Goal: Task Accomplishment & Management: Manage account settings

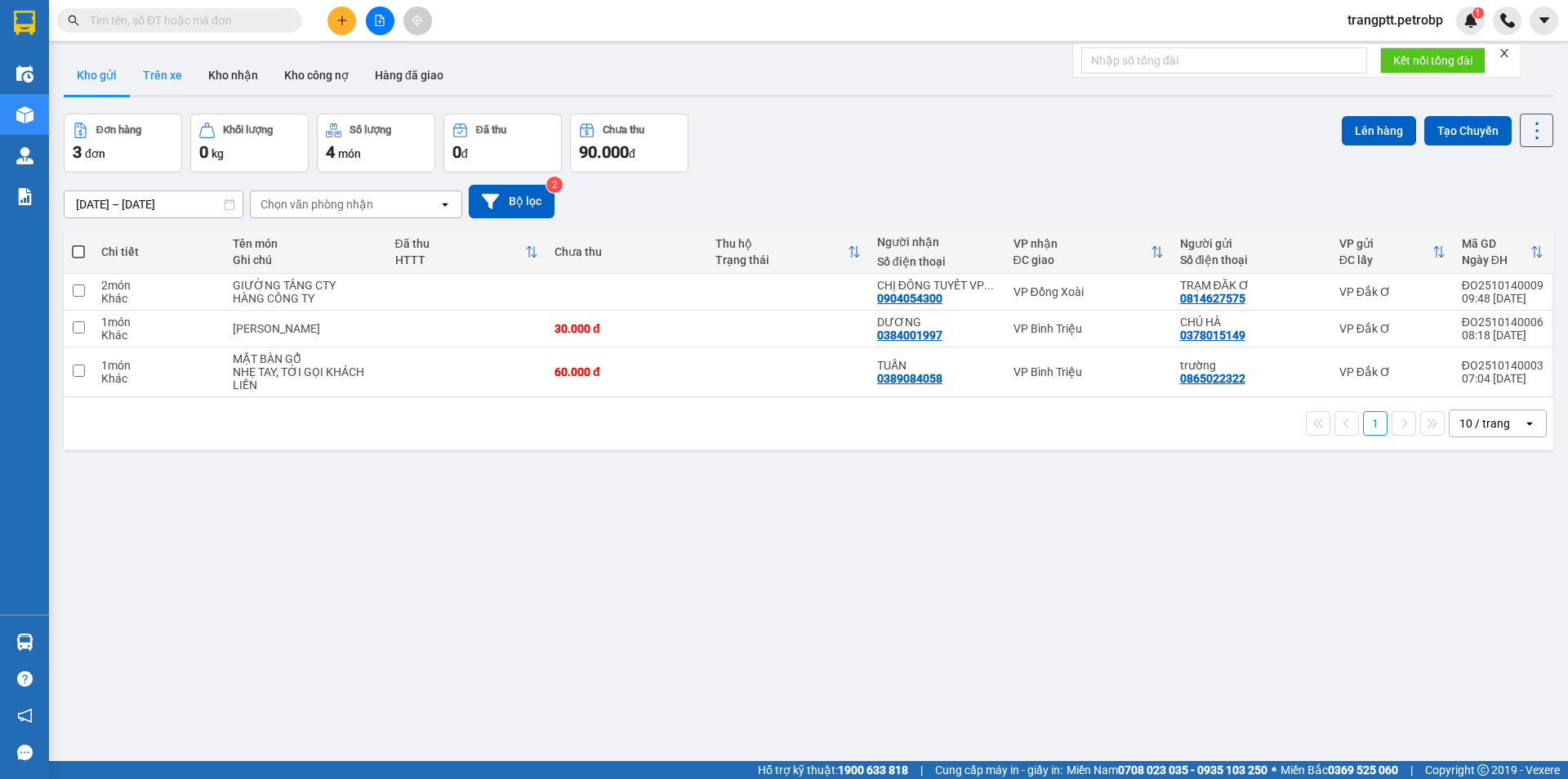
click at [157, 66] on button "Trên xe" at bounding box center [162, 75] width 66 height 39
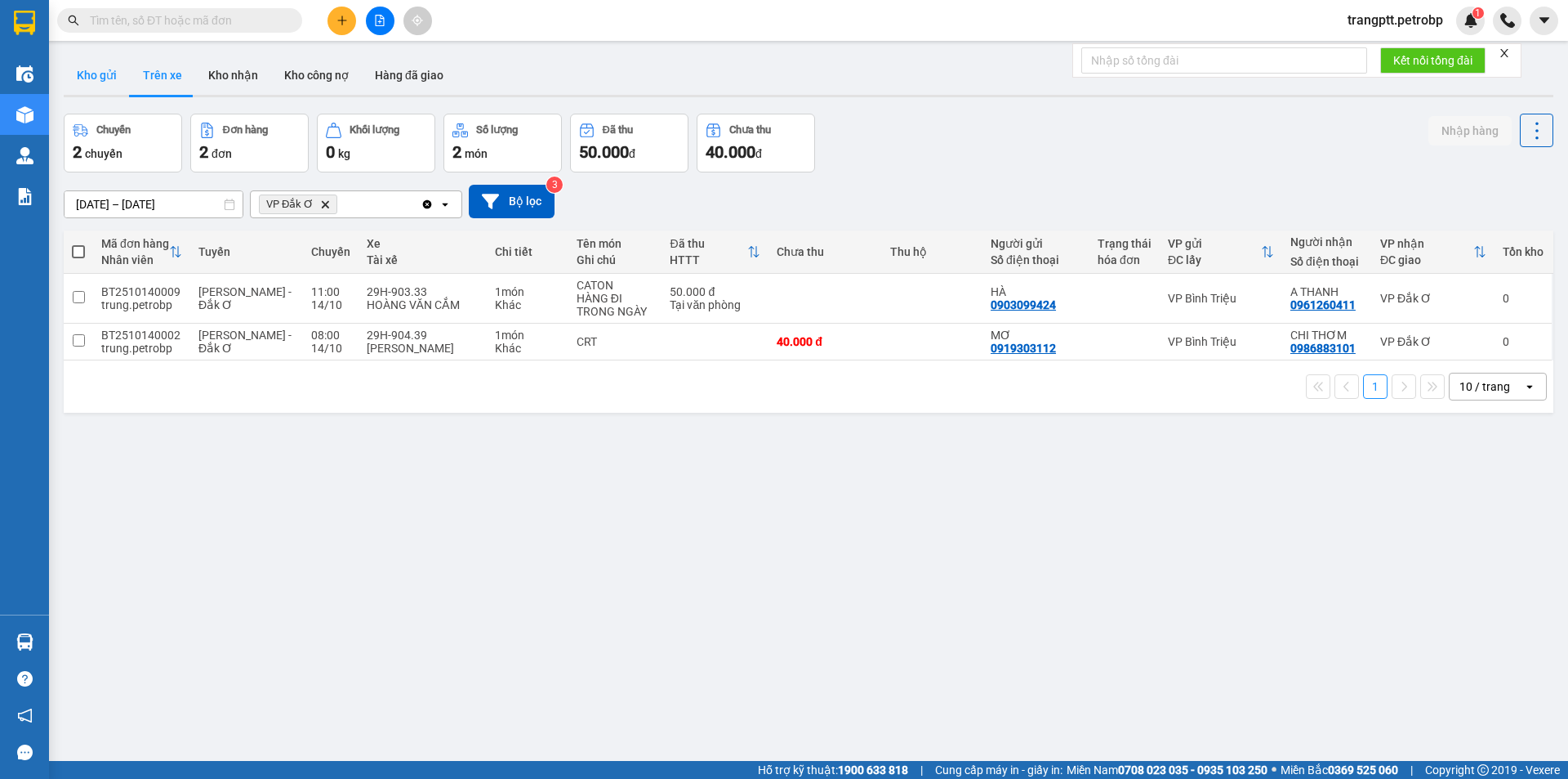
drag, startPoint x: 93, startPoint y: 69, endPoint x: 116, endPoint y: 138, distance: 72.7
click at [93, 71] on button "Kho gửi" at bounding box center [97, 75] width 66 height 39
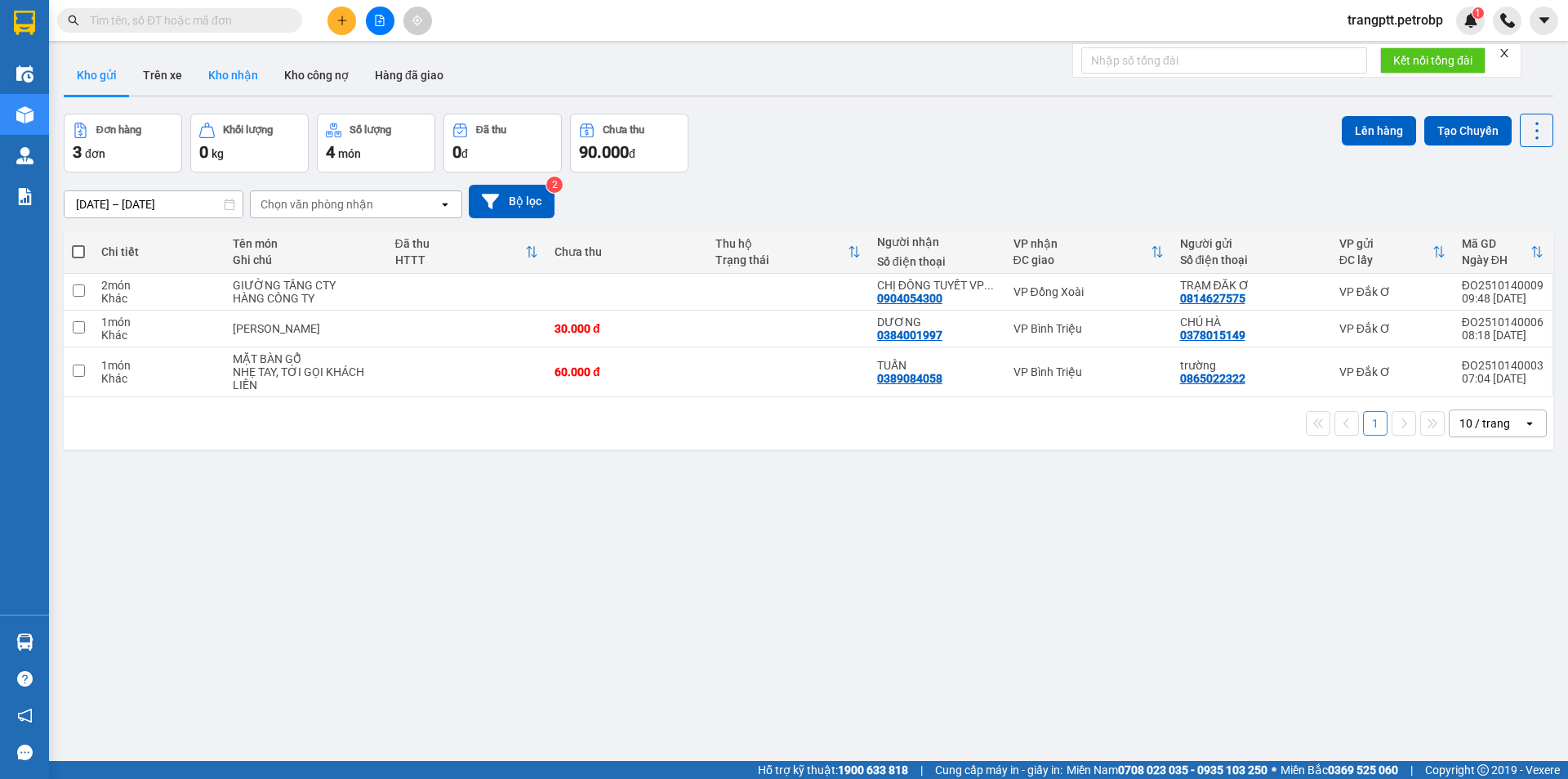
click at [228, 71] on button "Kho nhận" at bounding box center [233, 75] width 76 height 39
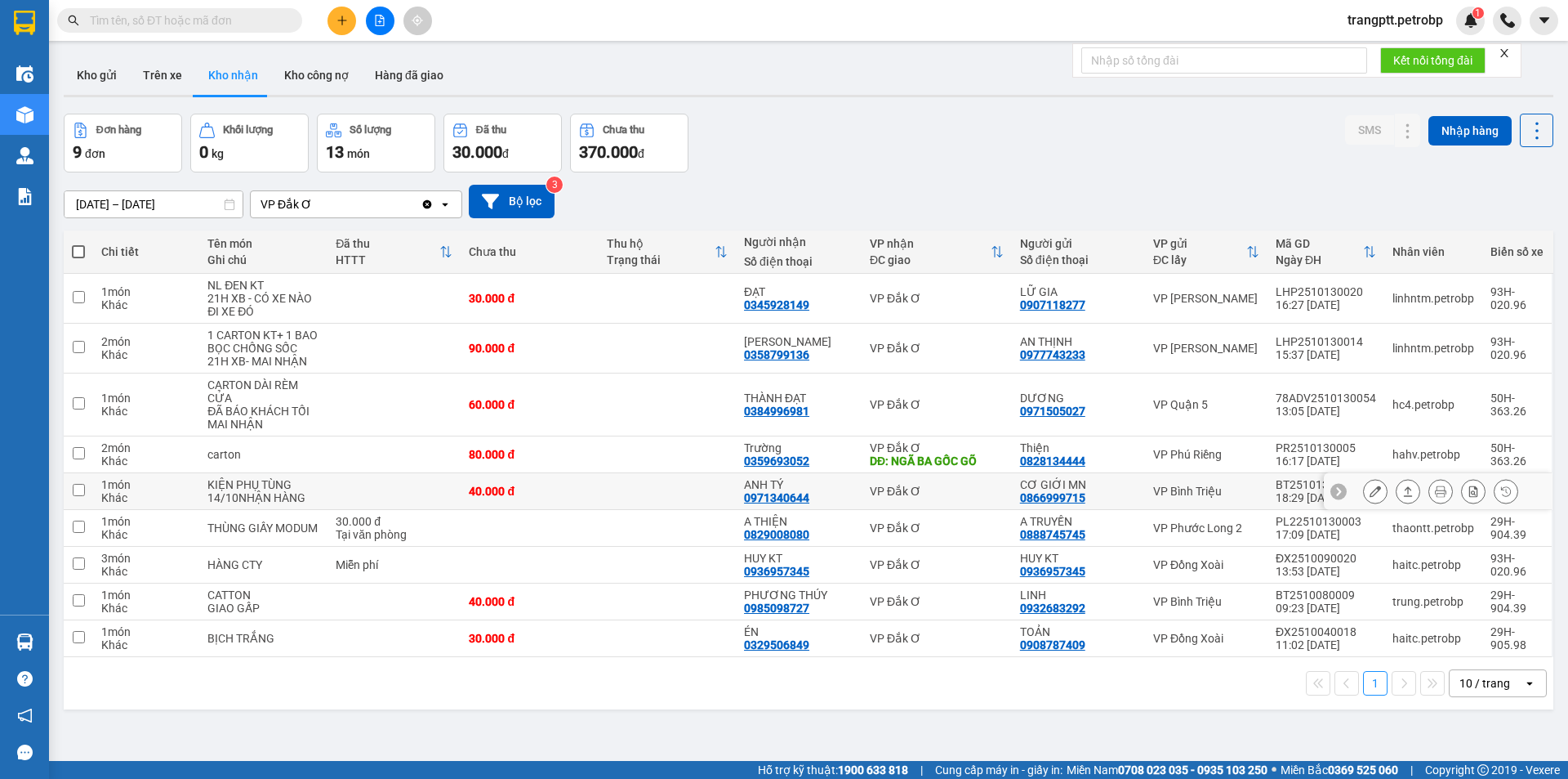
click at [1364, 491] on button at bounding box center [1375, 492] width 23 height 29
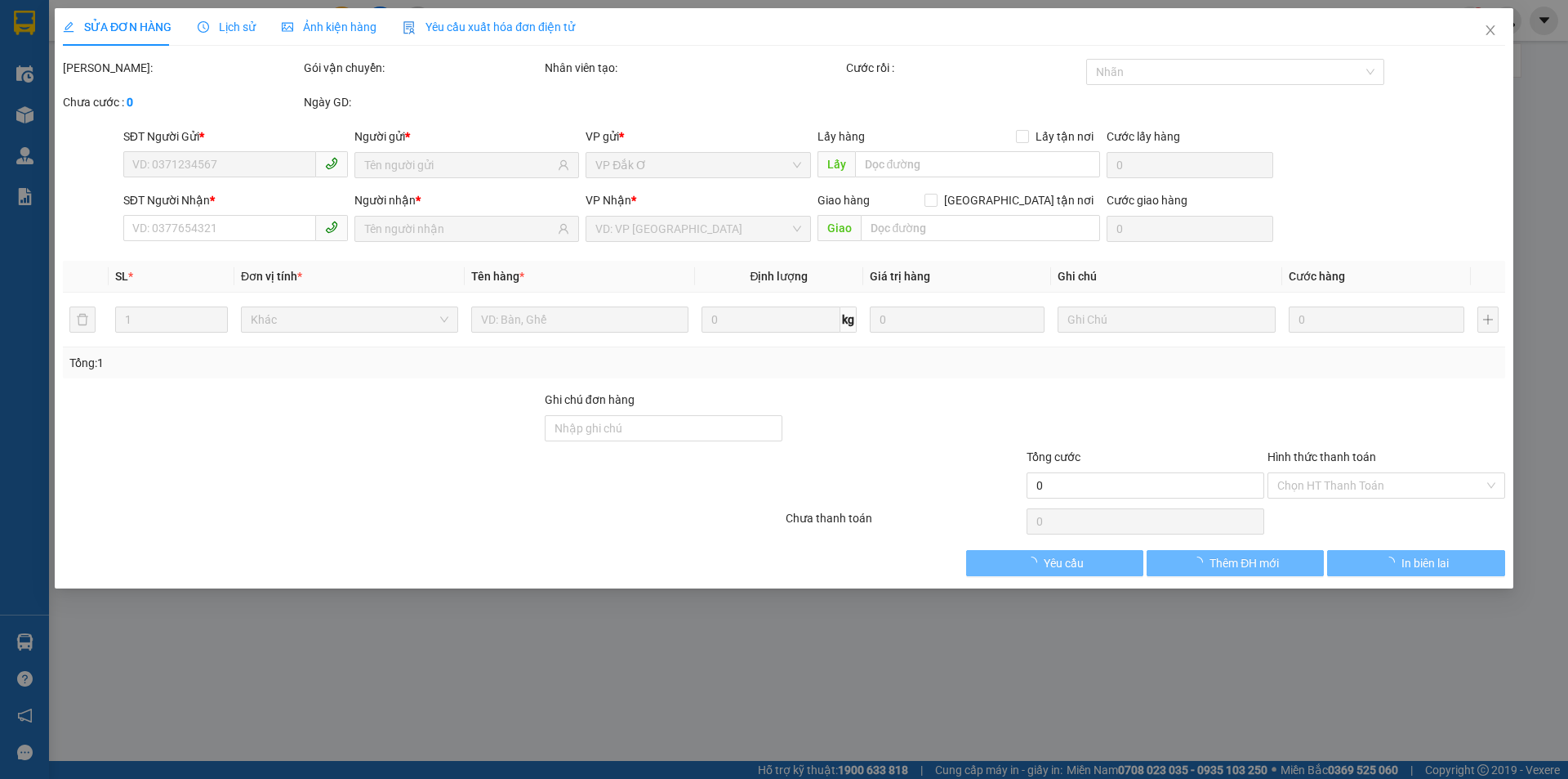
type input "0866999715"
type input "CƠ GIỚI MN"
type input "0971340644"
type input "ANH TÝ"
type input "40.000"
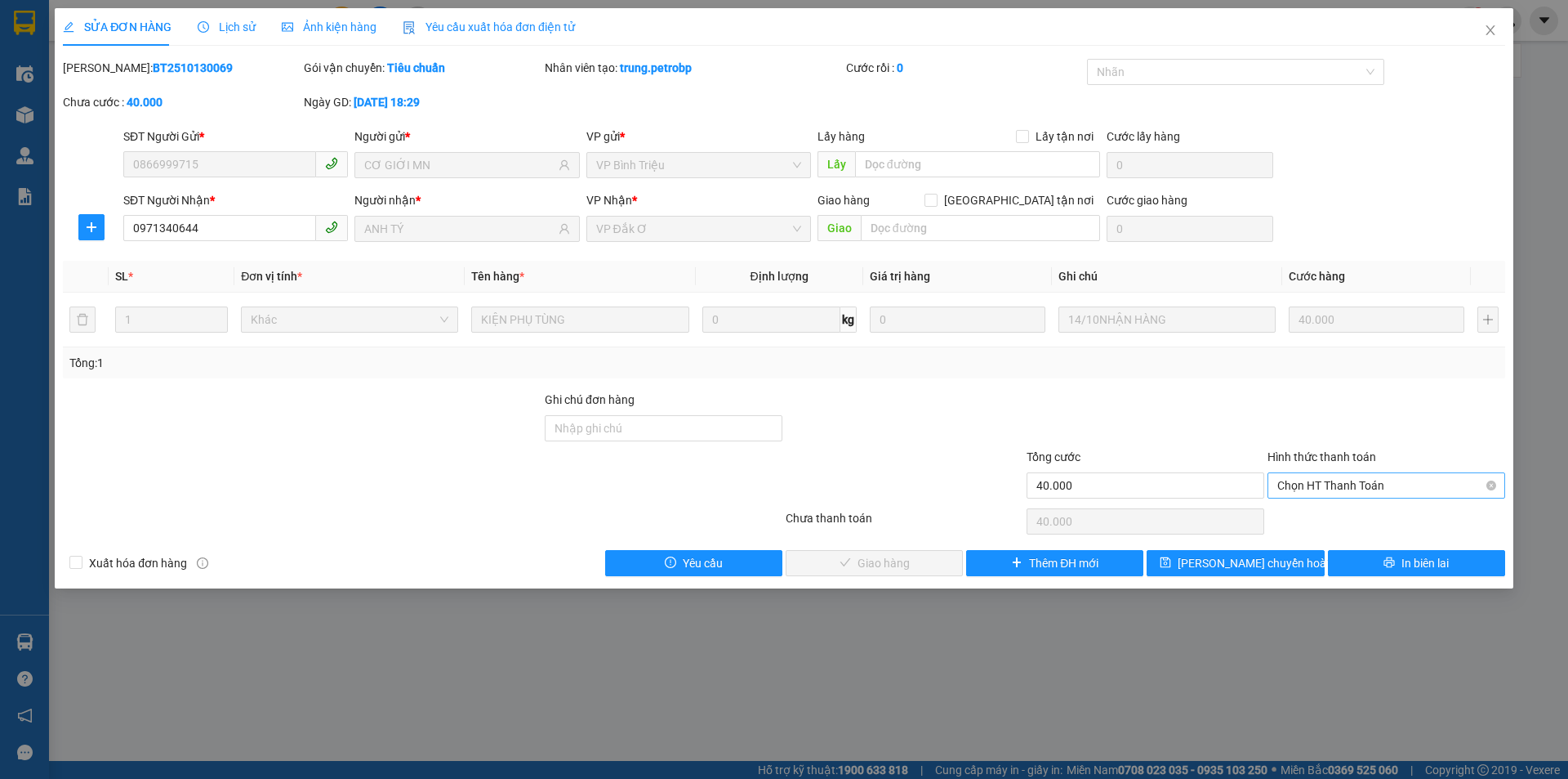
drag, startPoint x: 1298, startPoint y: 478, endPoint x: 1305, endPoint y: 484, distance: 9.2
click at [1301, 479] on span "Chọn HT Thanh Toán" at bounding box center [1387, 485] width 218 height 25
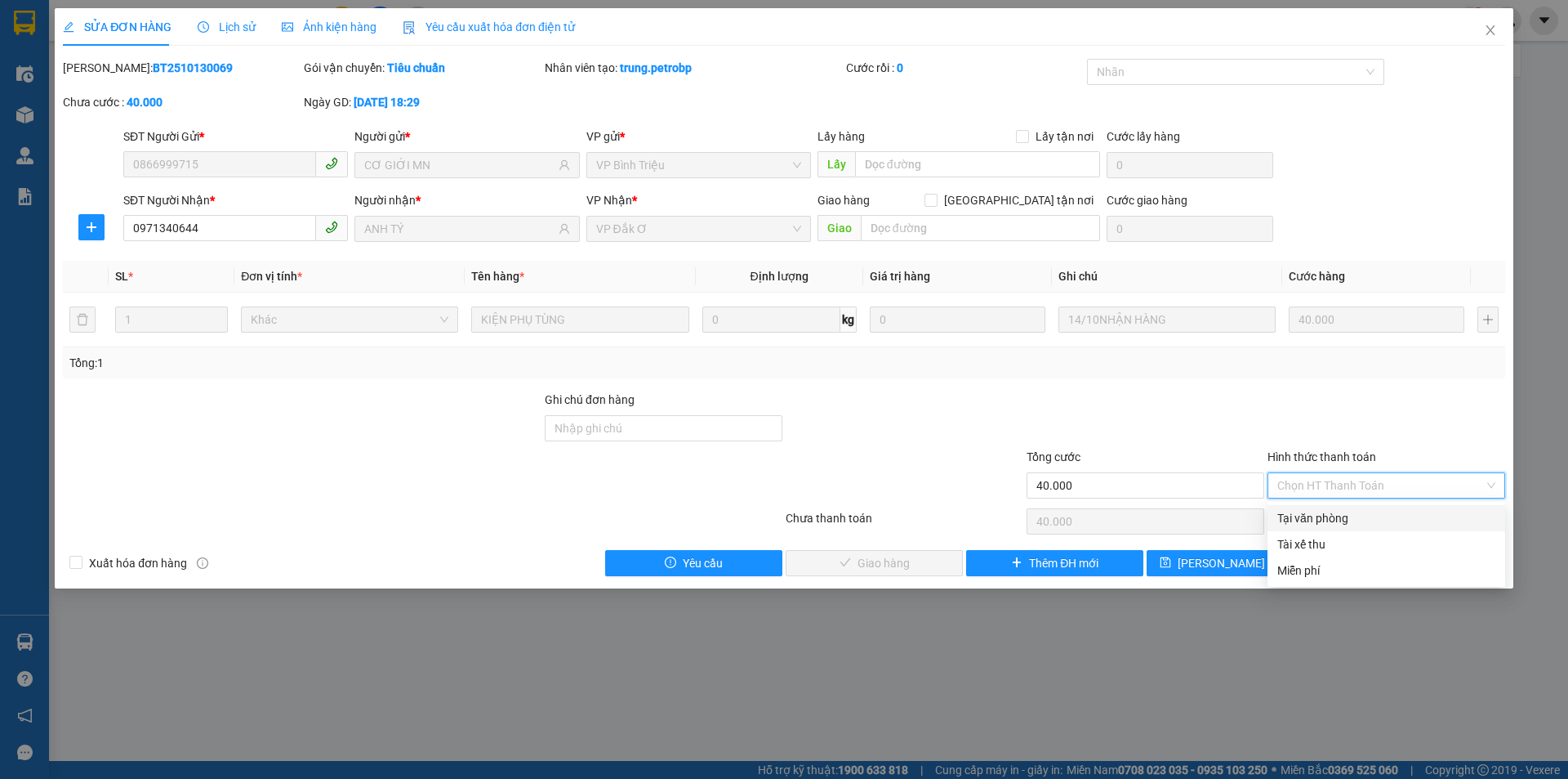
drag, startPoint x: 1315, startPoint y: 514, endPoint x: 1149, endPoint y: 523, distance: 166.2
click at [1315, 516] on div "Tại văn phòng" at bounding box center [1387, 519] width 218 height 18
type input "0"
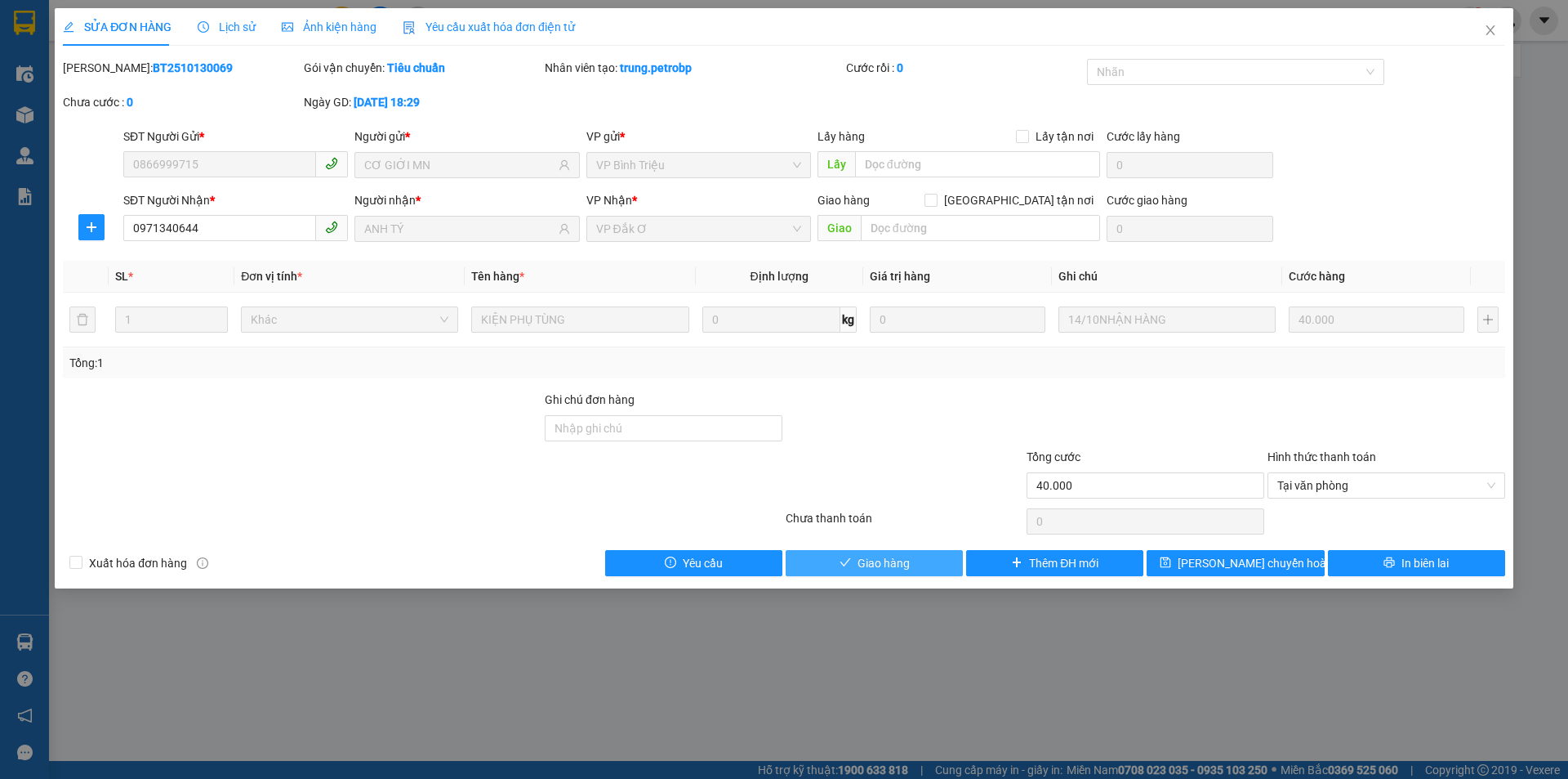
drag, startPoint x: 926, startPoint y: 558, endPoint x: 1025, endPoint y: 538, distance: 101.0
click at [927, 559] on button "Giao hàng" at bounding box center [874, 563] width 177 height 26
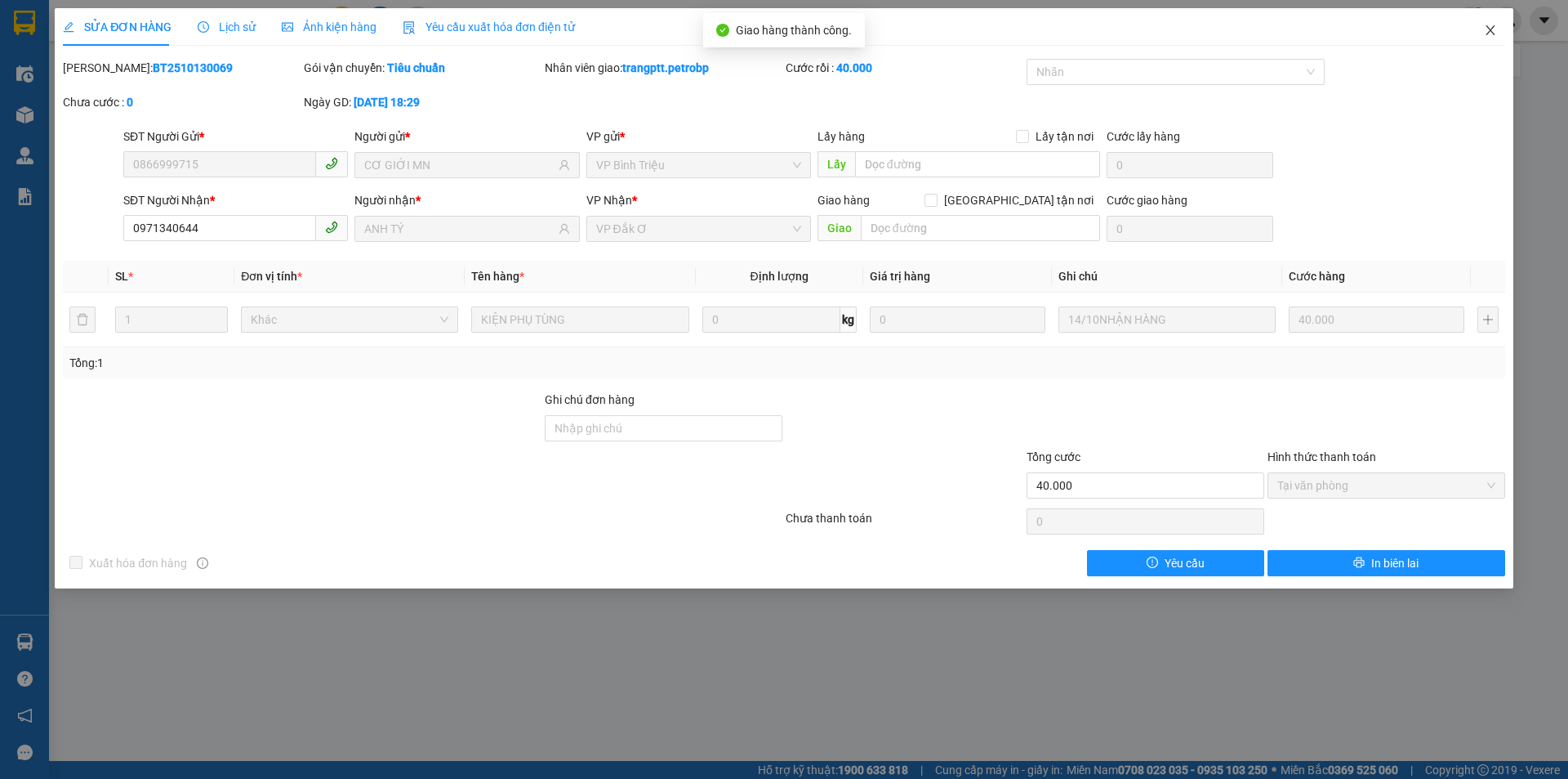
click at [1490, 23] on span "Close" at bounding box center [1491, 31] width 46 height 46
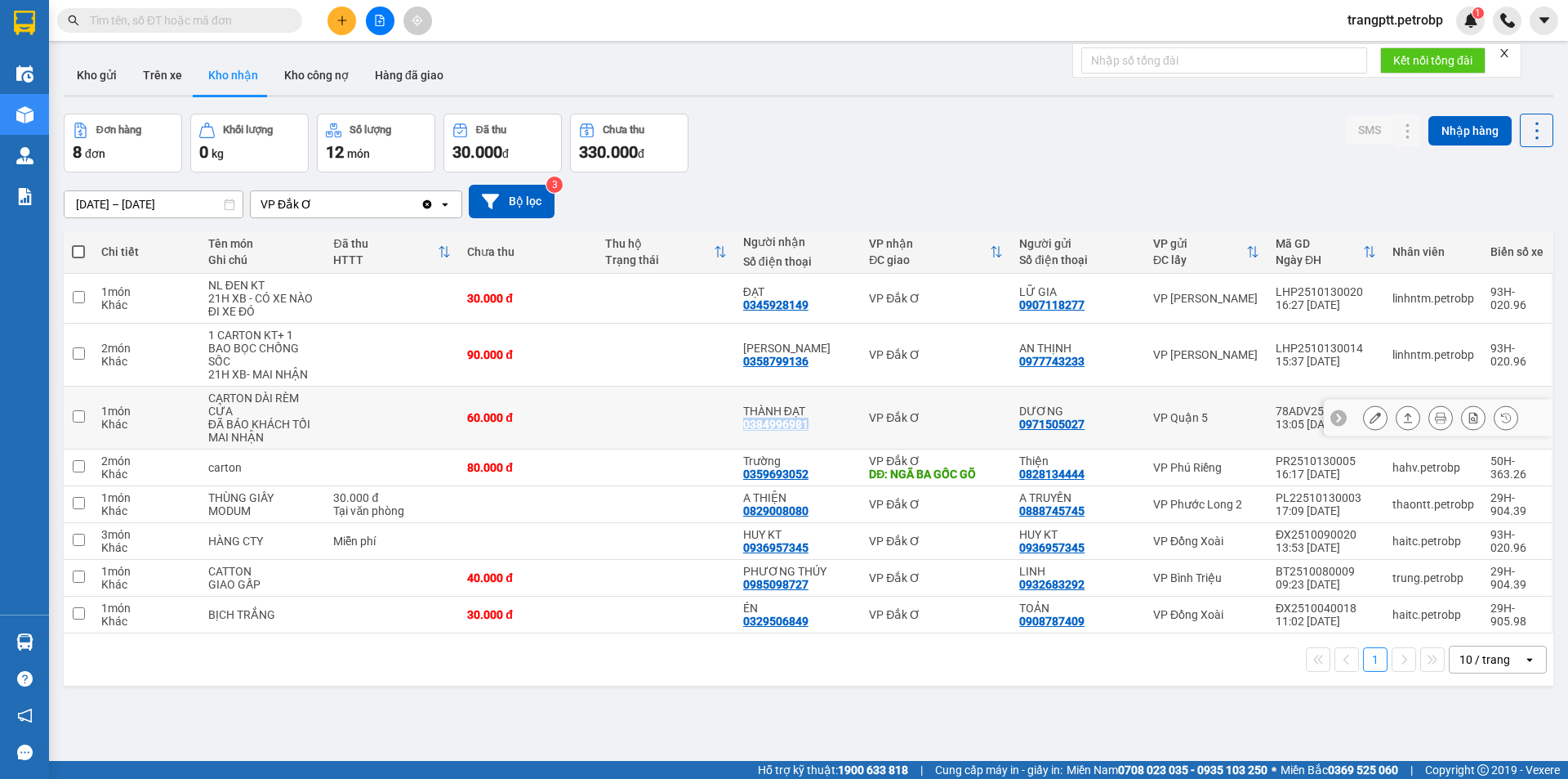
drag, startPoint x: 741, startPoint y: 422, endPoint x: 809, endPoint y: 430, distance: 68.5
click at [809, 430] on td "THÀNH ĐẠT 0384996981" at bounding box center [798, 418] width 126 height 63
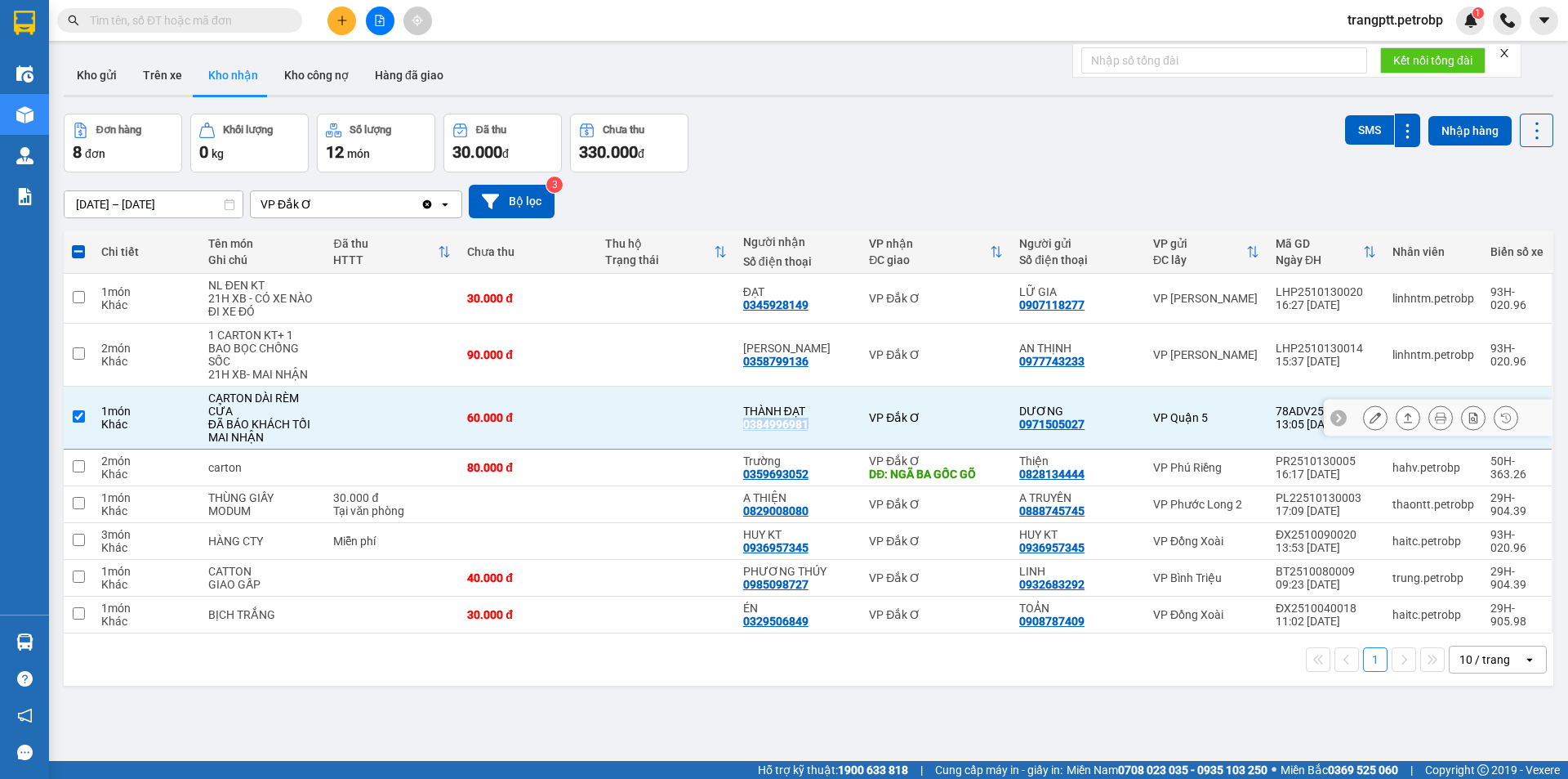
copy div "0384996981"
click at [76, 415] on input "checkbox" at bounding box center [79, 416] width 12 height 12
checkbox input "false"
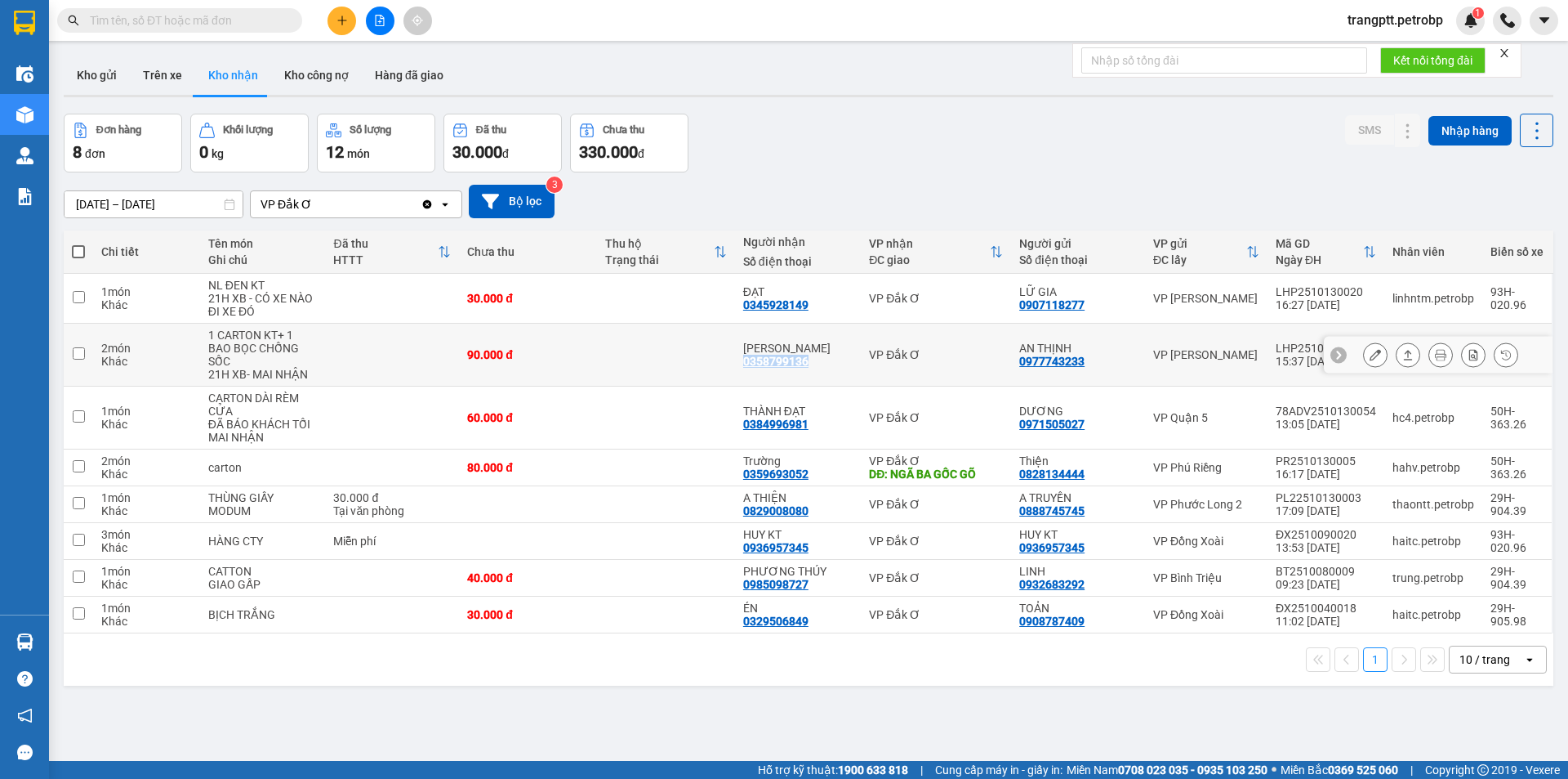
drag, startPoint x: 741, startPoint y: 359, endPoint x: 816, endPoint y: 361, distance: 75.0
click at [816, 361] on td "HẢI VÂN 0358799136" at bounding box center [798, 355] width 126 height 63
checkbox input "true"
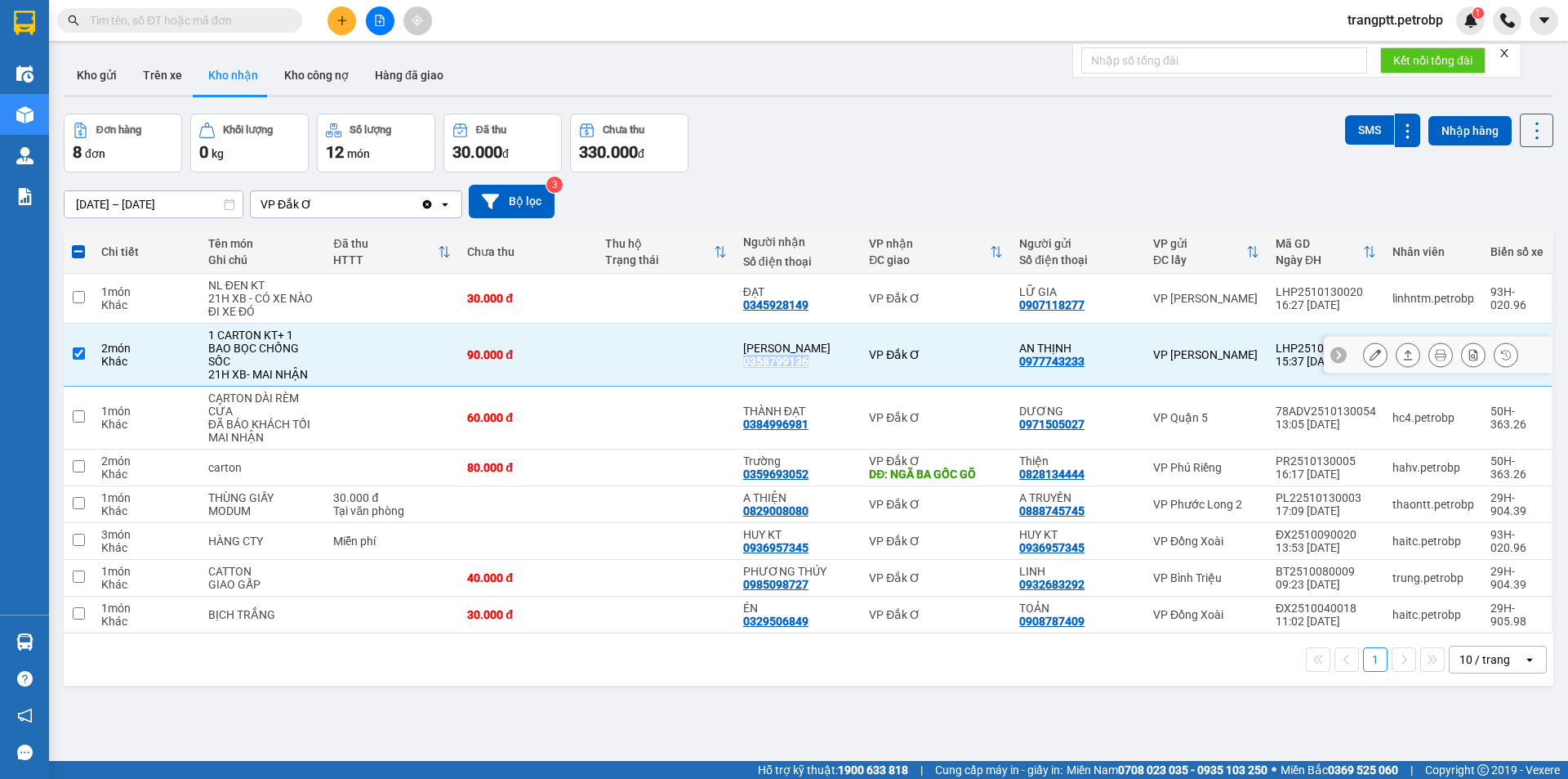
copy div "0358799136"
drag, startPoint x: 738, startPoint y: 305, endPoint x: 814, endPoint y: 306, distance: 76.0
click at [814, 306] on td "ĐẠT 0345928149" at bounding box center [798, 299] width 126 height 50
checkbox input "true"
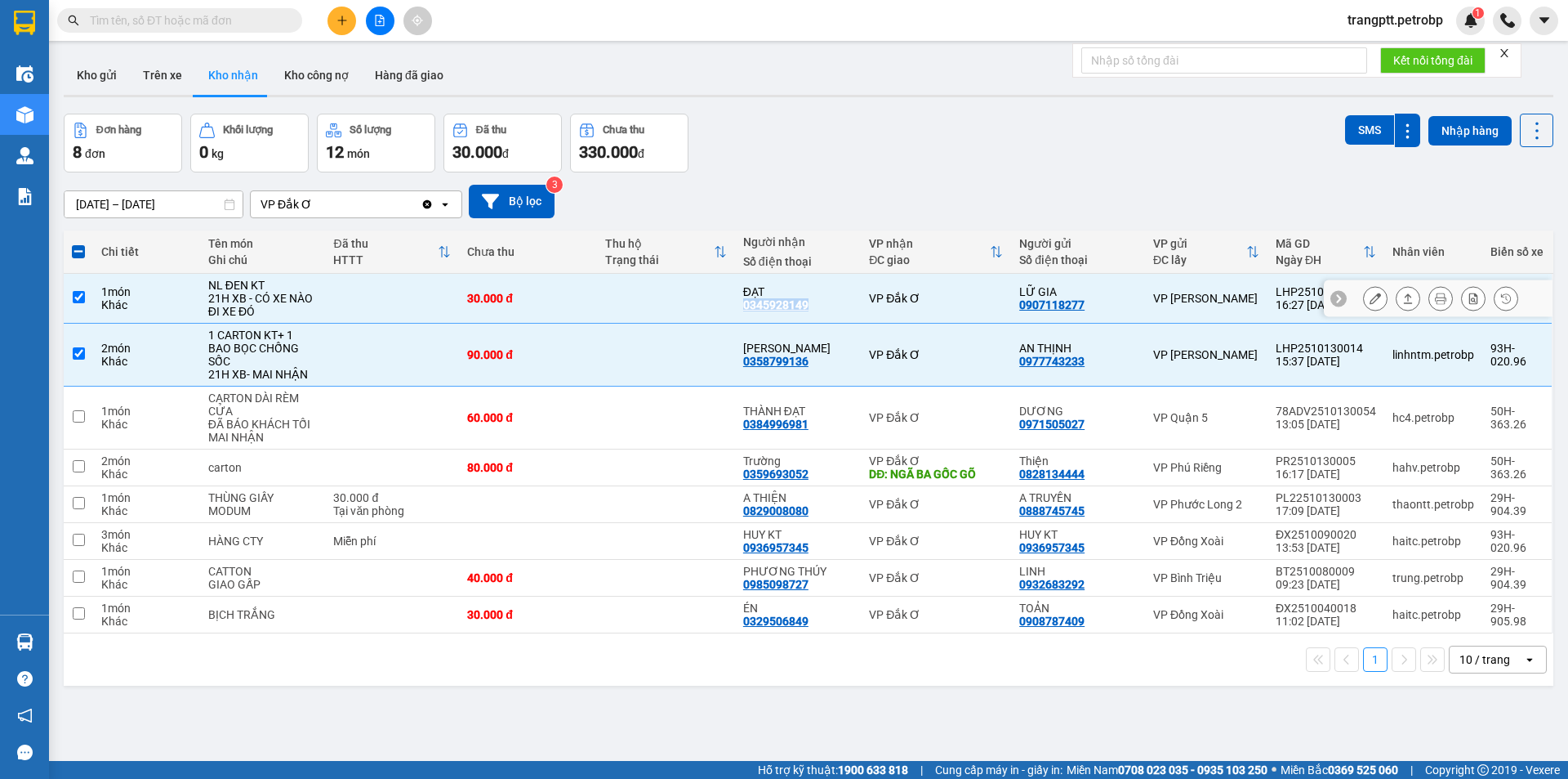
copy div "0345928149"
click at [79, 252] on span at bounding box center [78, 251] width 13 height 13
click at [79, 243] on input "checkbox" at bounding box center [79, 243] width 0 height 0
checkbox input "true"
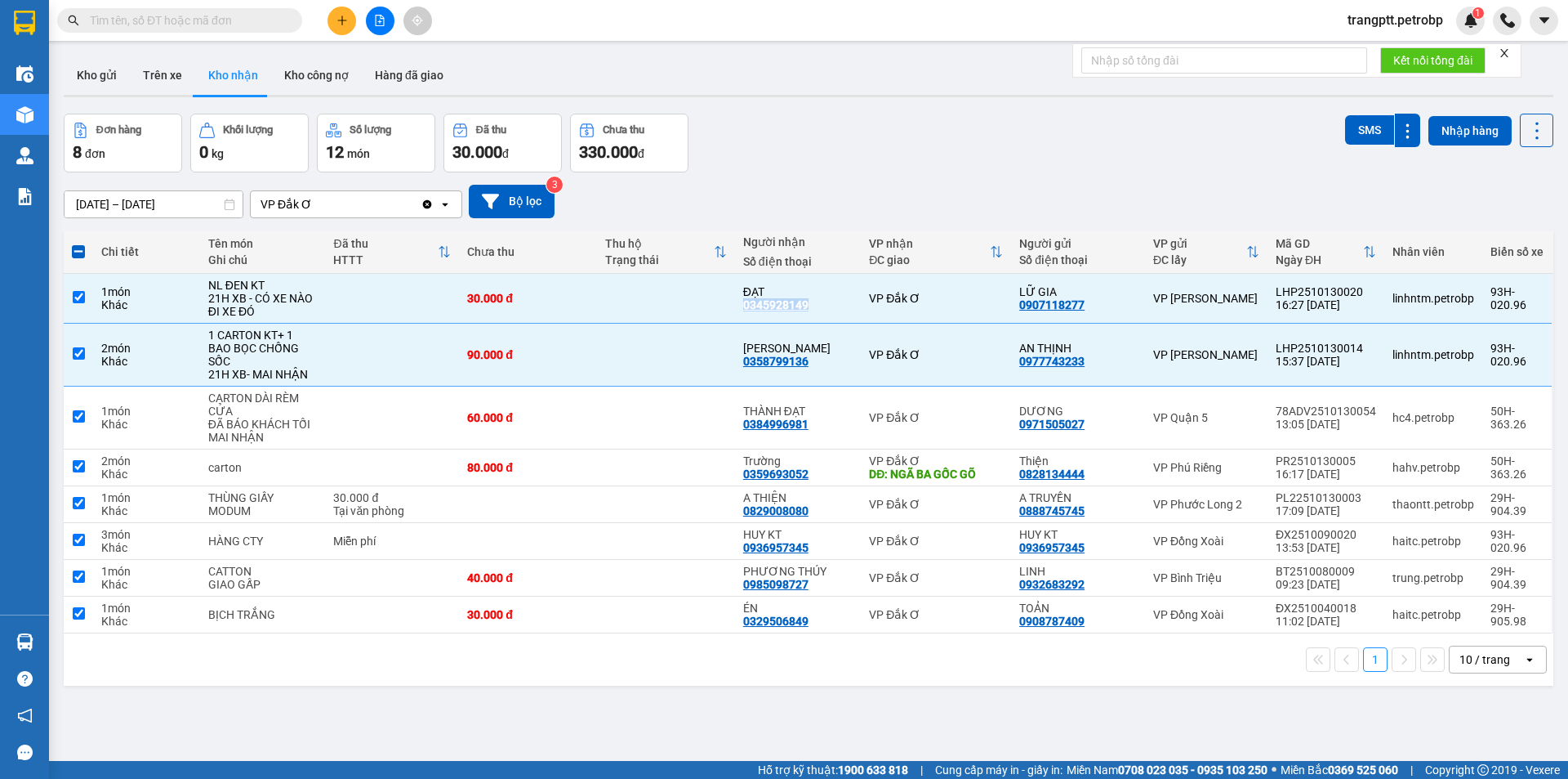
checkbox input "true"
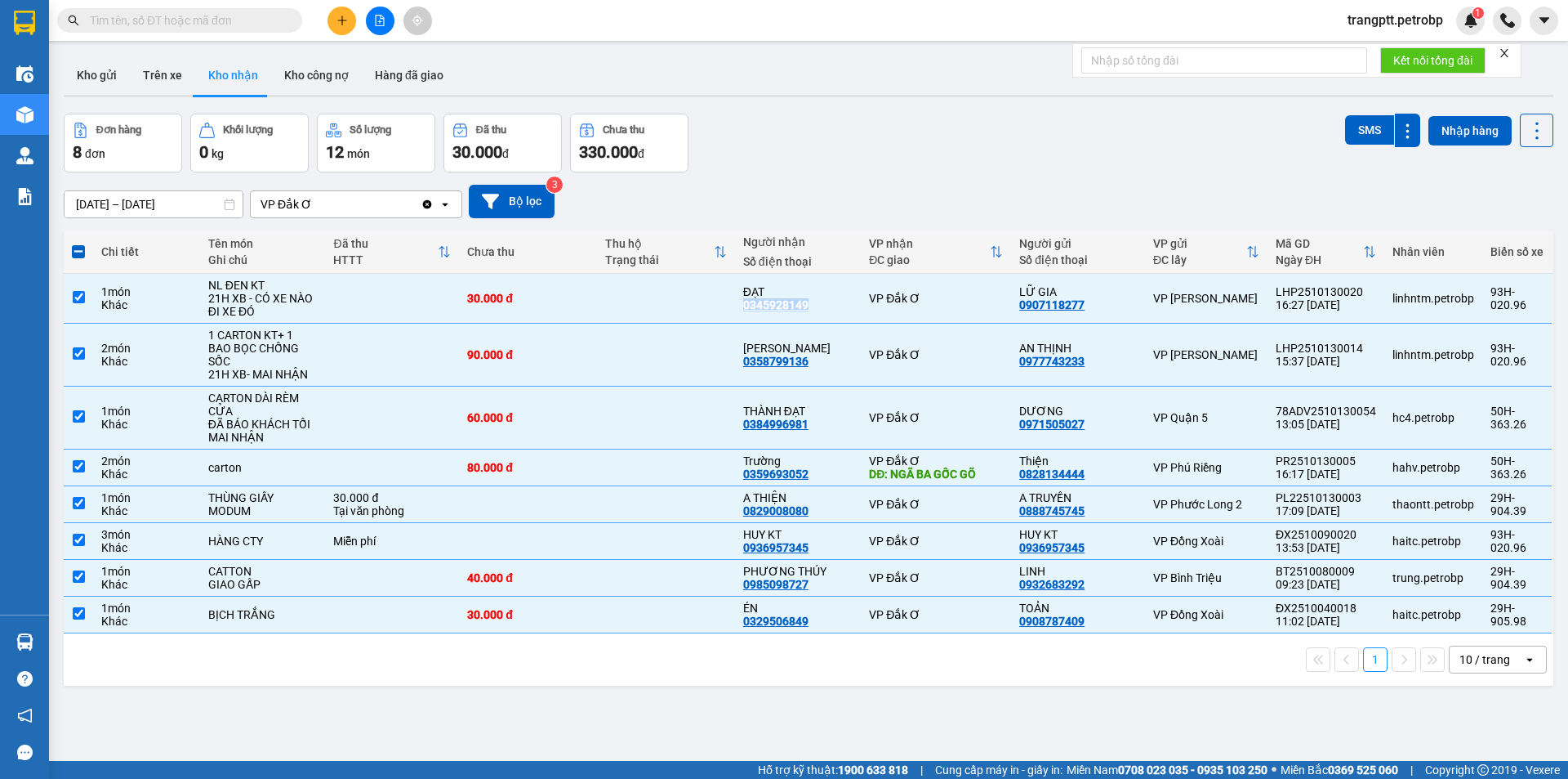
click at [79, 252] on span at bounding box center [78, 251] width 13 height 13
click at [79, 243] on input "checkbox" at bounding box center [79, 243] width 0 height 0
click at [834, 190] on div "[DATE] – [DATE] Press the down arrow key to interact with the calendar and sele…" at bounding box center [808, 201] width 1490 height 34
click at [78, 248] on span at bounding box center [78, 251] width 13 height 13
click at [79, 243] on input "checkbox" at bounding box center [79, 243] width 0 height 0
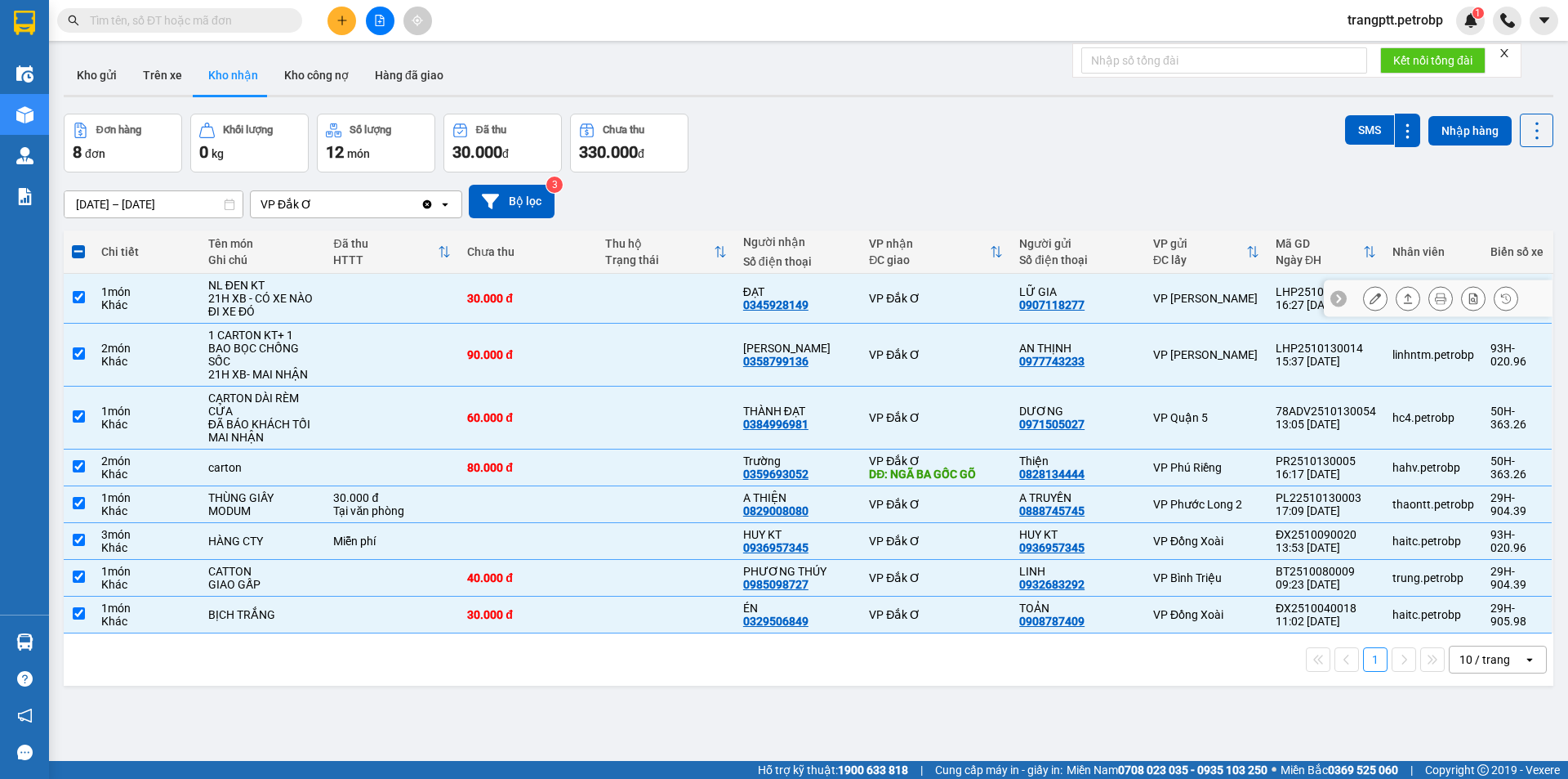
drag, startPoint x: 77, startPoint y: 291, endPoint x: 83, endPoint y: 328, distance: 37.5
click at [75, 296] on input "checkbox" at bounding box center [79, 297] width 12 height 12
checkbox input "false"
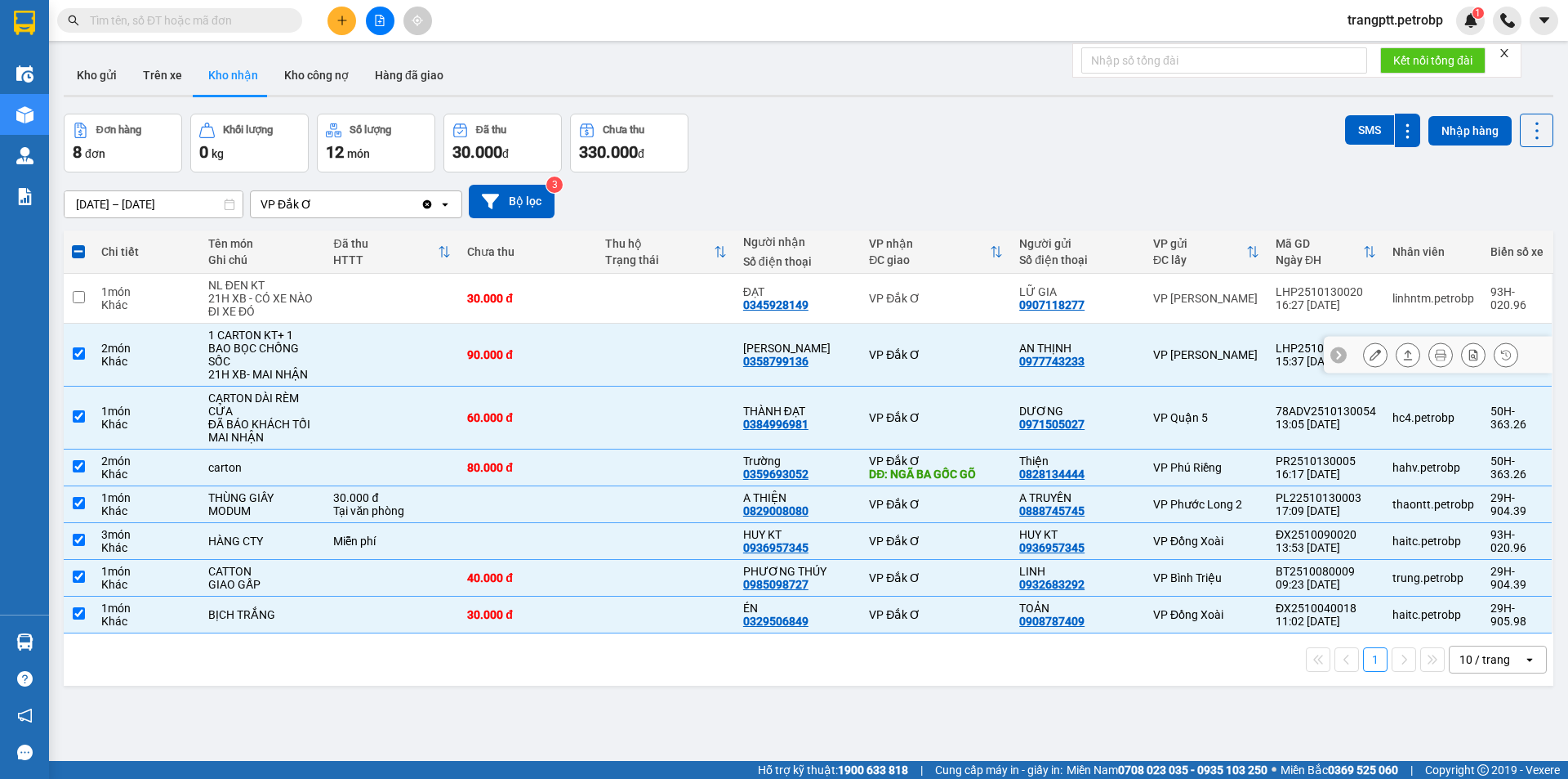
click at [75, 353] on input "checkbox" at bounding box center [79, 353] width 12 height 12
checkbox input "false"
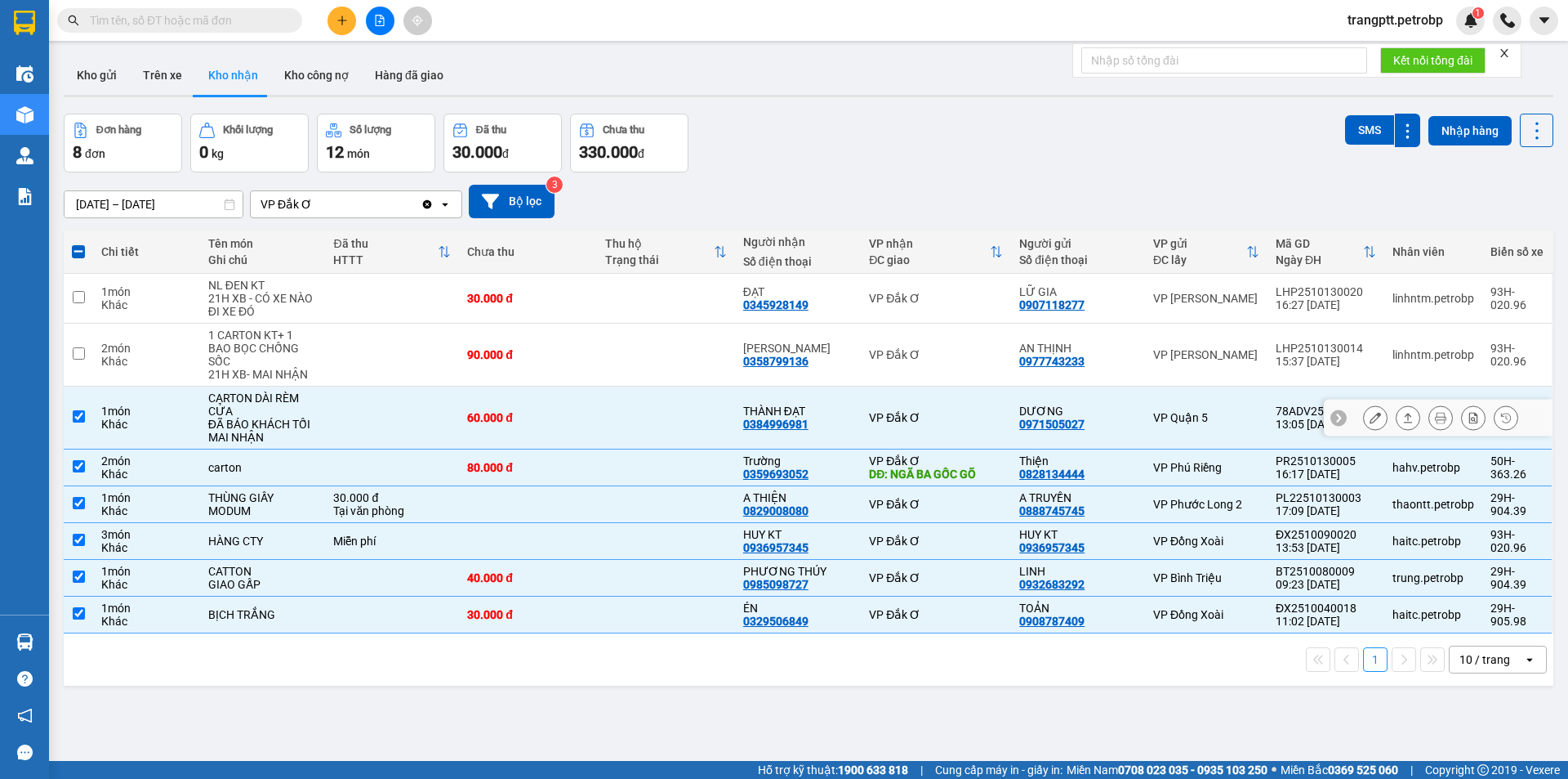
click at [75, 418] on input "checkbox" at bounding box center [79, 416] width 12 height 12
checkbox input "false"
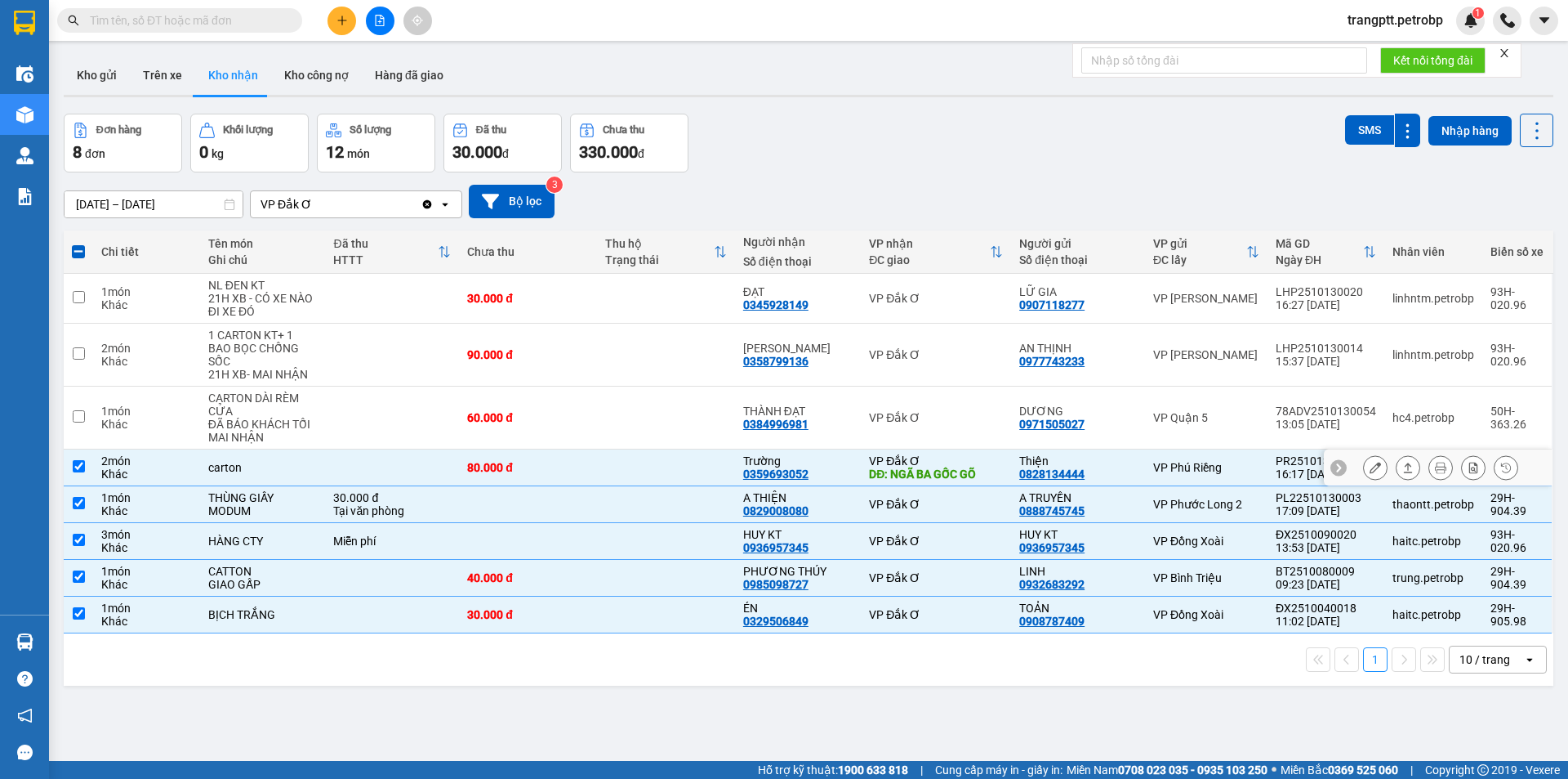
drag, startPoint x: 78, startPoint y: 464, endPoint x: 80, endPoint y: 482, distance: 18.1
click at [79, 468] on input "checkbox" at bounding box center [79, 466] width 12 height 12
checkbox input "false"
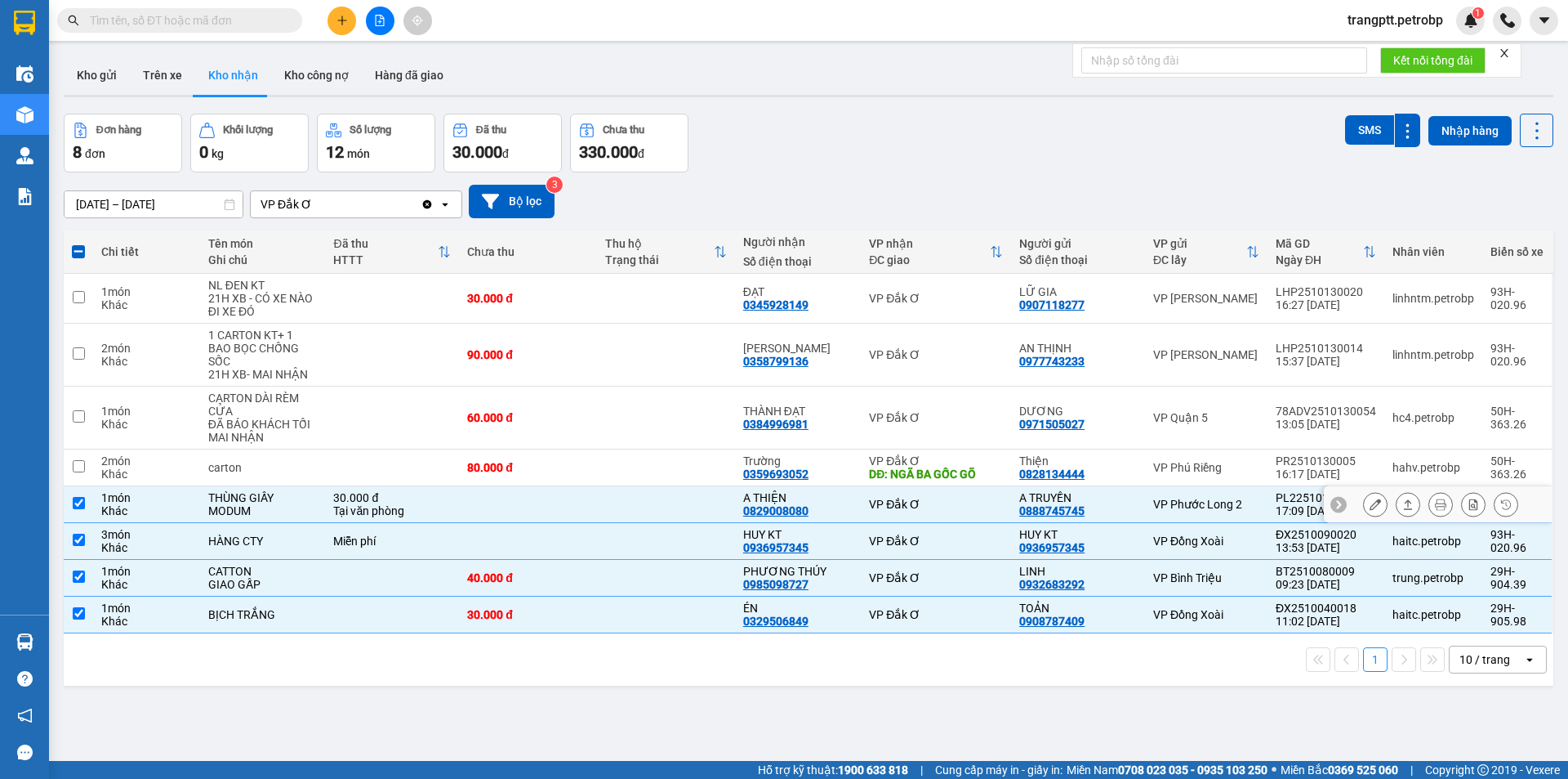
click at [76, 504] on input "checkbox" at bounding box center [79, 503] width 12 height 12
checkbox input "false"
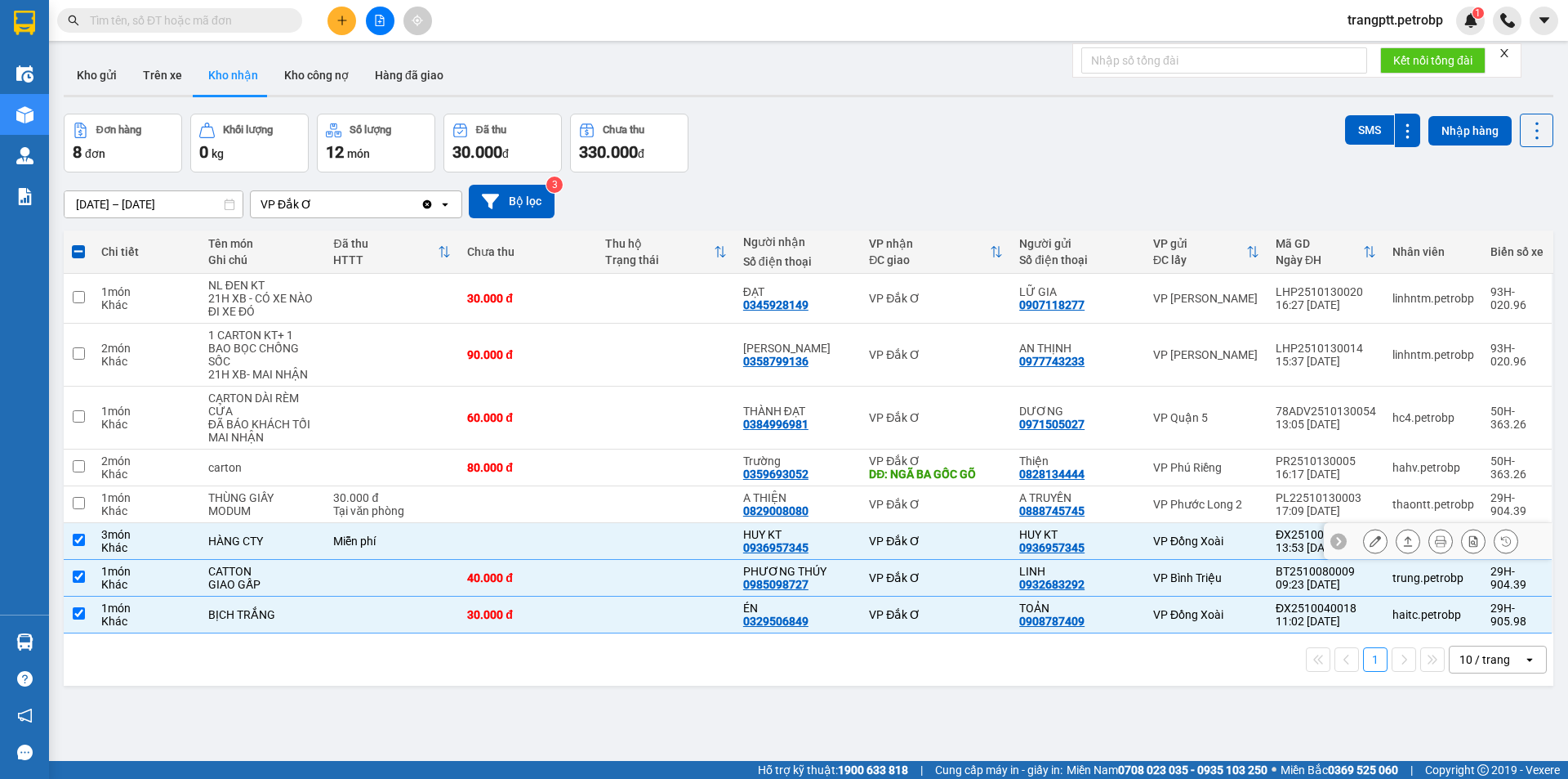
click at [75, 535] on input "checkbox" at bounding box center [79, 540] width 12 height 12
checkbox input "false"
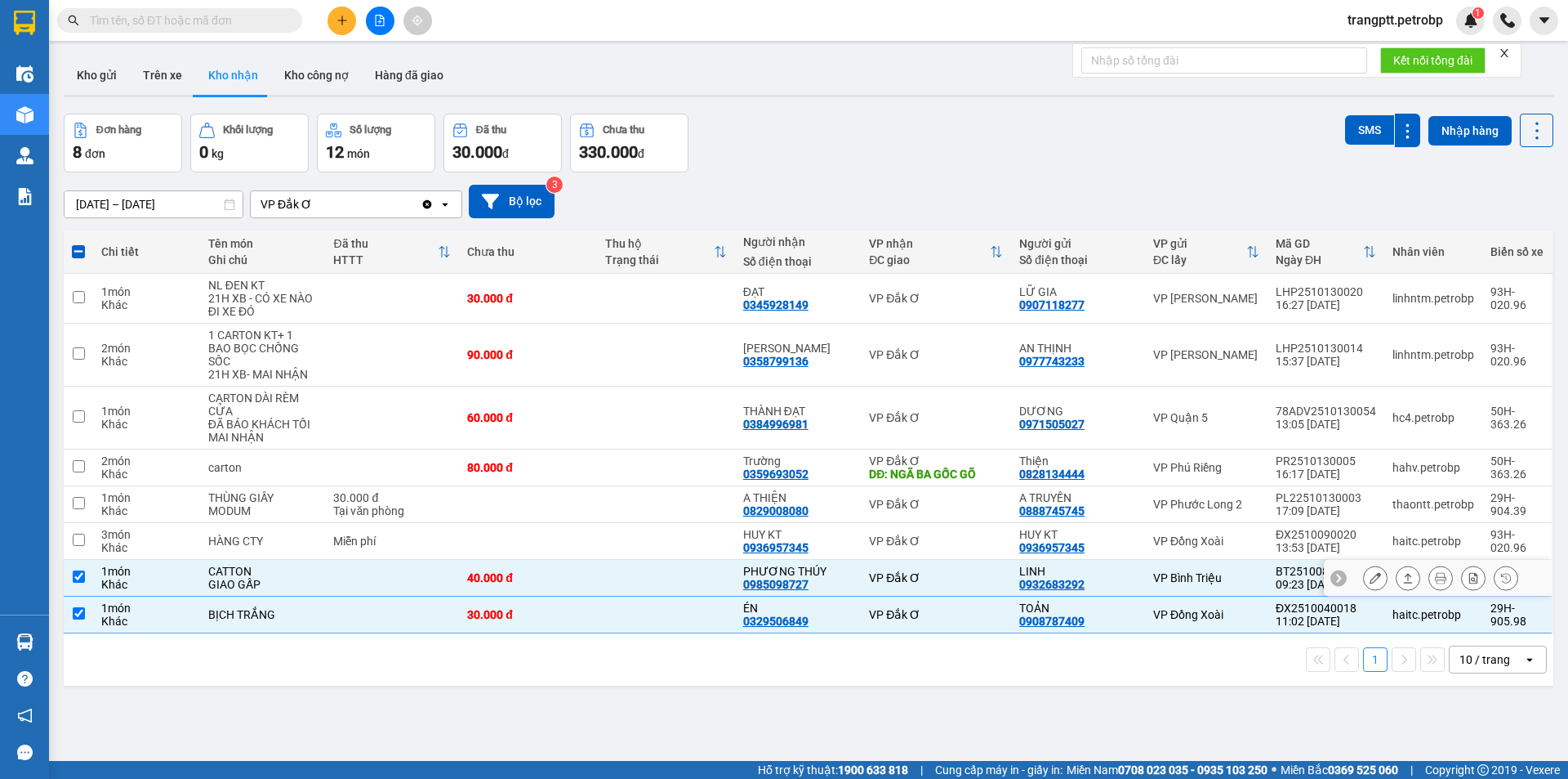
drag, startPoint x: 71, startPoint y: 577, endPoint x: 79, endPoint y: 590, distance: 15.3
click at [71, 579] on td at bounding box center [79, 578] width 30 height 37
checkbox input "false"
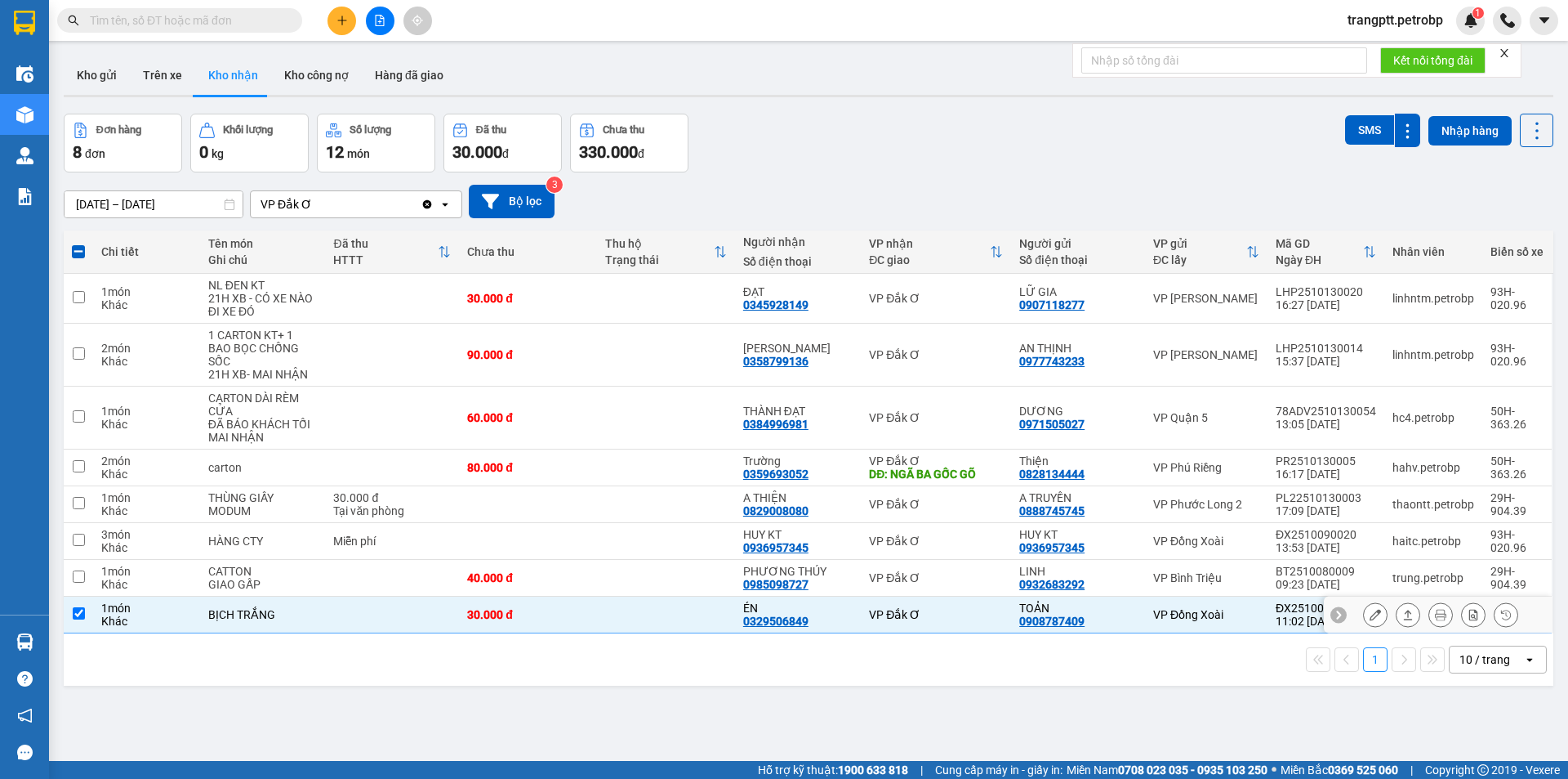
click at [79, 607] on input "checkbox" at bounding box center [79, 613] width 12 height 12
checkbox input "false"
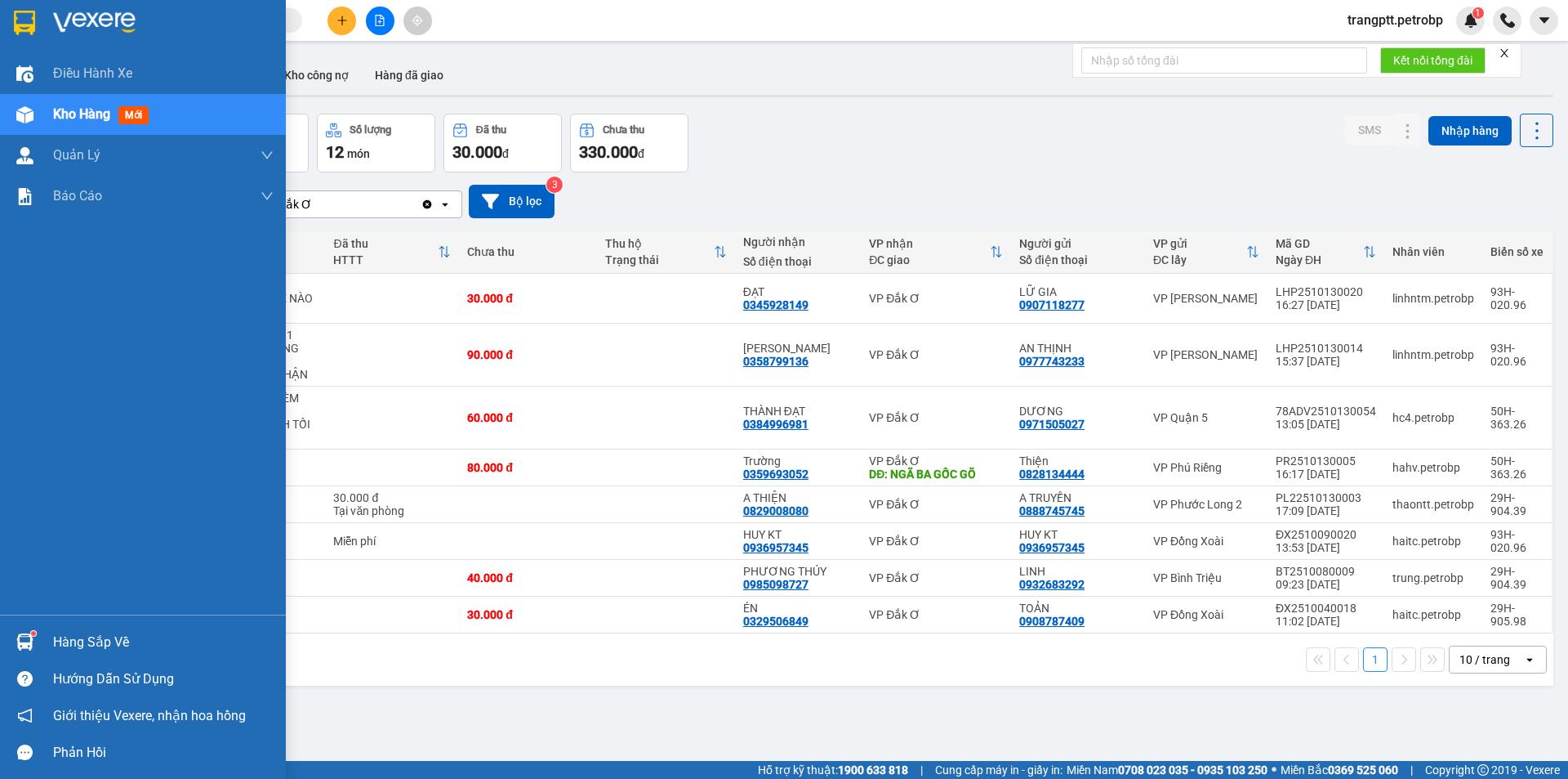
click at [72, 641] on div "Hàng sắp về" at bounding box center [162, 642] width 220 height 25
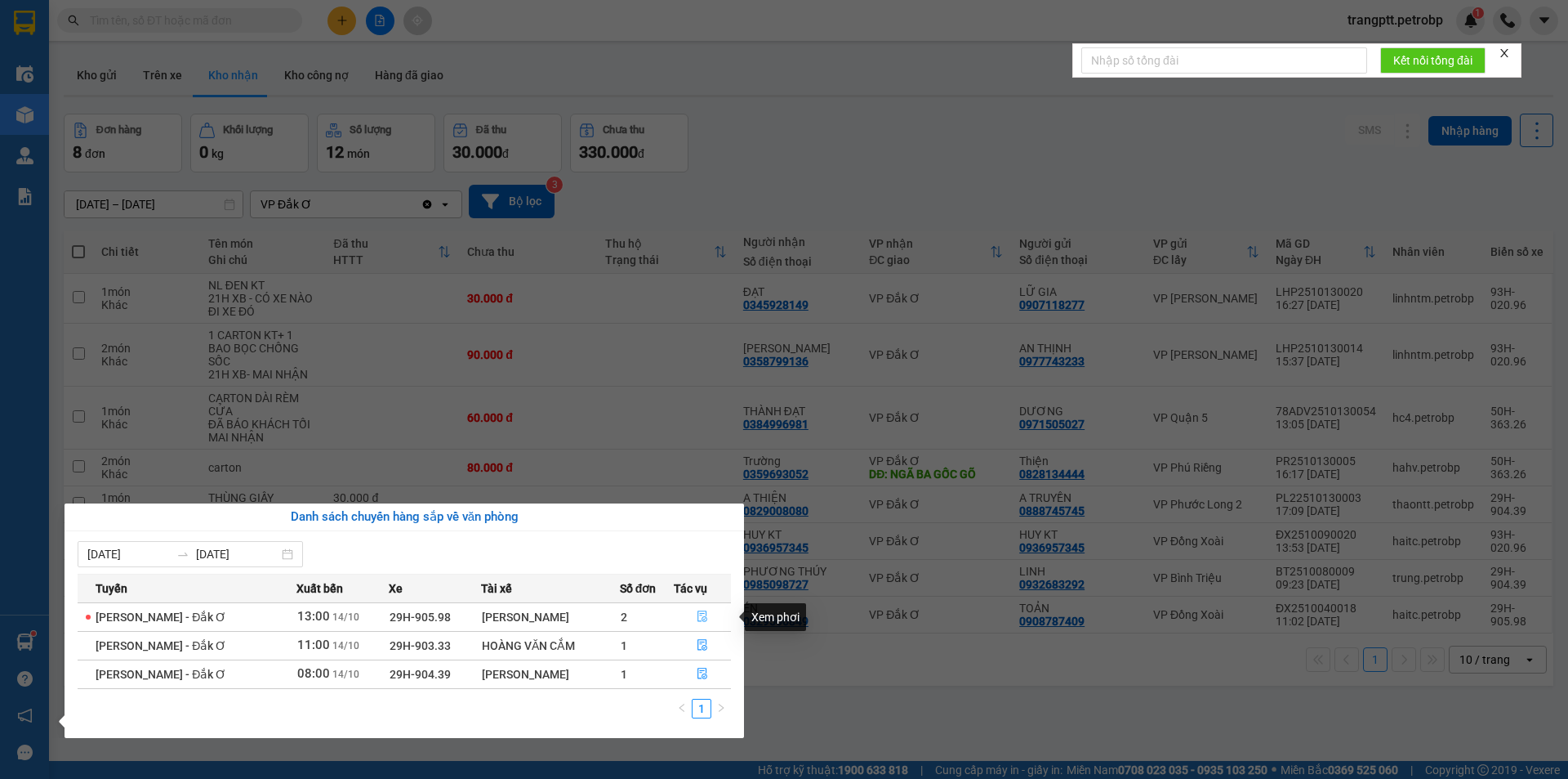
click at [702, 608] on button "button" at bounding box center [703, 617] width 56 height 26
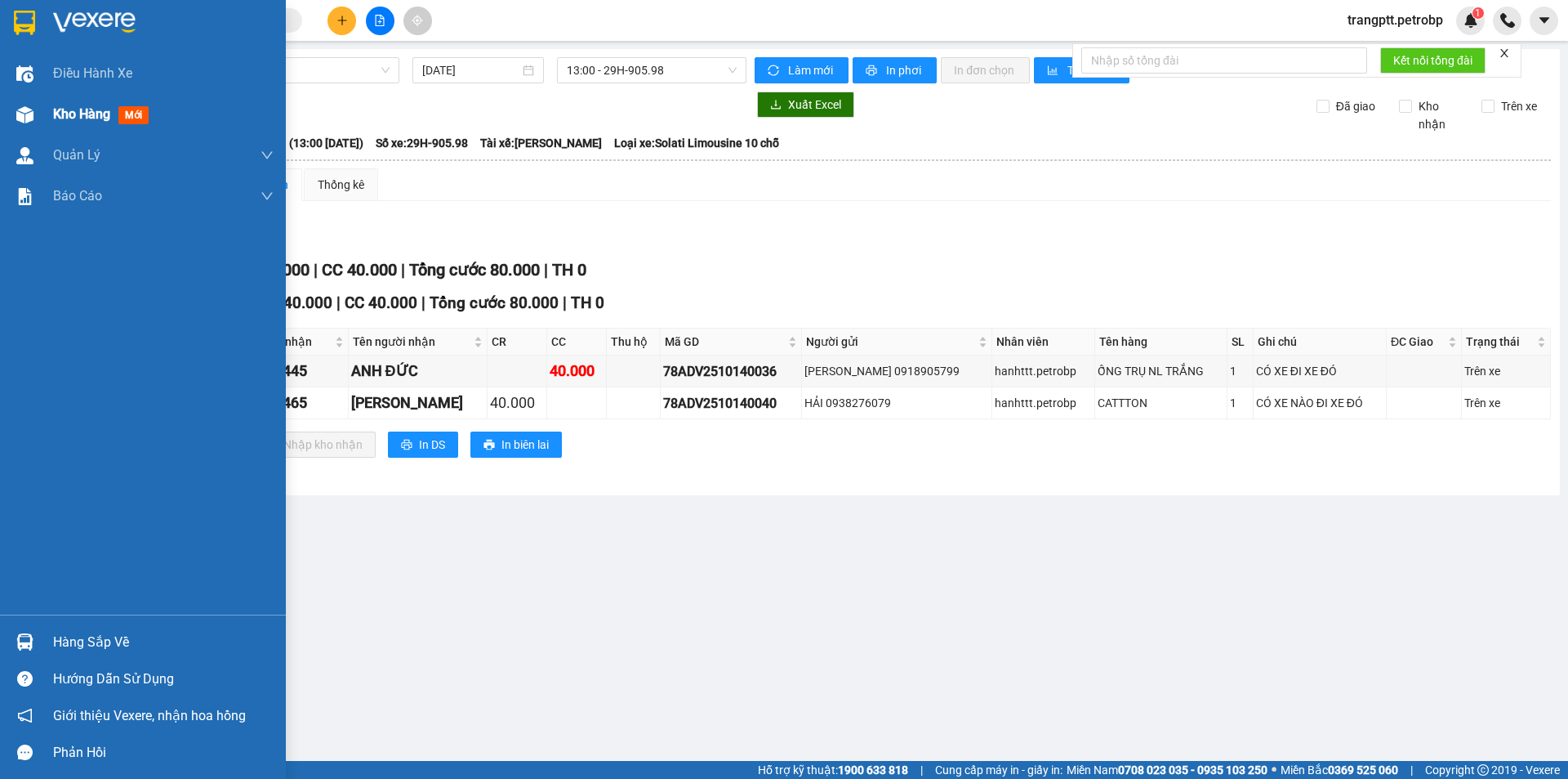
click at [35, 110] on div at bounding box center [25, 115] width 29 height 29
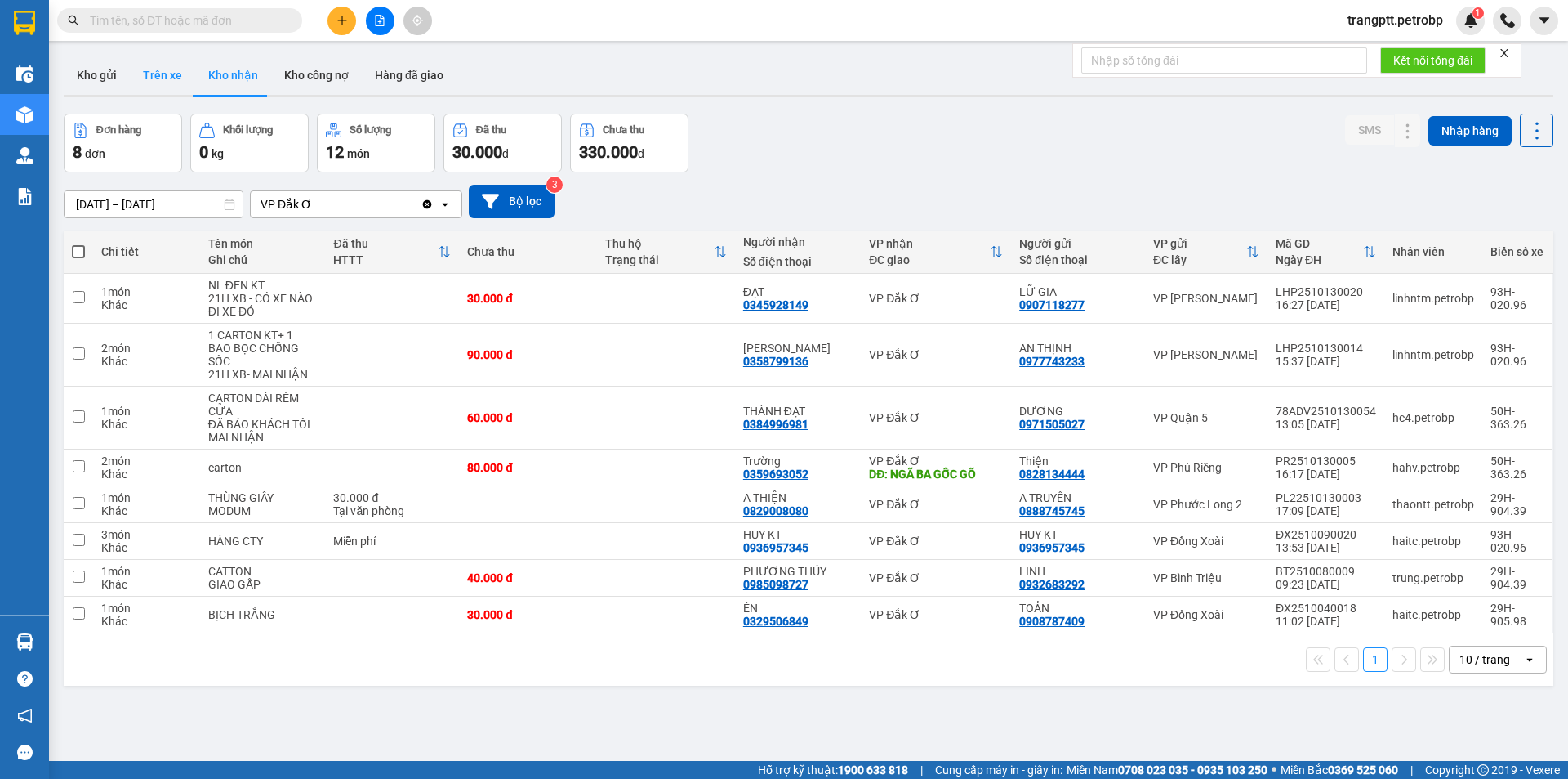
drag, startPoint x: 157, startPoint y: 69, endPoint x: 171, endPoint y: 93, distance: 27.8
click at [157, 70] on button "Trên xe" at bounding box center [162, 75] width 66 height 39
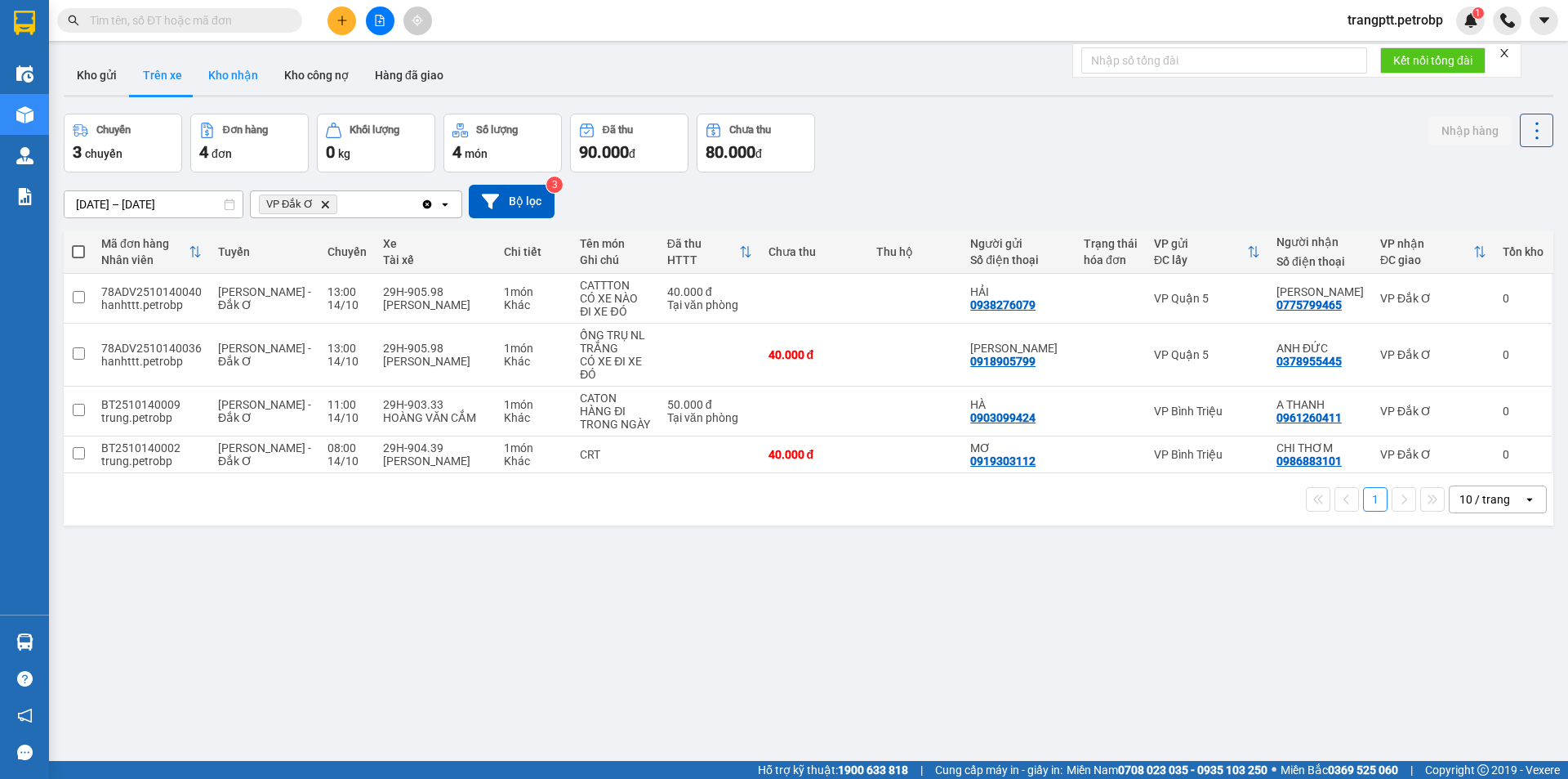
click at [221, 76] on button "Kho nhận" at bounding box center [233, 75] width 76 height 39
type input "[DATE] – [DATE]"
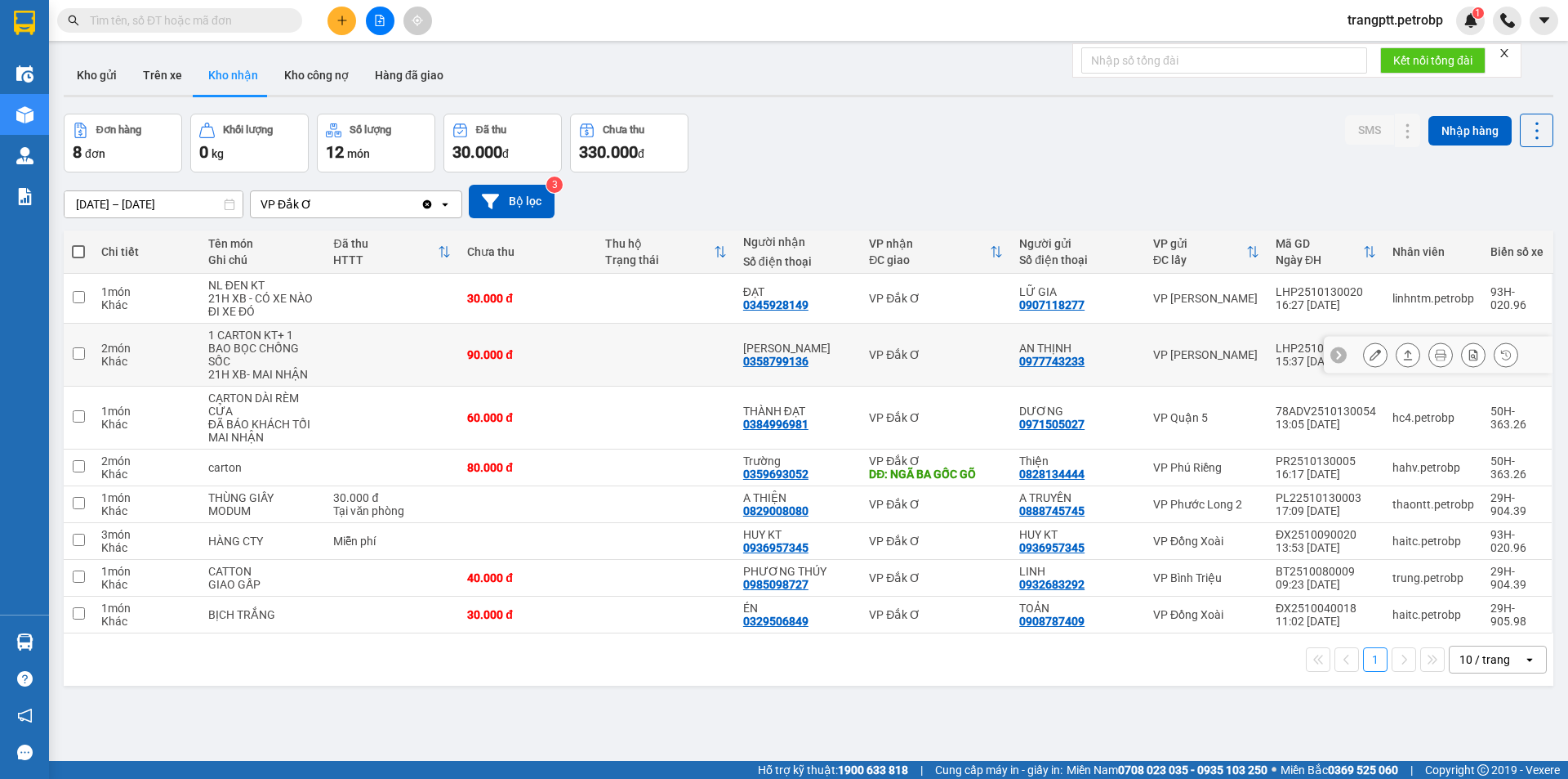
click at [1370, 354] on icon at bounding box center [1375, 354] width 11 height 11
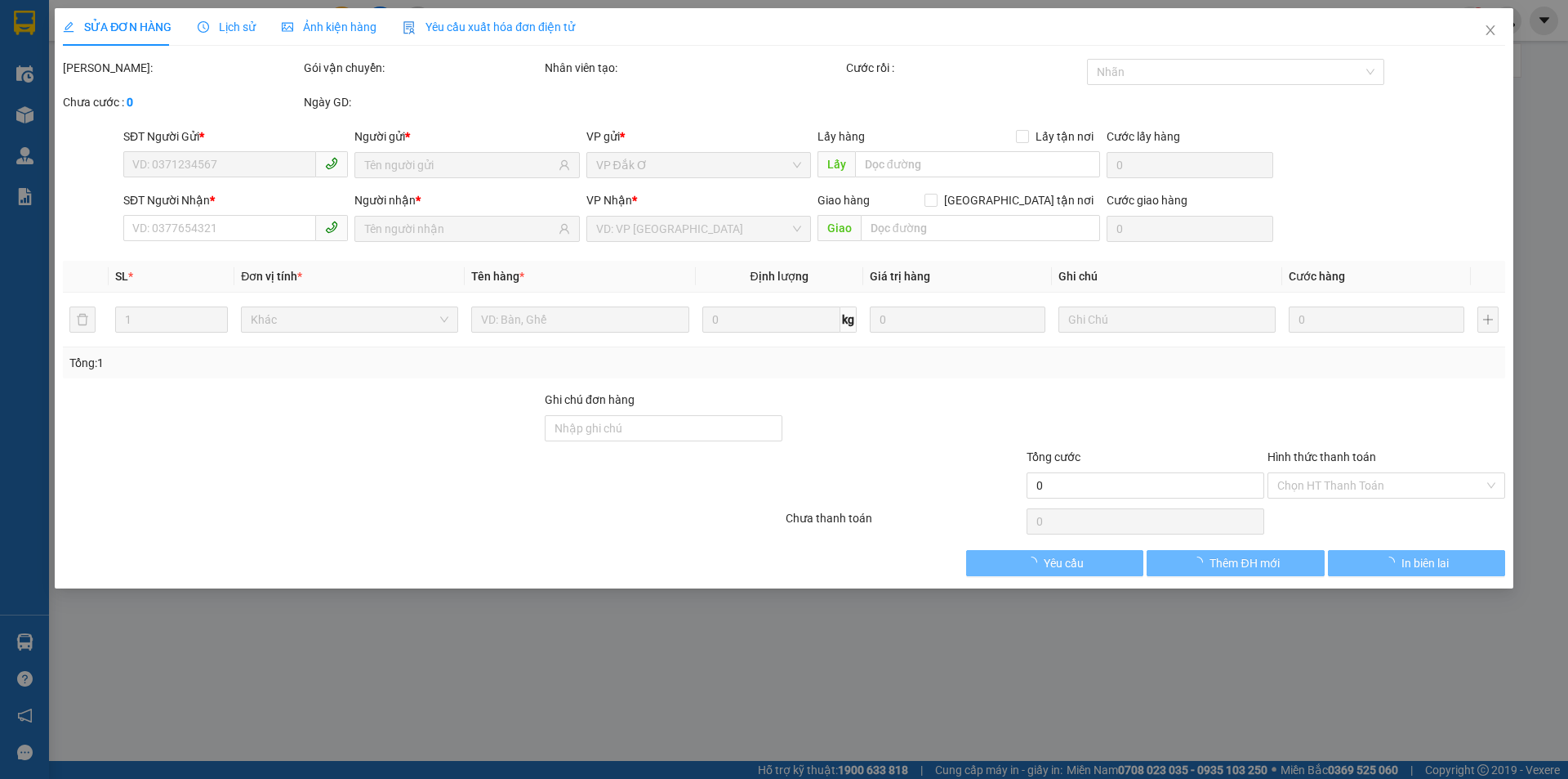
type input "0977743233"
type input "AN THỊNH"
type input "0358799136"
type input "[PERSON_NAME]"
type input "90.000"
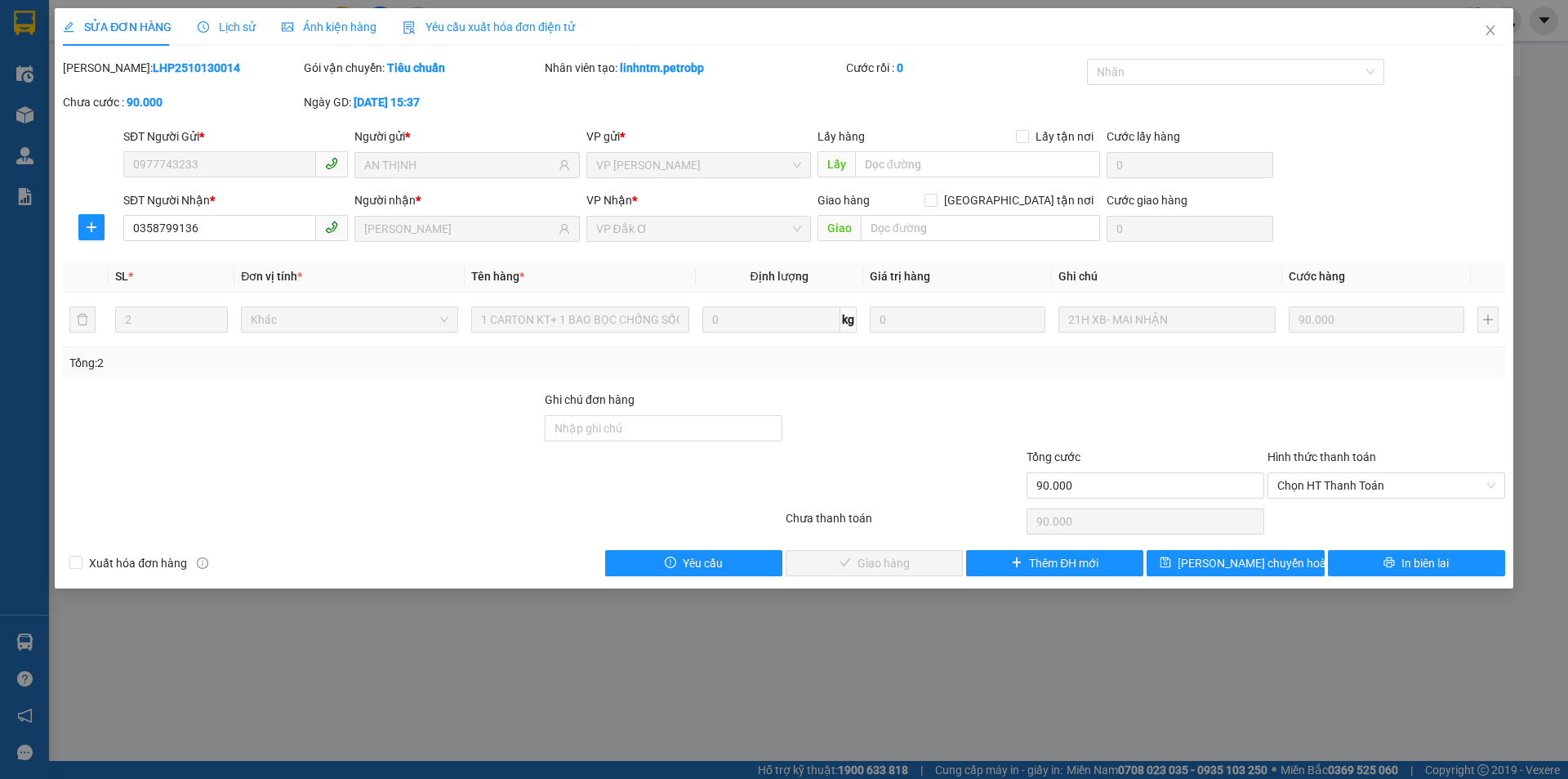
drag, startPoint x: 1328, startPoint y: 485, endPoint x: 1324, endPoint y: 521, distance: 36.2
click at [1324, 503] on div "Hình thức thanh toán Chọn HT Thanh Toán" at bounding box center [1387, 476] width 237 height 57
click at [1324, 521] on div "Chọn HT Thanh Toán" at bounding box center [1387, 521] width 241 height 33
click at [1322, 487] on span "Chọn HT Thanh Toán" at bounding box center [1387, 485] width 218 height 25
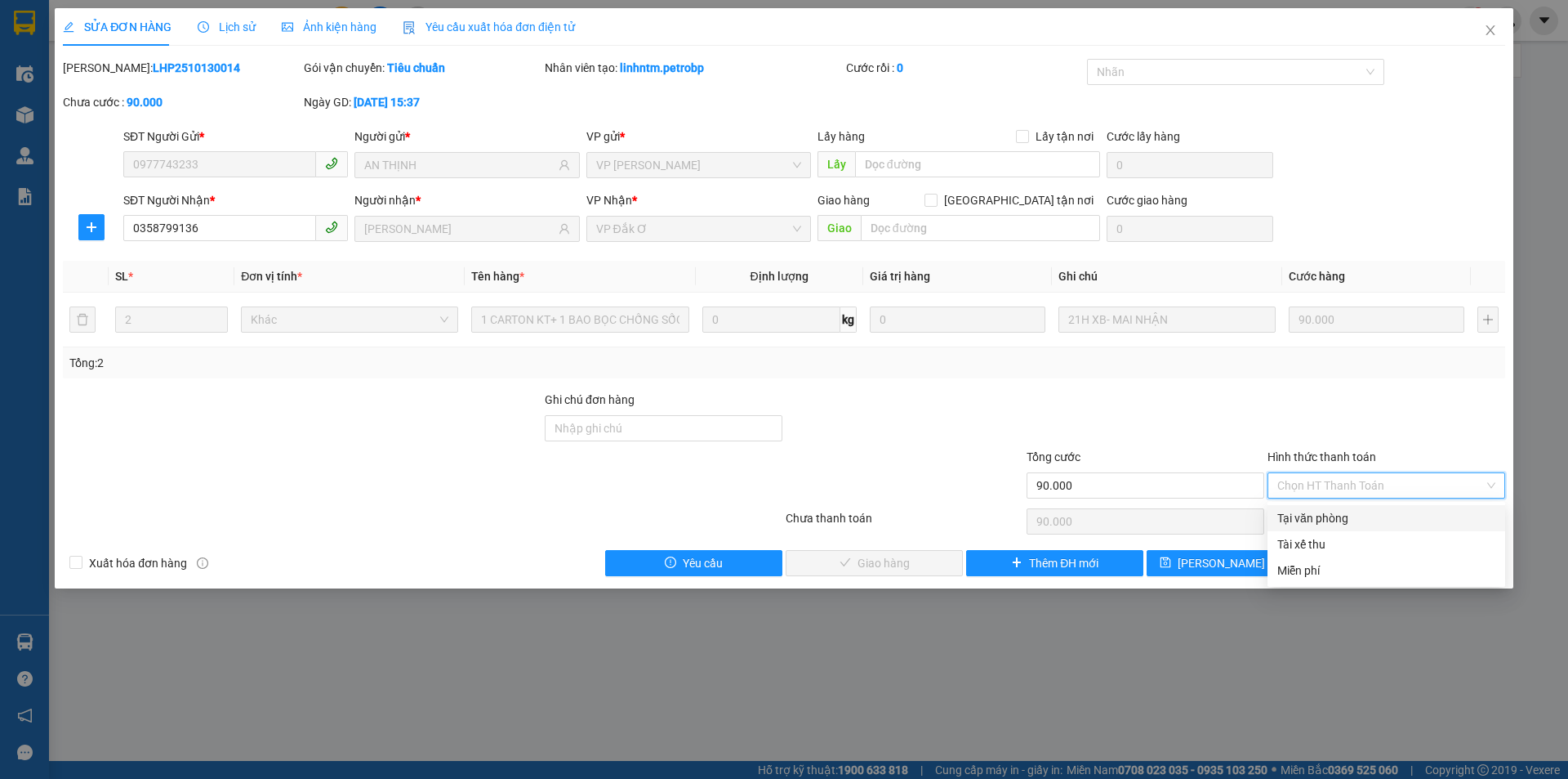
click at [1324, 512] on div "Tại văn phòng" at bounding box center [1387, 519] width 218 height 18
type input "0"
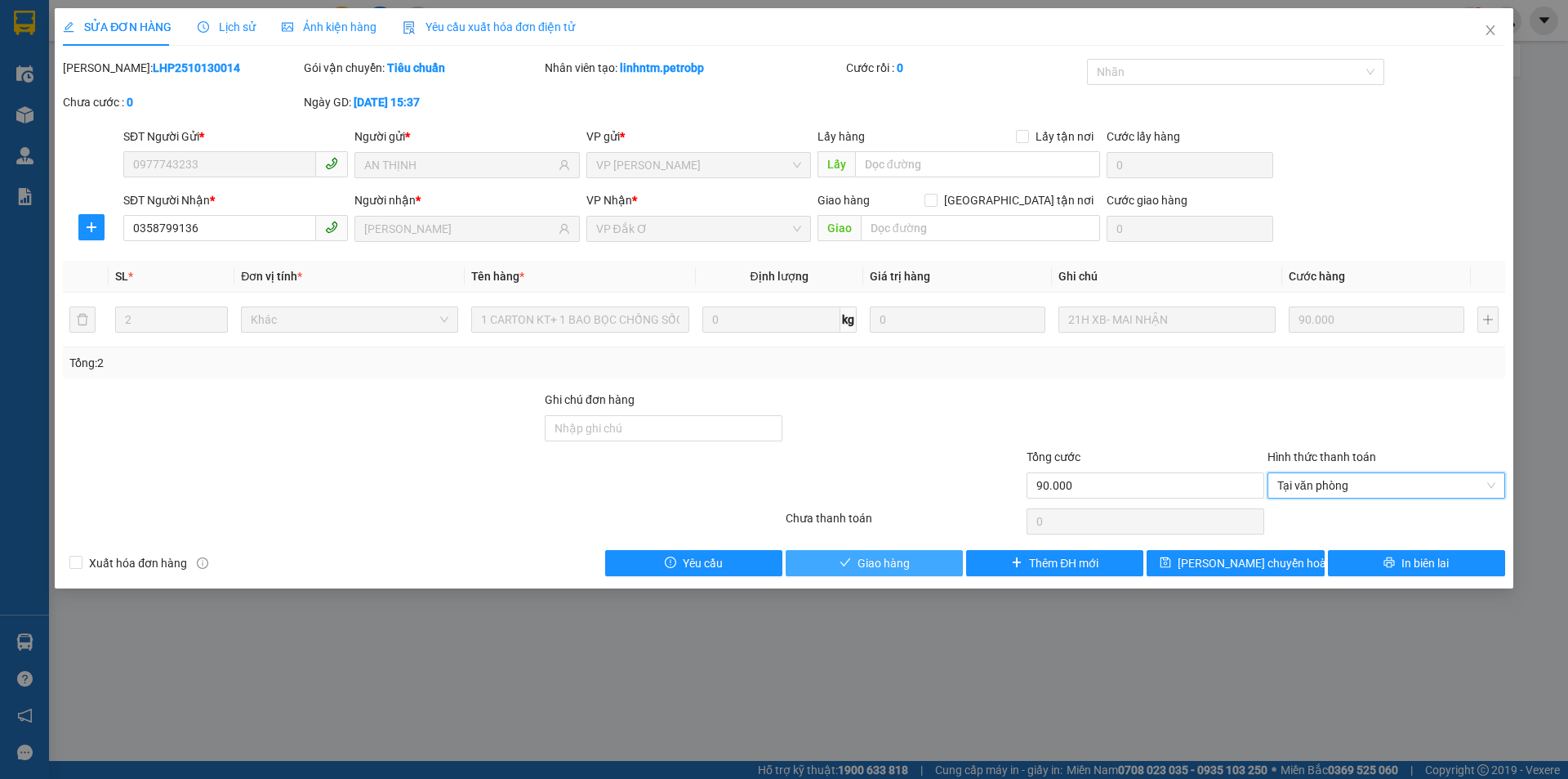
click at [893, 562] on span "Giao hàng" at bounding box center [883, 564] width 52 height 18
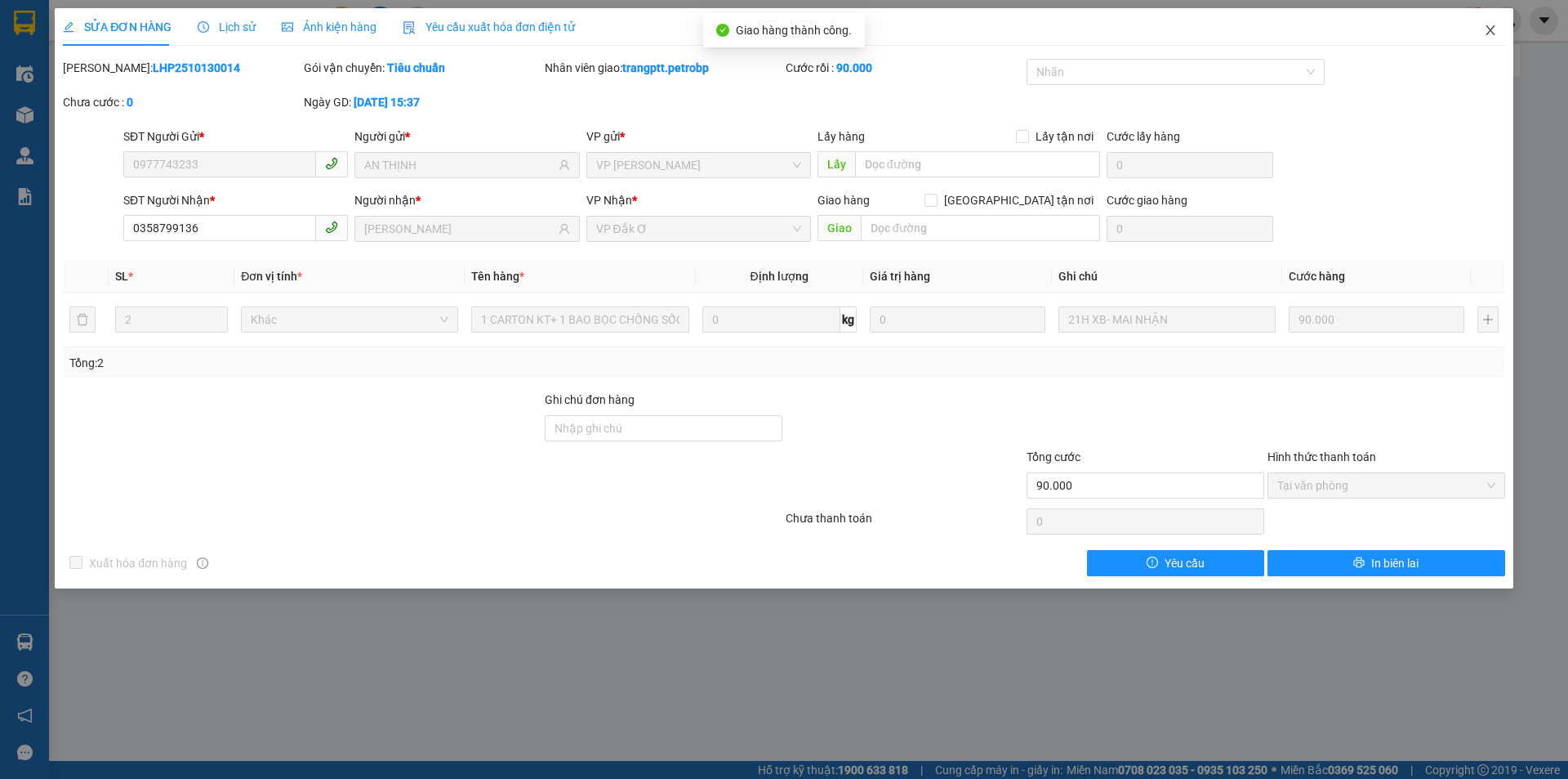
click at [1491, 25] on icon "close" at bounding box center [1490, 30] width 13 height 13
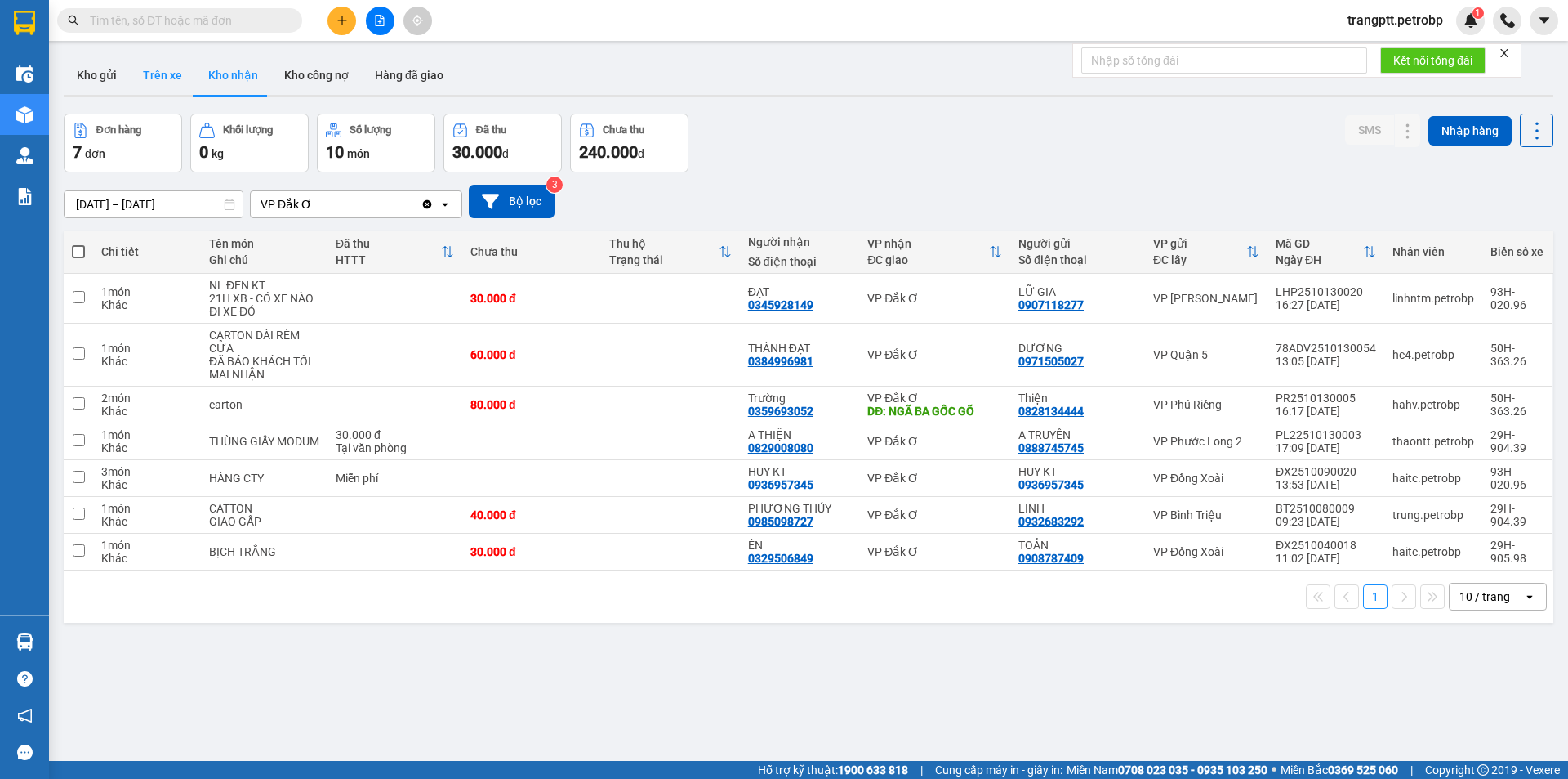
click at [170, 70] on button "Trên xe" at bounding box center [162, 75] width 66 height 39
type input "[DATE] – [DATE]"
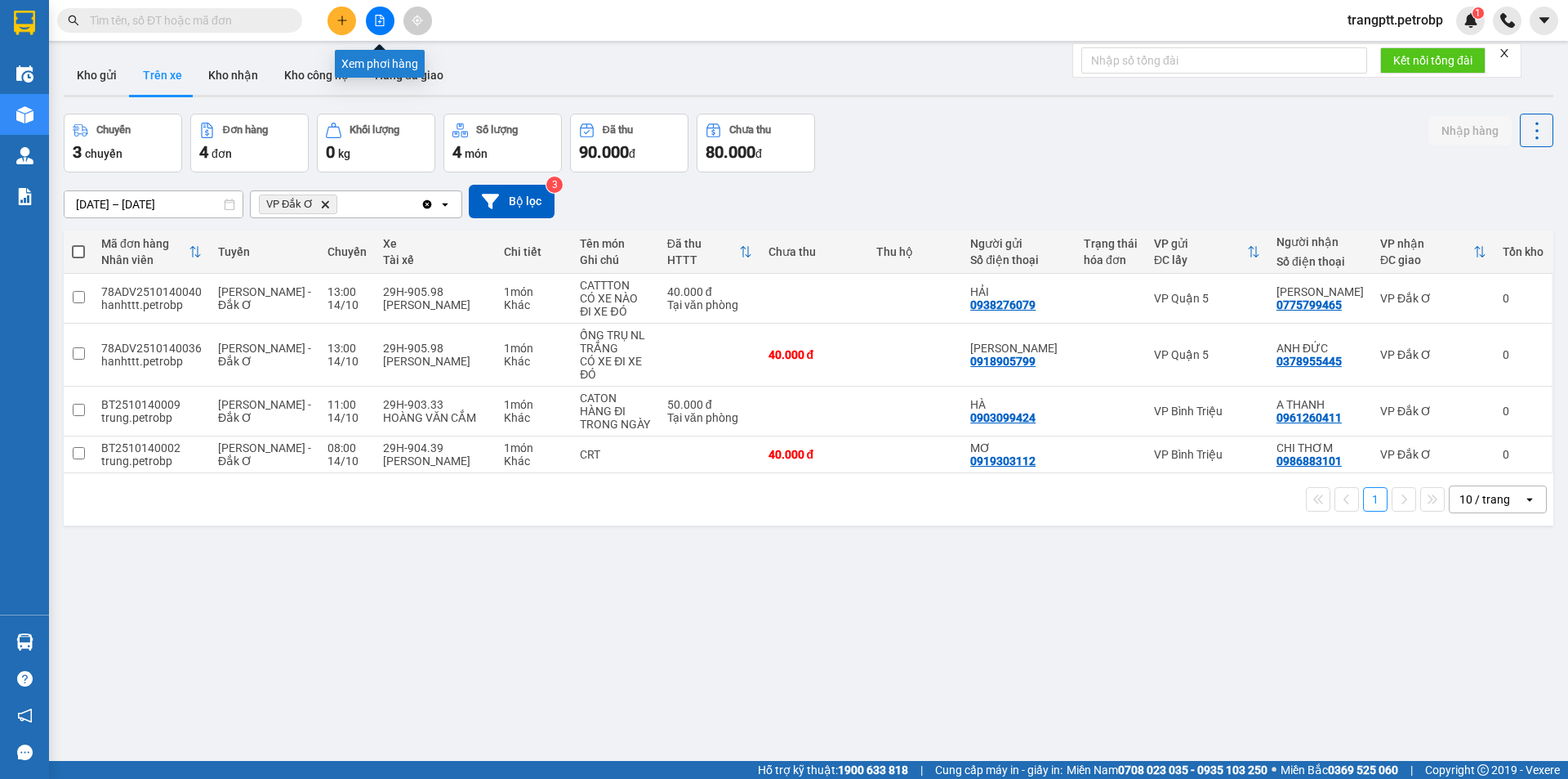
click at [380, 21] on icon "file-add" at bounding box center [380, 20] width 9 height 11
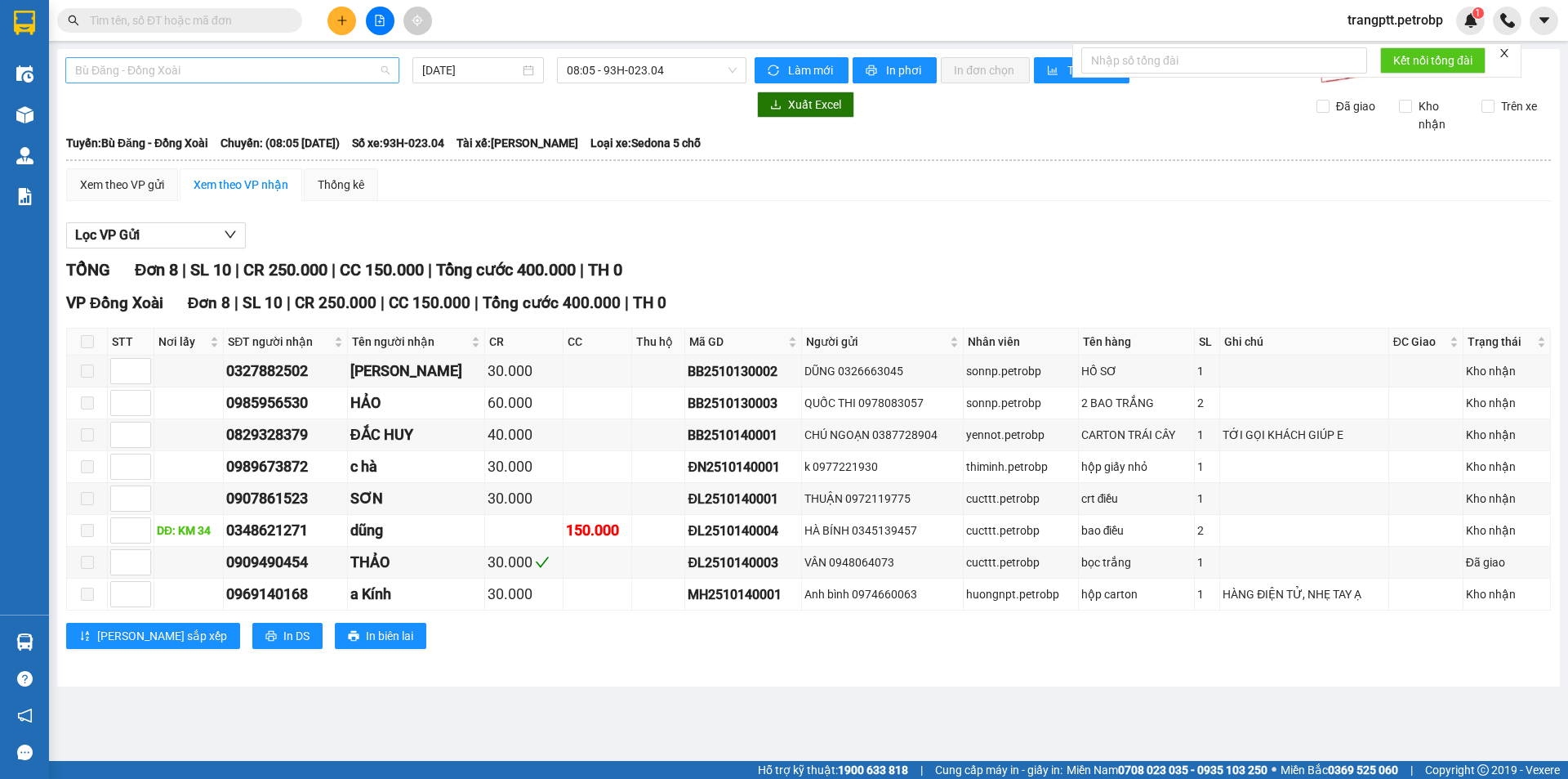
click at [220, 70] on span "Bù Đăng - Đồng Xoài" at bounding box center [231, 70] width 314 height 25
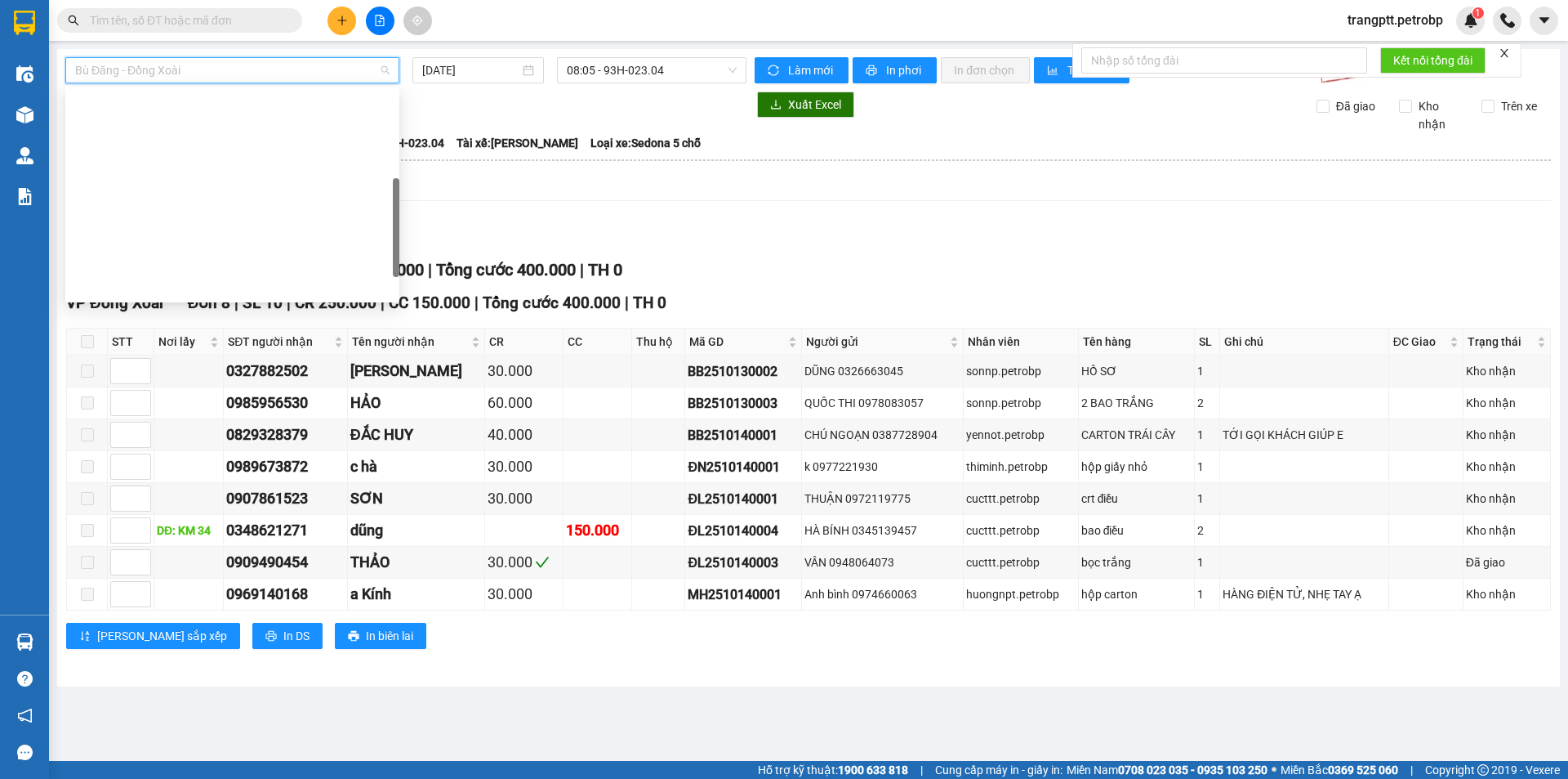
scroll to position [340, 0]
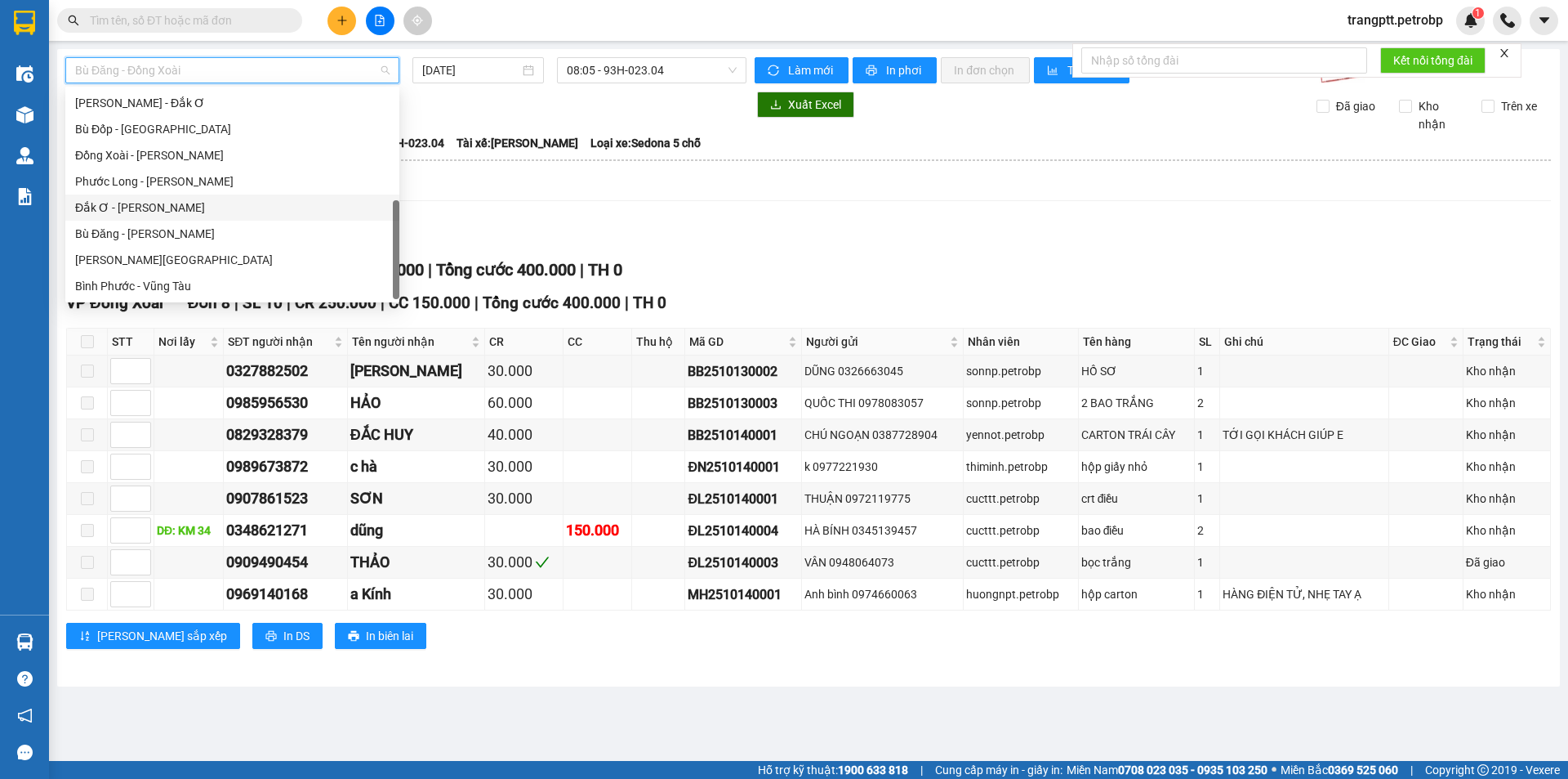
click at [138, 204] on div "Đắk Ơ - [PERSON_NAME]" at bounding box center [231, 207] width 314 height 18
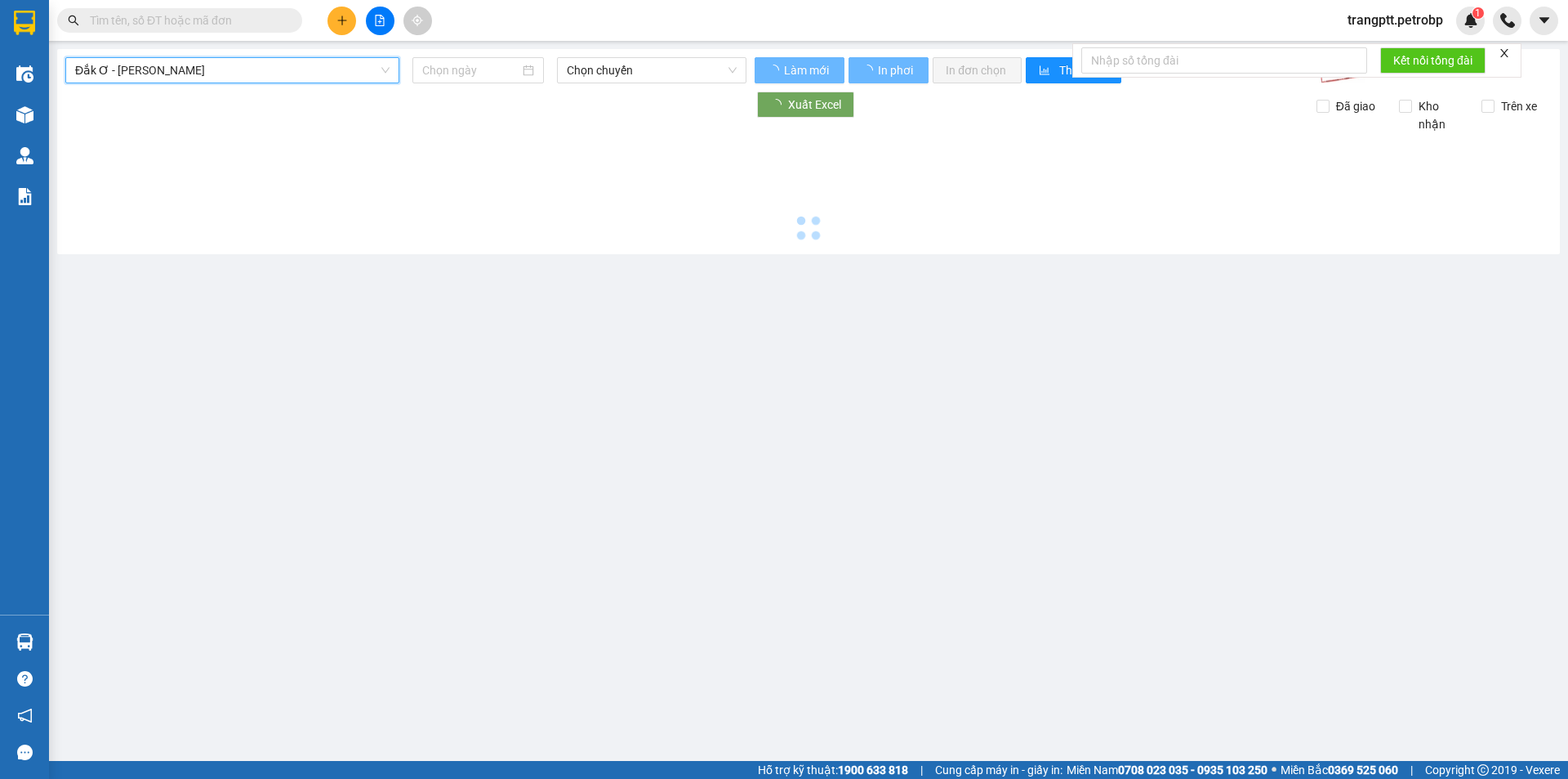
type input "[DATE]"
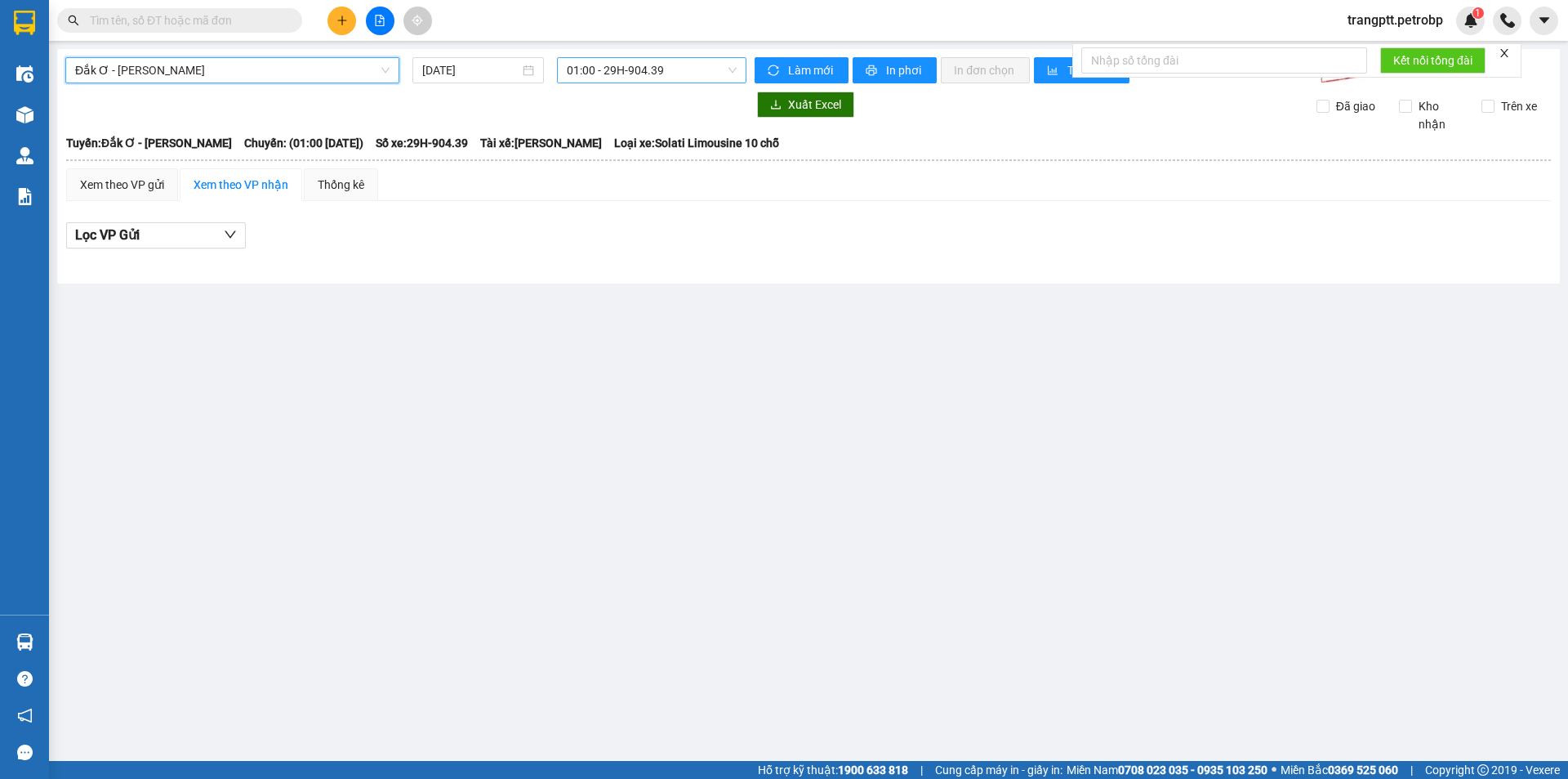
click at [639, 70] on span "01:00 - 29H-904.39" at bounding box center [652, 70] width 169 height 25
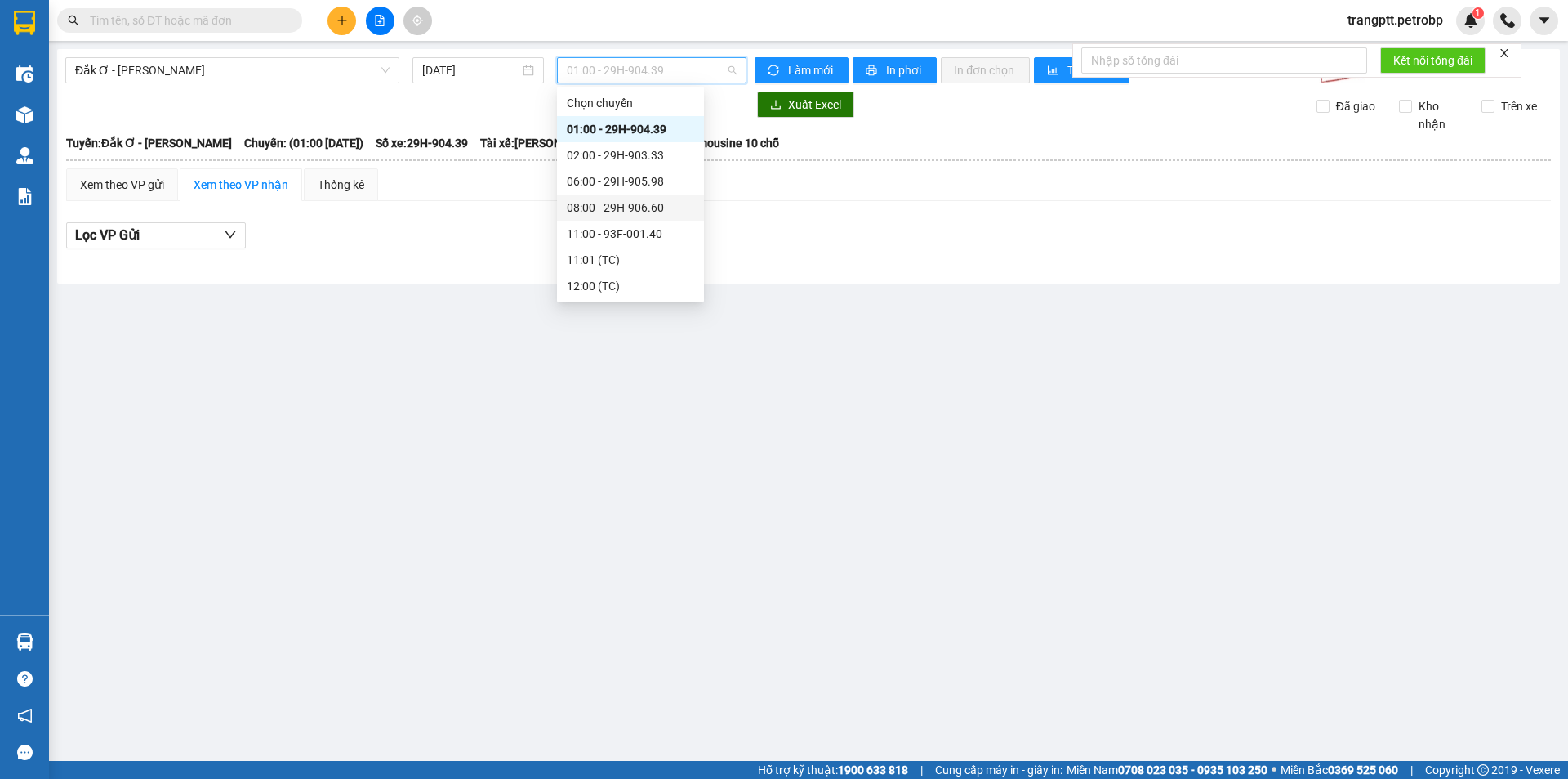
click at [646, 203] on div "08:00 - 29H-906.60" at bounding box center [631, 207] width 128 height 18
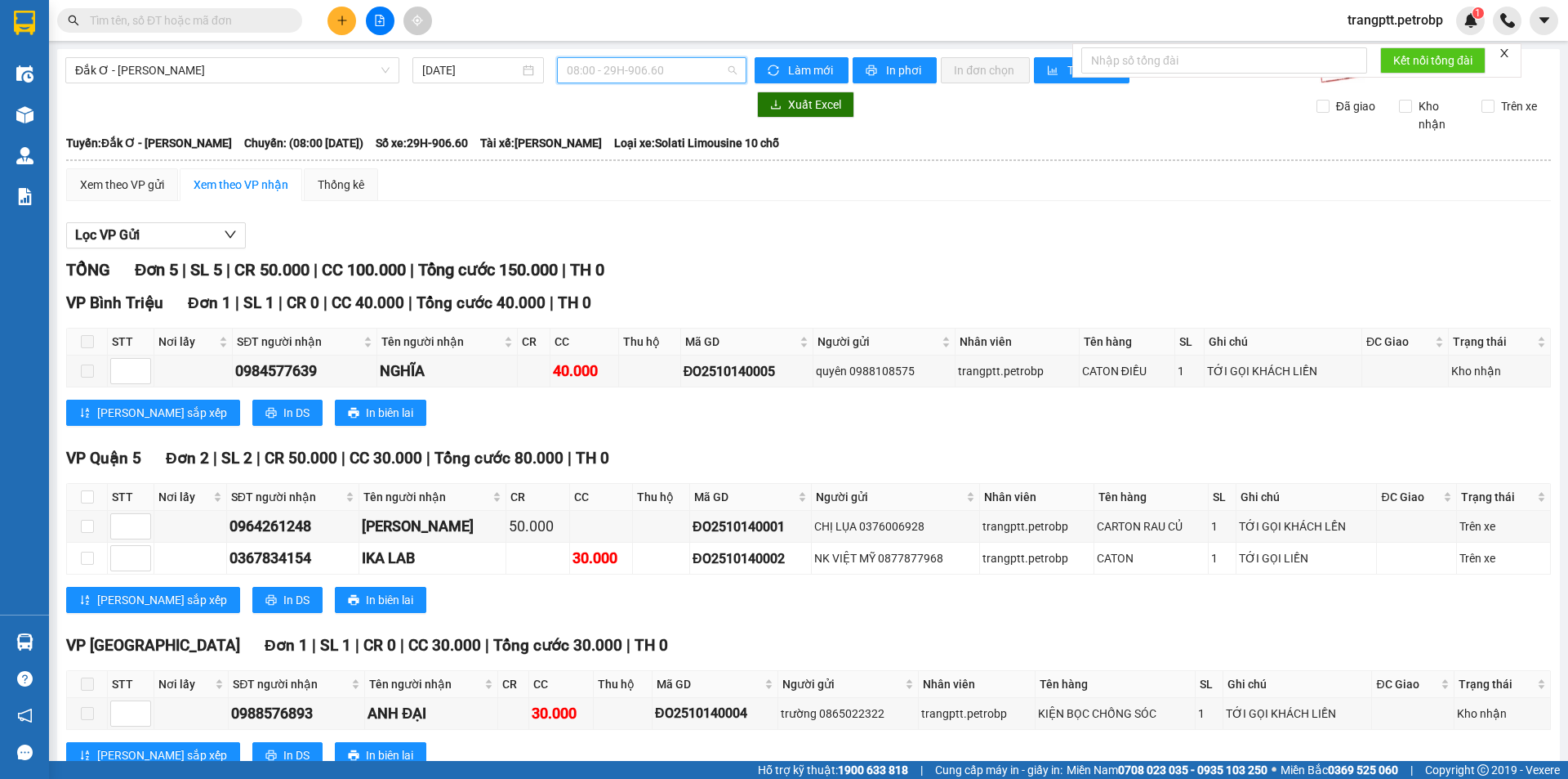
click at [603, 70] on span "08:00 - 29H-906.60" at bounding box center [652, 70] width 169 height 25
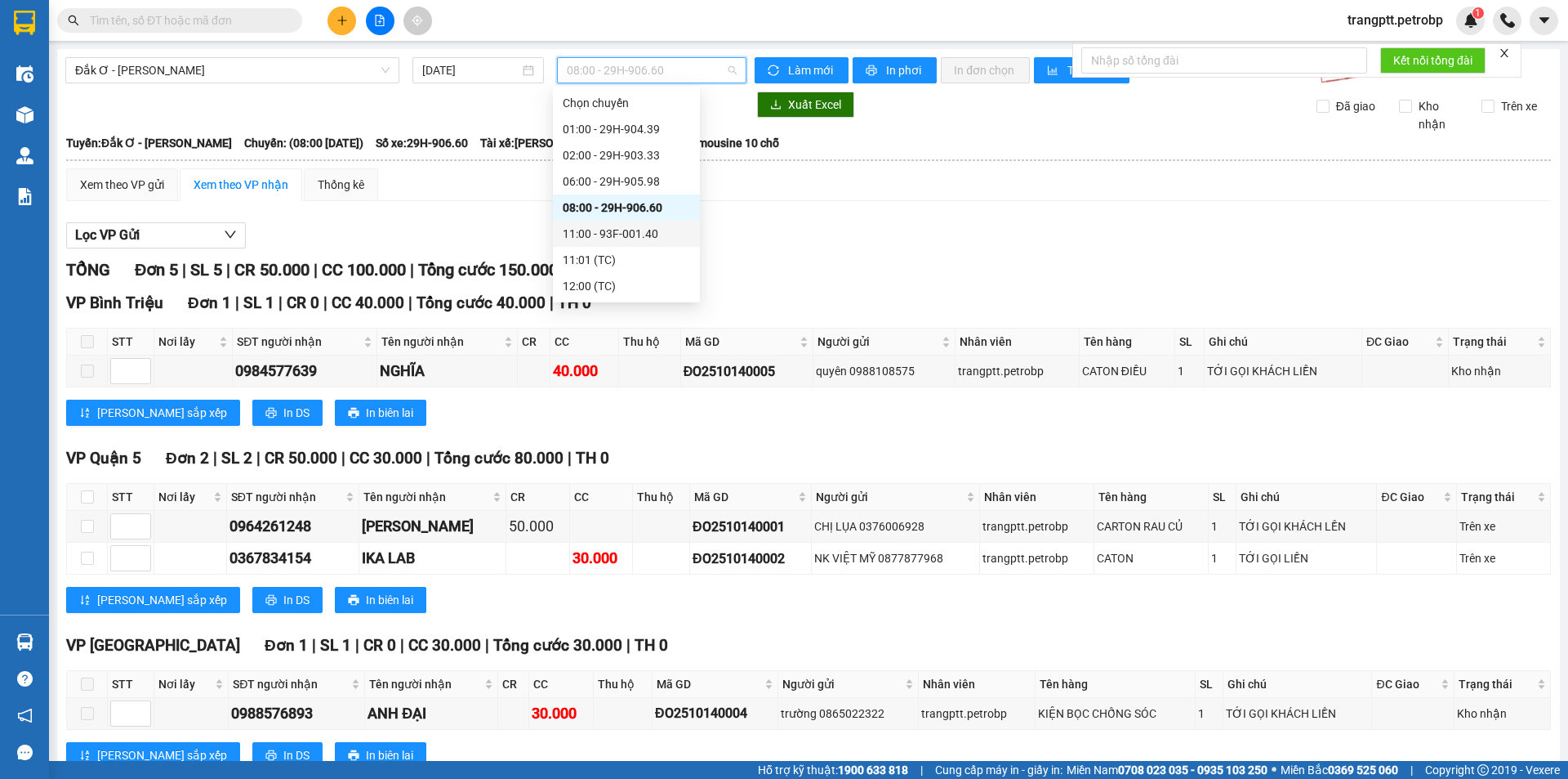
click at [609, 231] on div "11:00 - 93F-001.40" at bounding box center [627, 233] width 128 height 18
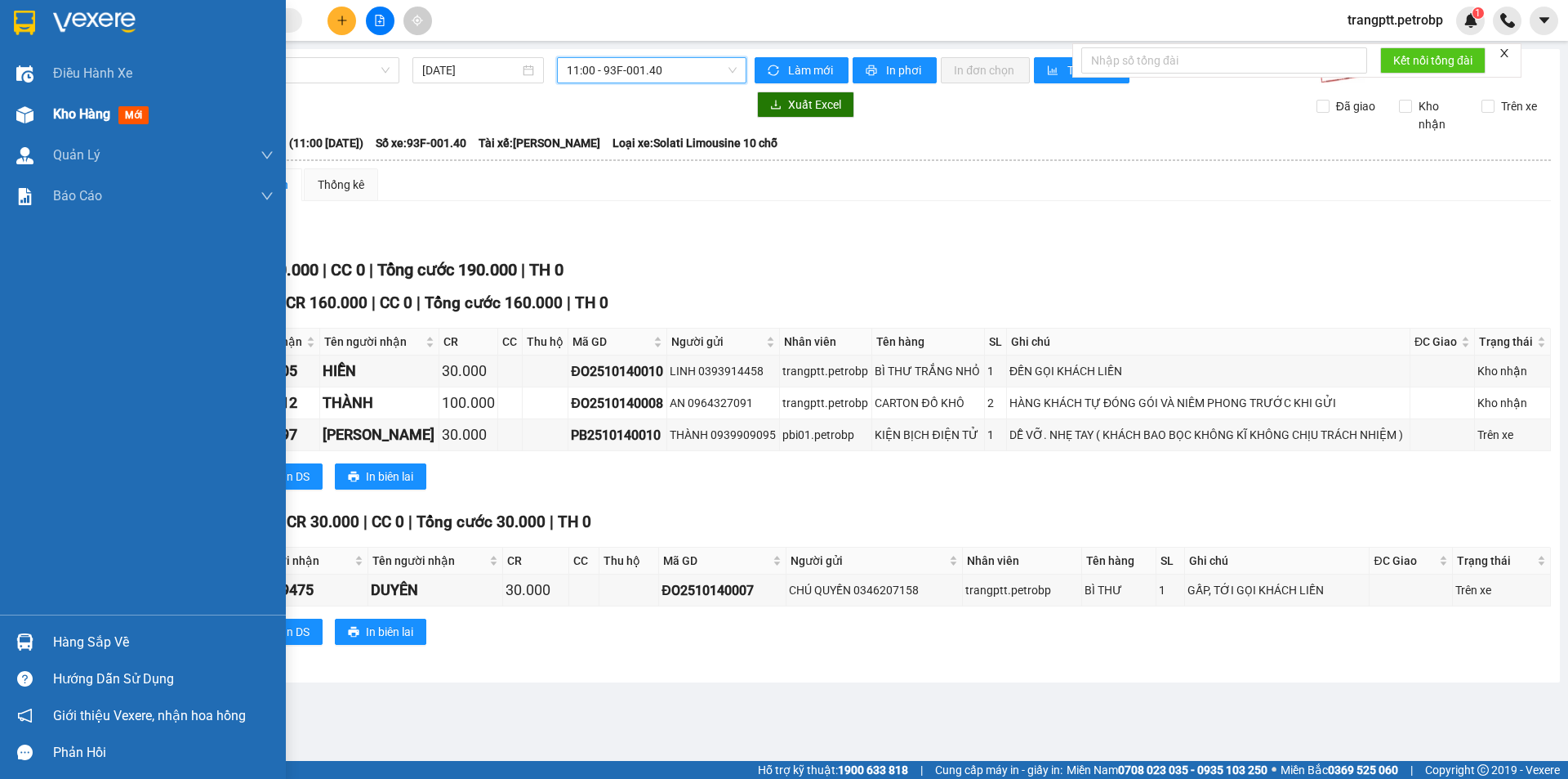
click at [54, 102] on div "Kho hàng mới" at bounding box center [162, 114] width 220 height 41
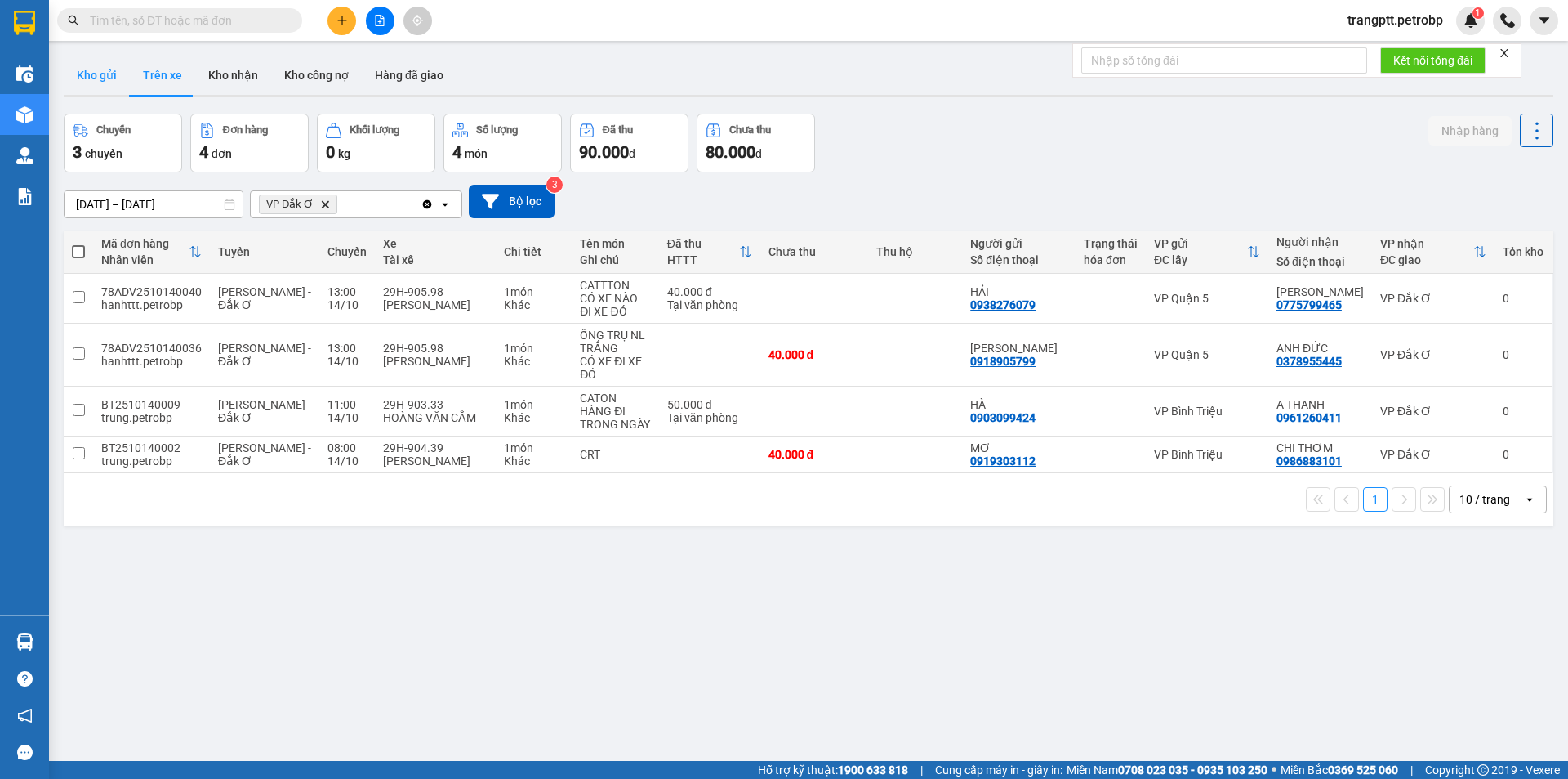
click at [98, 75] on button "Kho gửi" at bounding box center [97, 75] width 66 height 39
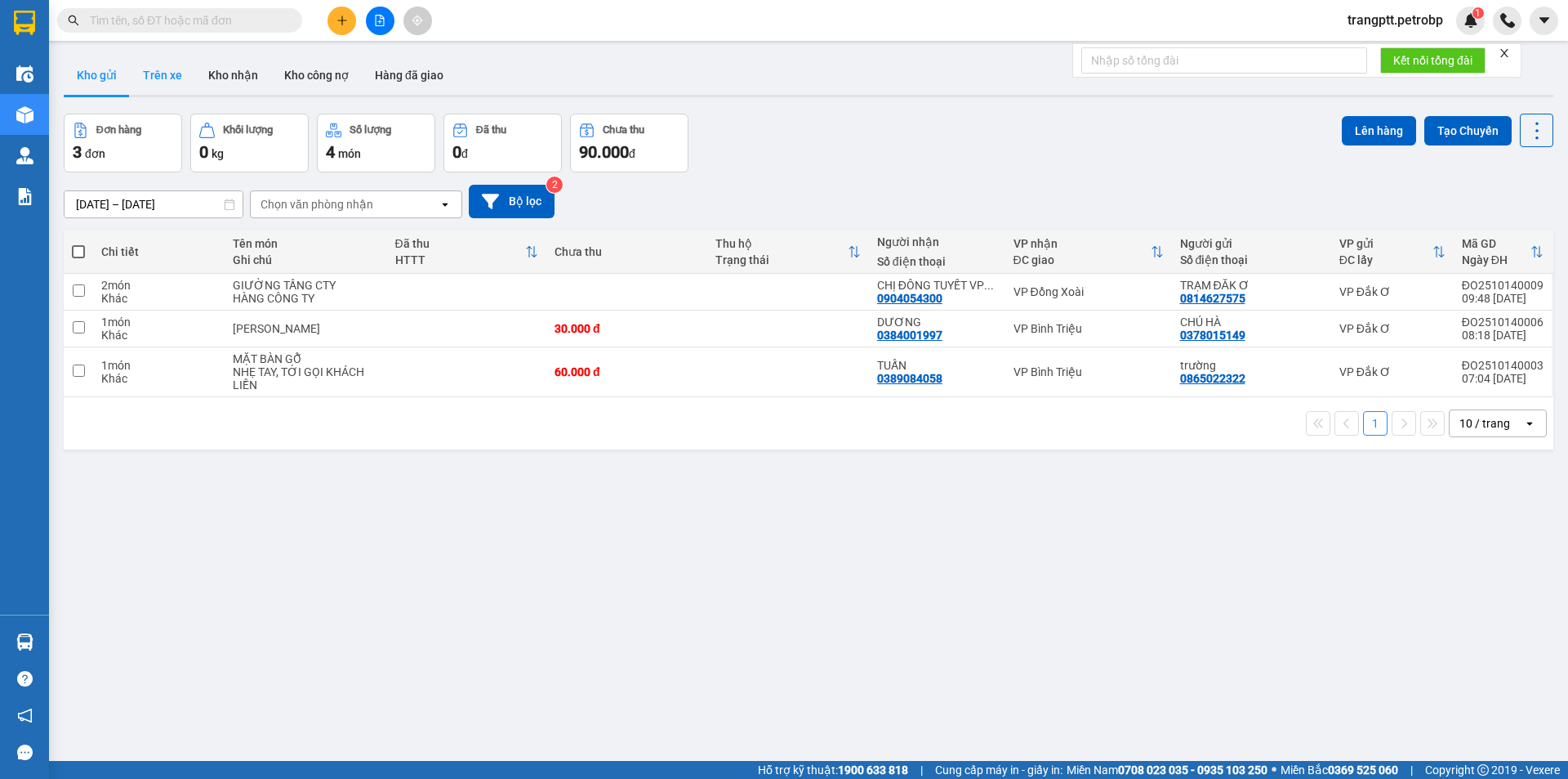
click at [155, 72] on button "Trên xe" at bounding box center [162, 75] width 66 height 39
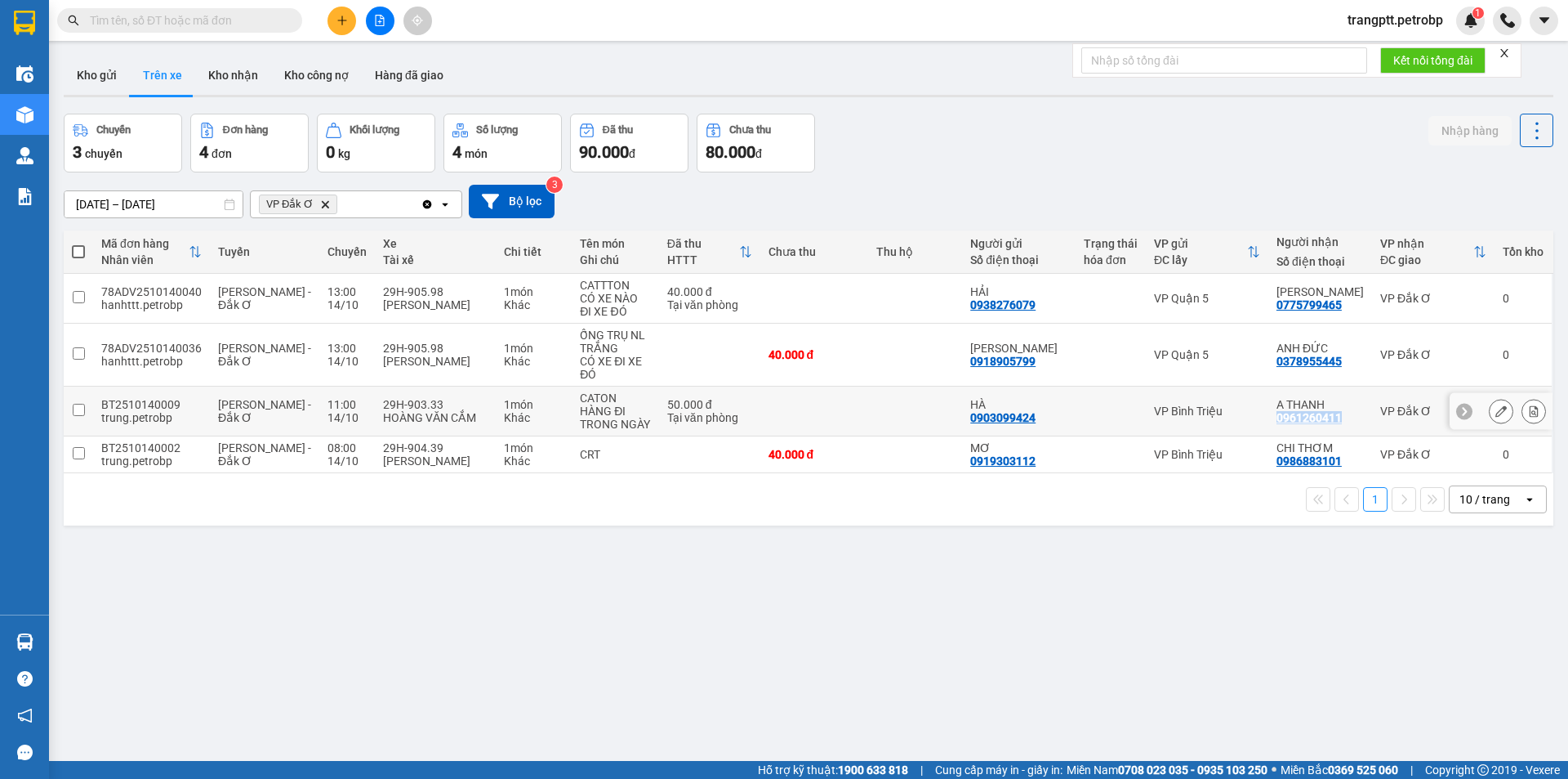
drag, startPoint x: 1276, startPoint y: 417, endPoint x: 1342, endPoint y: 419, distance: 66.0
click at [1342, 419] on div "A THANH 0961260411" at bounding box center [1321, 411] width 88 height 26
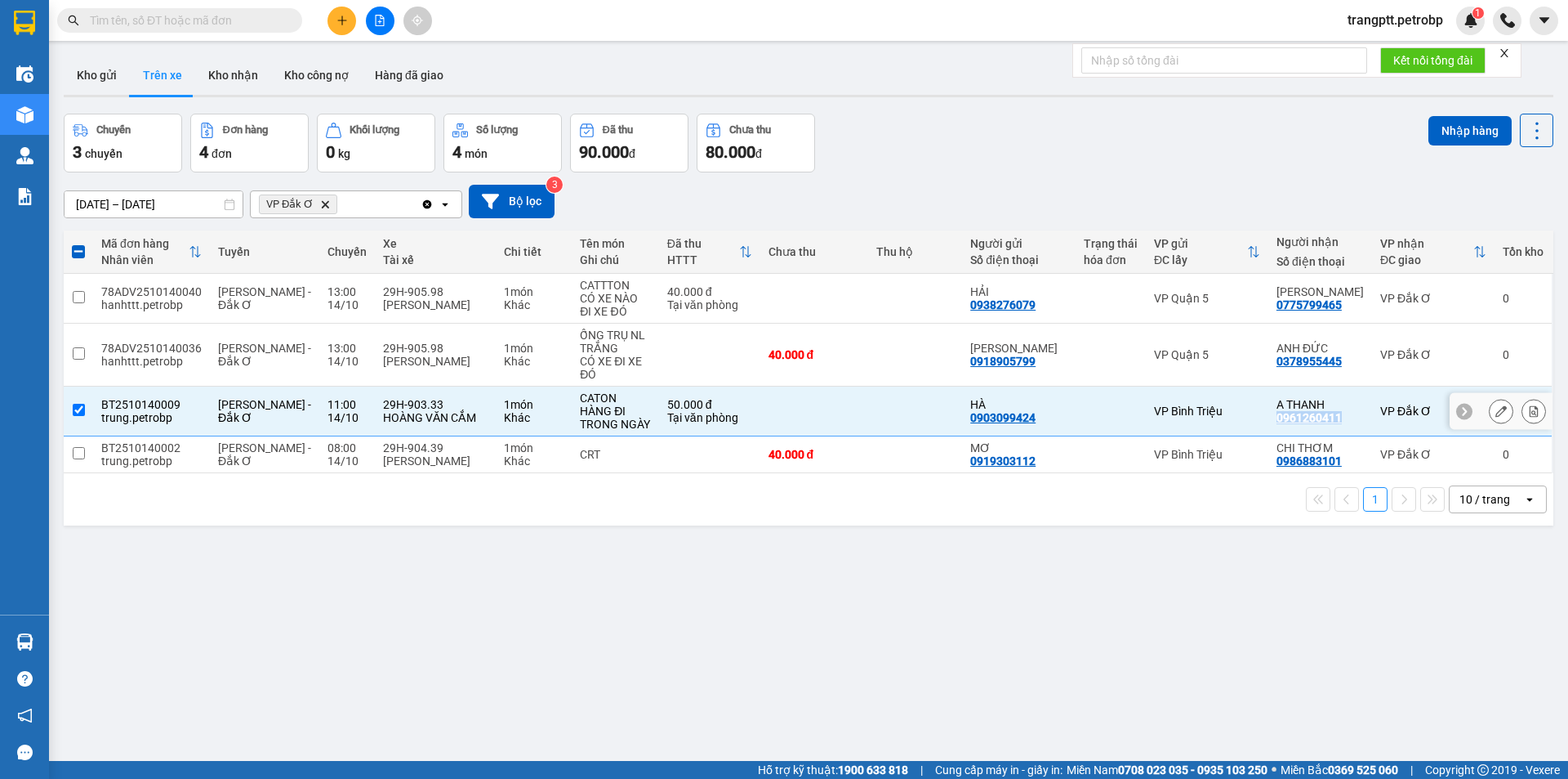
copy div "0961260411"
drag, startPoint x: 79, startPoint y: 406, endPoint x: 83, endPoint y: 432, distance: 26.3
click at [79, 411] on input "checkbox" at bounding box center [79, 410] width 12 height 12
checkbox input "false"
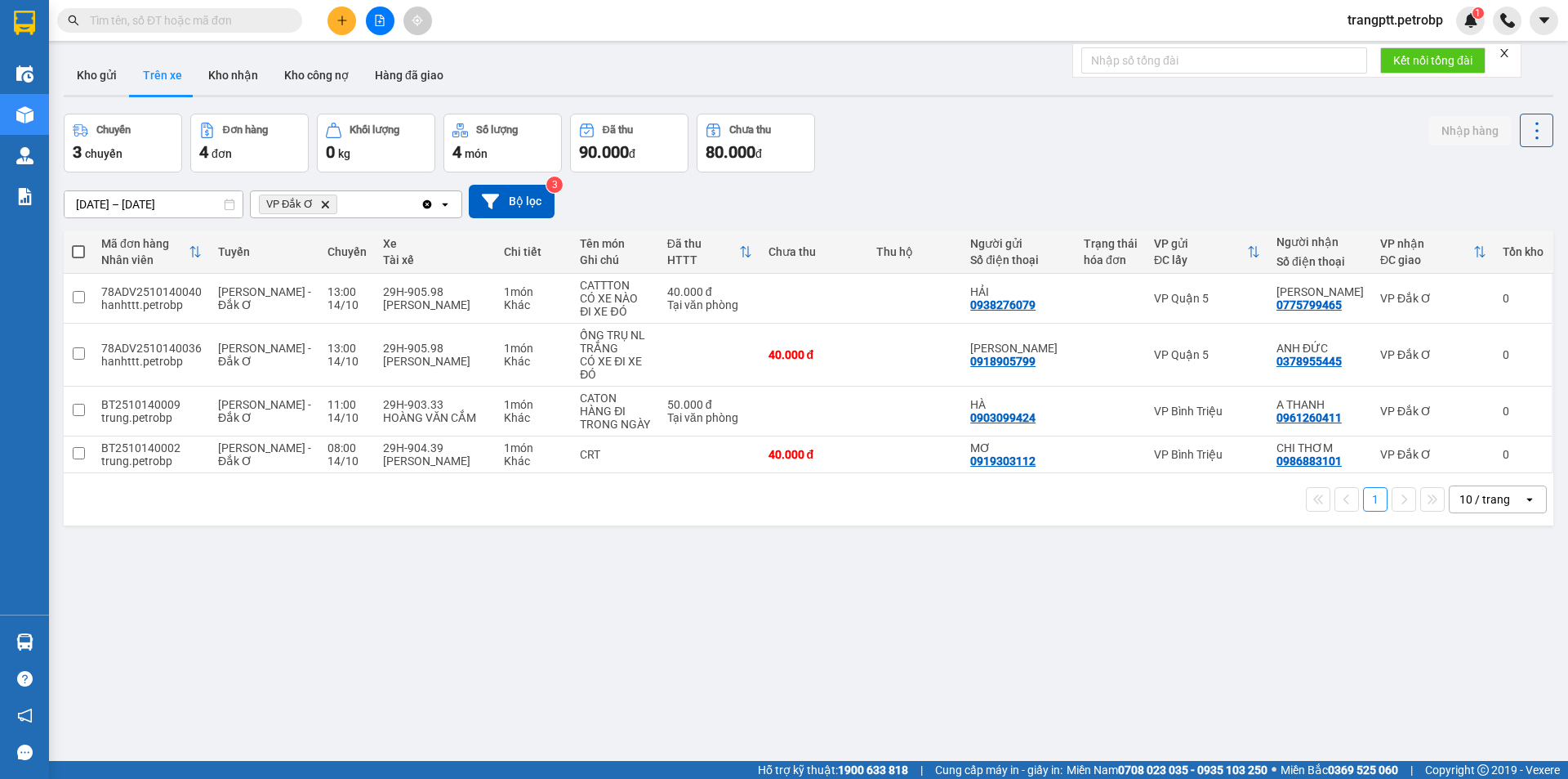
click at [403, 664] on div "ver 1.8.147 Kho gửi Trên xe Kho nhận Kho công nợ Hàng đã giao Chuyến 3 chuyến Đ…" at bounding box center [808, 438] width 1503 height 779
click at [233, 66] on button "Kho nhận" at bounding box center [233, 75] width 76 height 39
type input "[DATE] – [DATE]"
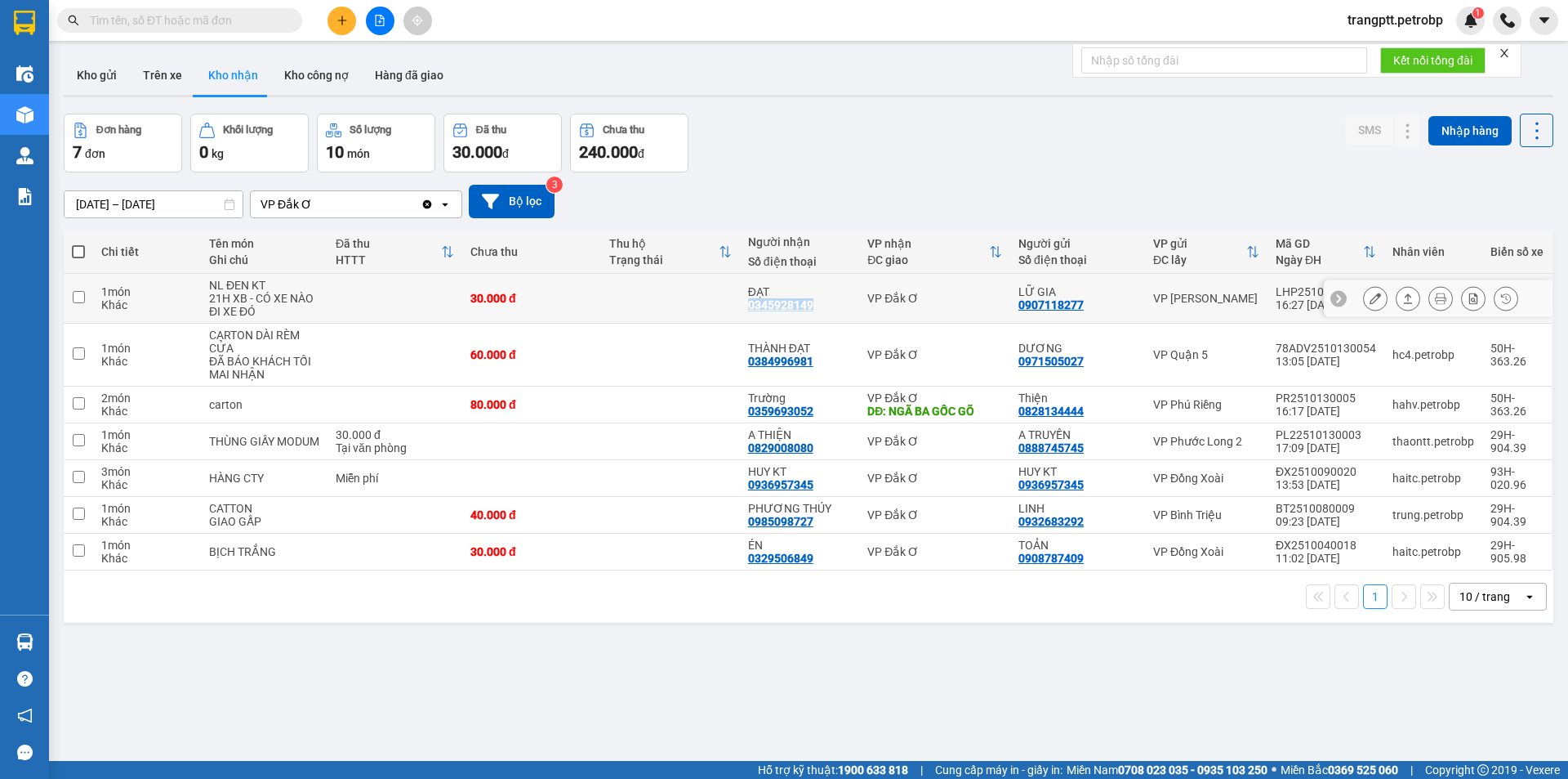
drag, startPoint x: 742, startPoint y: 303, endPoint x: 811, endPoint y: 301, distance: 69.0
click at [811, 301] on td "ĐẠT 0345928149" at bounding box center [799, 299] width 120 height 50
checkbox input "true"
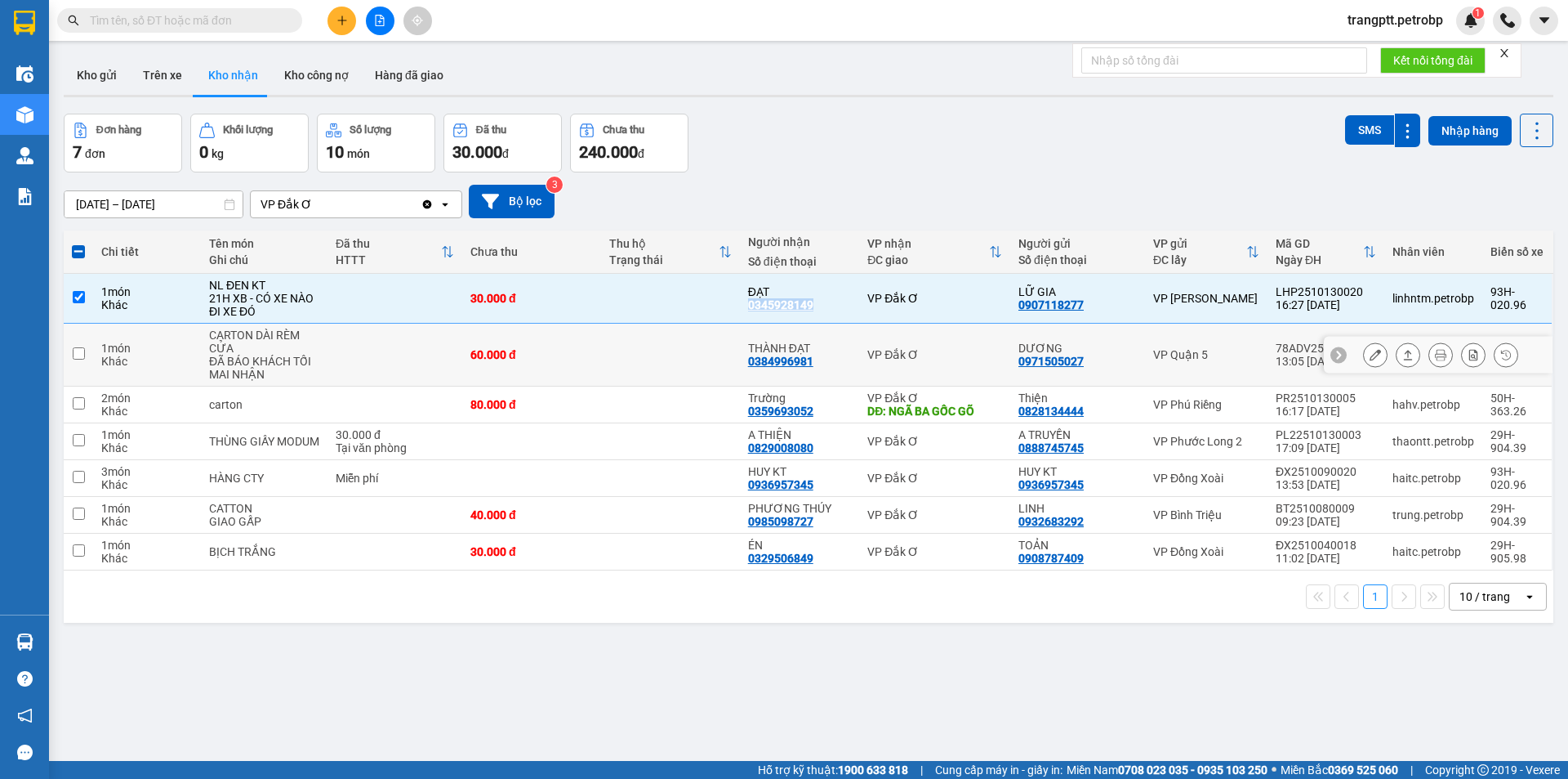
copy div "0345928149"
drag, startPoint x: 740, startPoint y: 355, endPoint x: 833, endPoint y: 356, distance: 93.0
click at [833, 356] on td "THÀNH ĐẠT 0384996981" at bounding box center [799, 355] width 120 height 63
checkbox input "true"
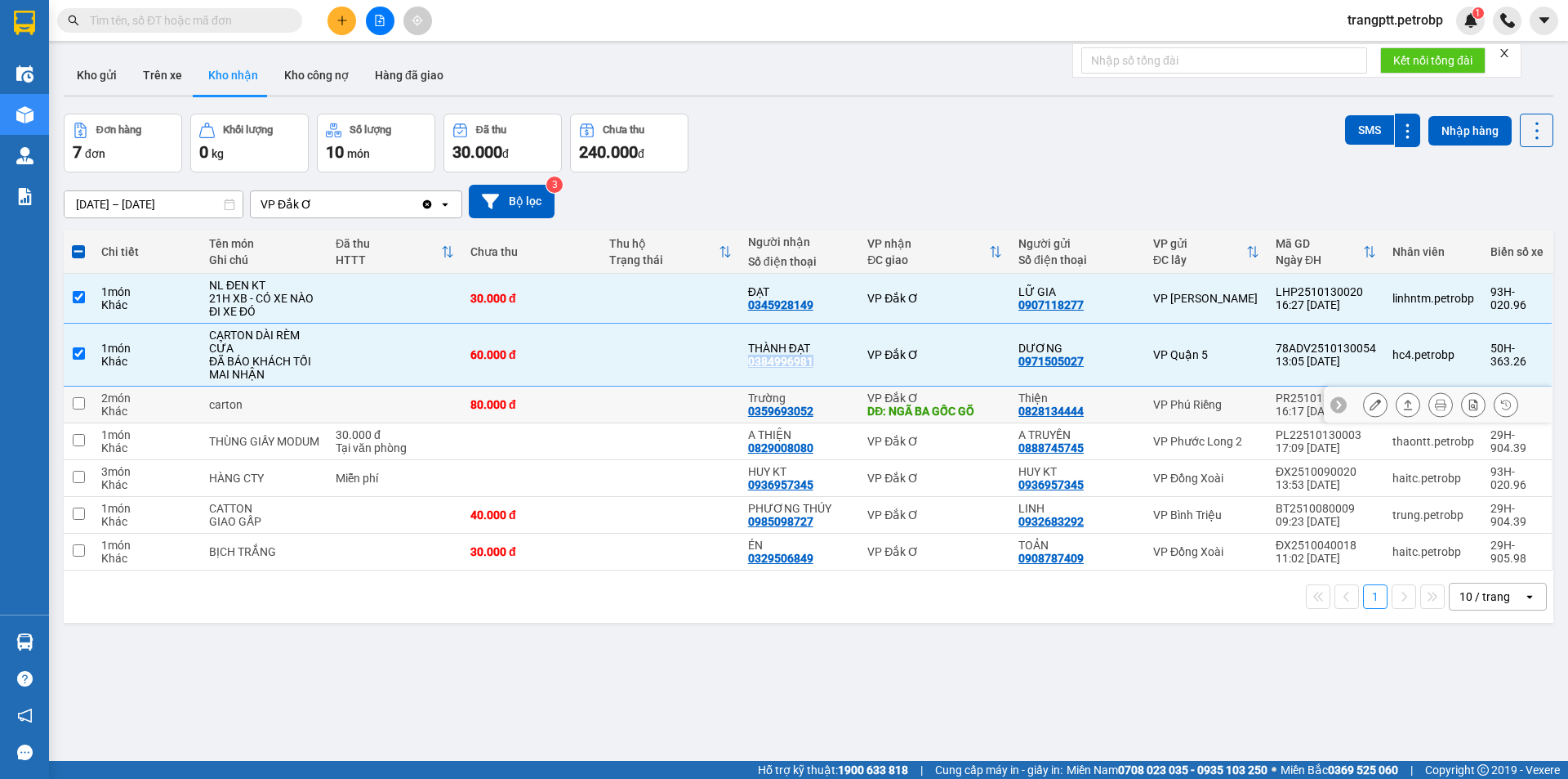
copy div "0384996981"
drag, startPoint x: 740, startPoint y: 411, endPoint x: 817, endPoint y: 412, distance: 77.0
click at [817, 412] on td "Trường 0359693052" at bounding box center [799, 405] width 120 height 37
checkbox input "true"
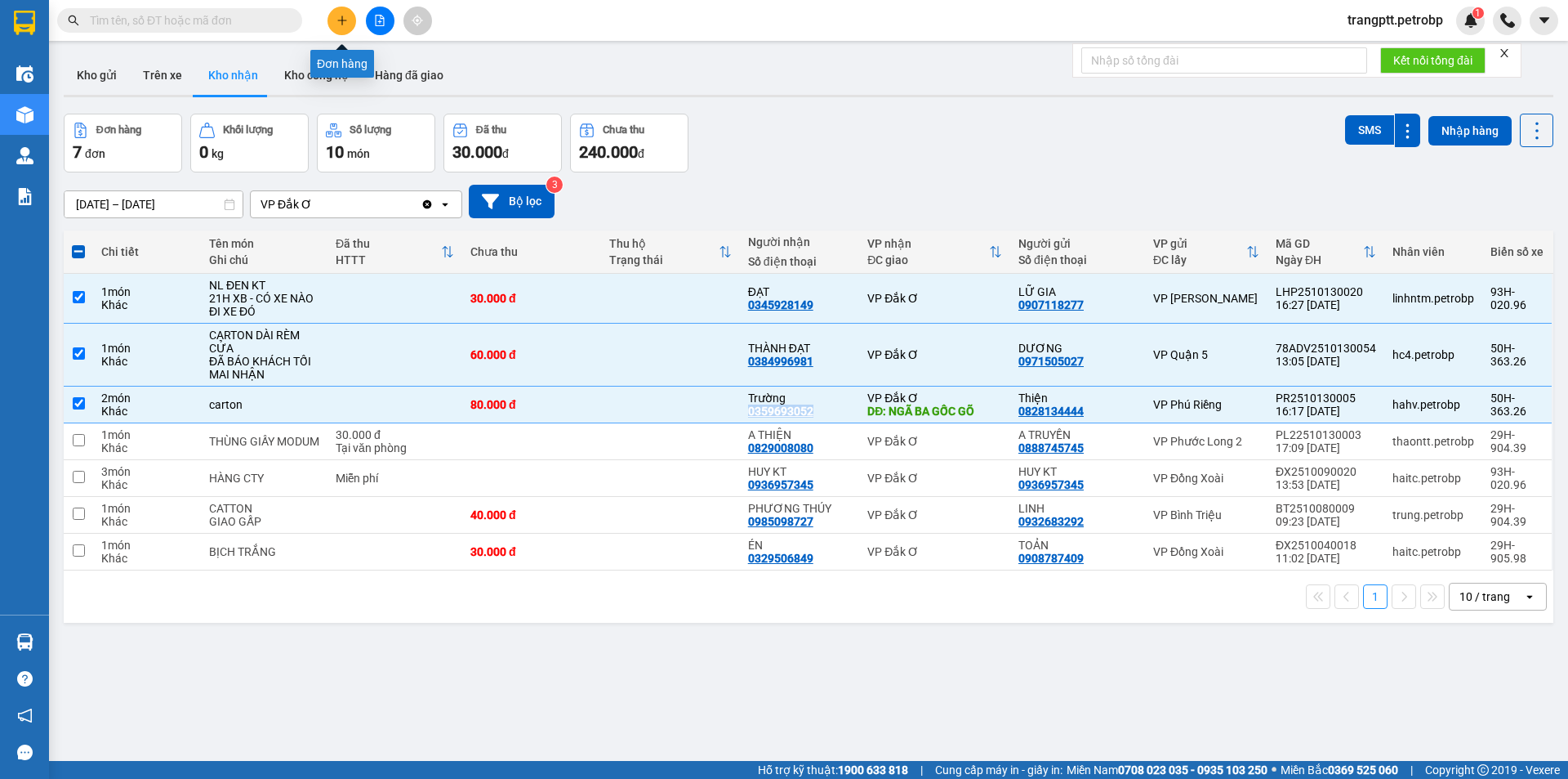
click at [339, 20] on icon "plus" at bounding box center [341, 20] width 9 height 1
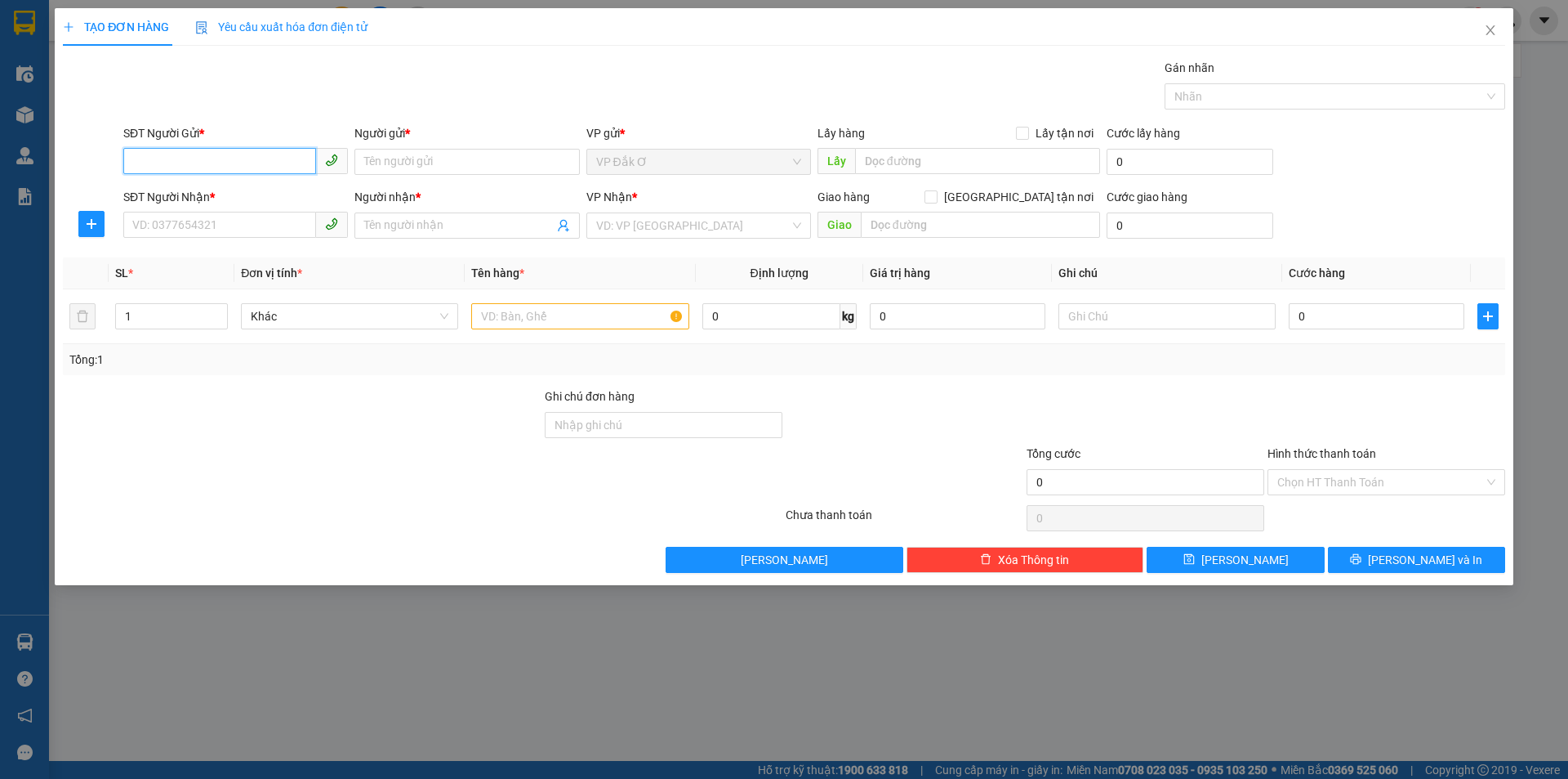
click at [265, 162] on input "SĐT Người Gửi *" at bounding box center [219, 161] width 192 height 26
click at [252, 190] on div "0987728009 - CH HOA THẮNG" at bounding box center [236, 195] width 205 height 18
type input "0987728009"
type input "CH HOA THẮNG"
type input "0906998897"
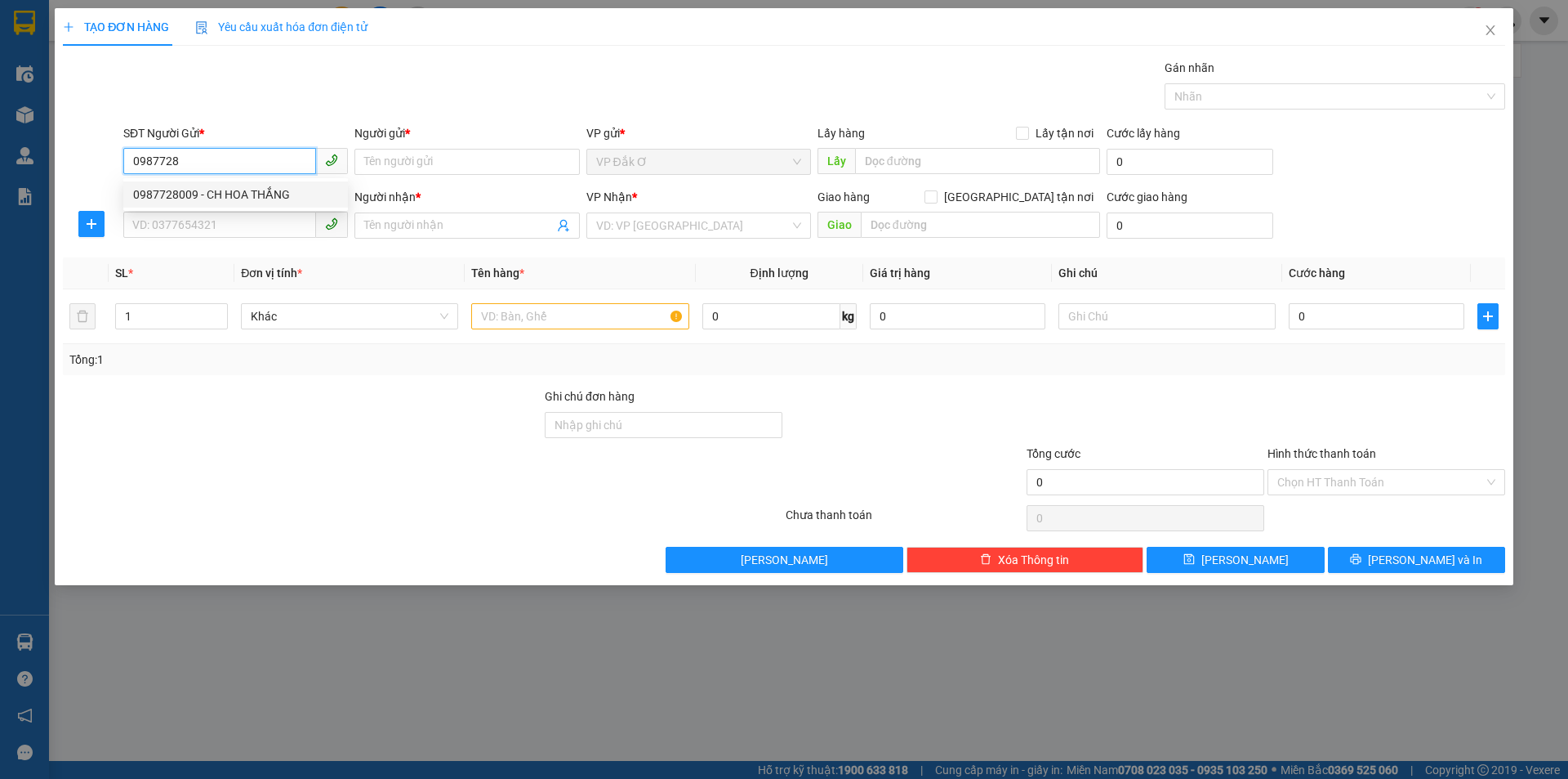
type input "HÙNG"
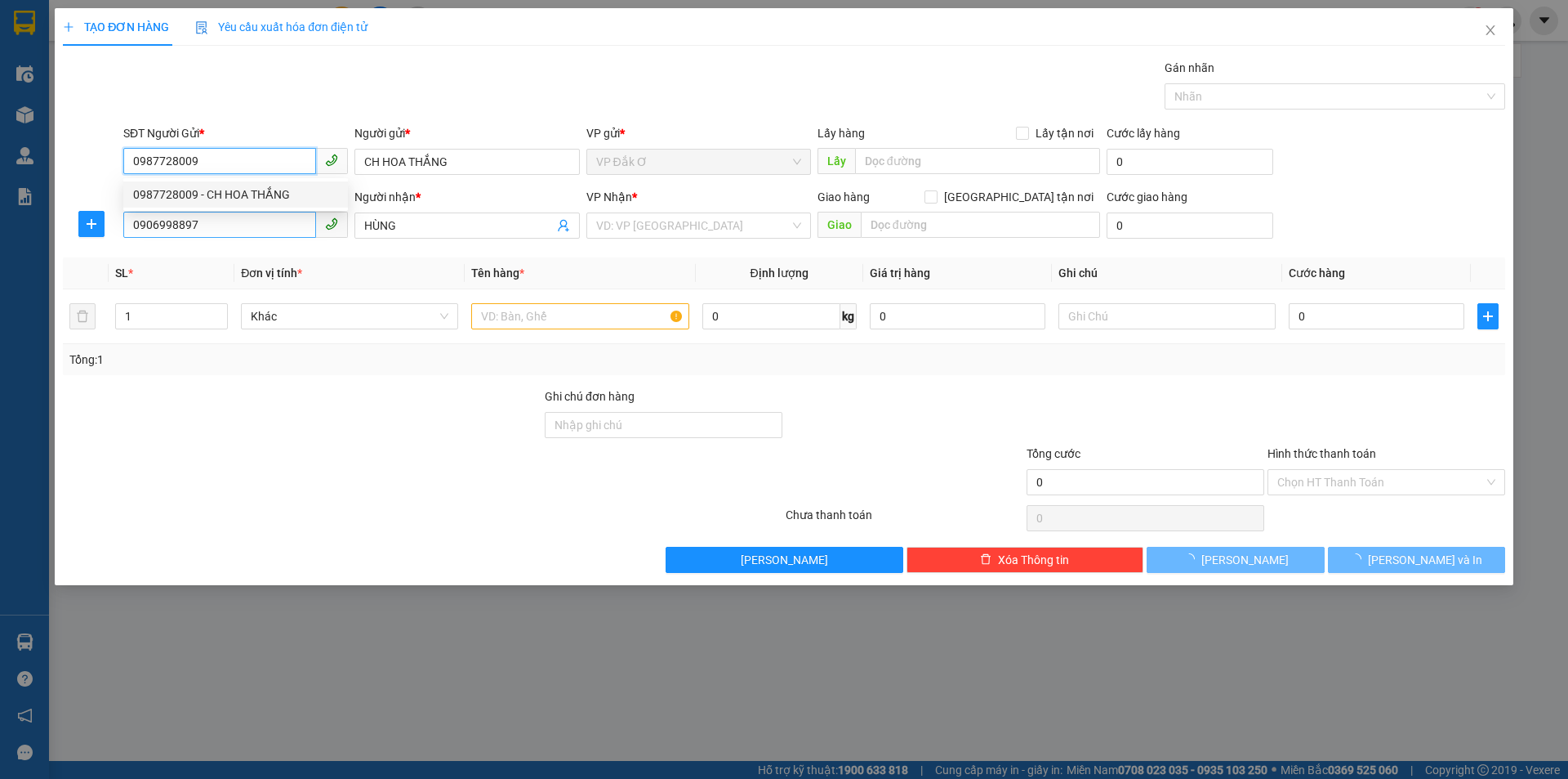
type input "30.000"
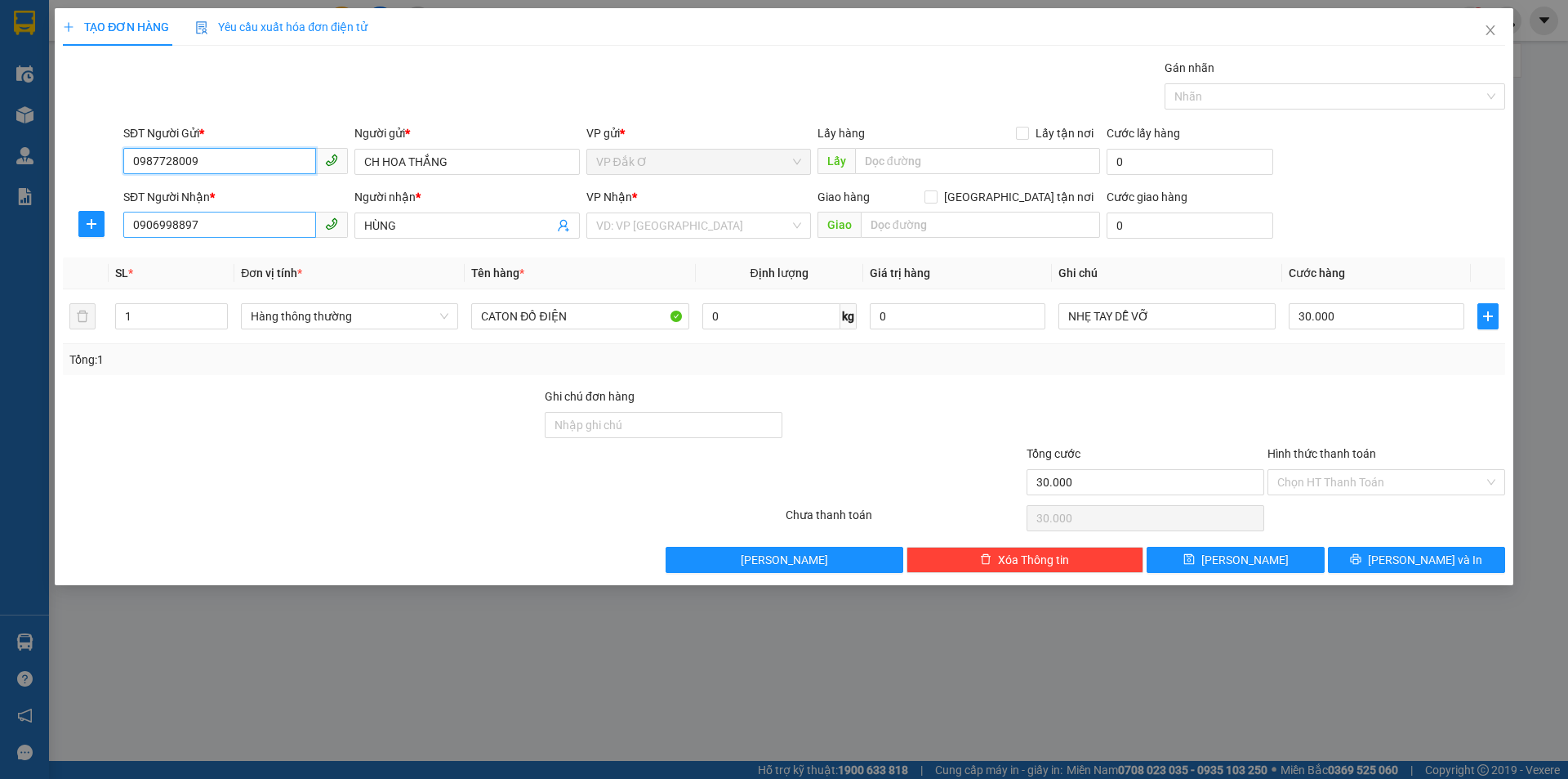
type input "0987728009"
click at [260, 229] on input "0906998897" at bounding box center [219, 224] width 192 height 26
type input "0"
type input "0908647650"
click at [414, 225] on input "HÙNG" at bounding box center [458, 225] width 188 height 18
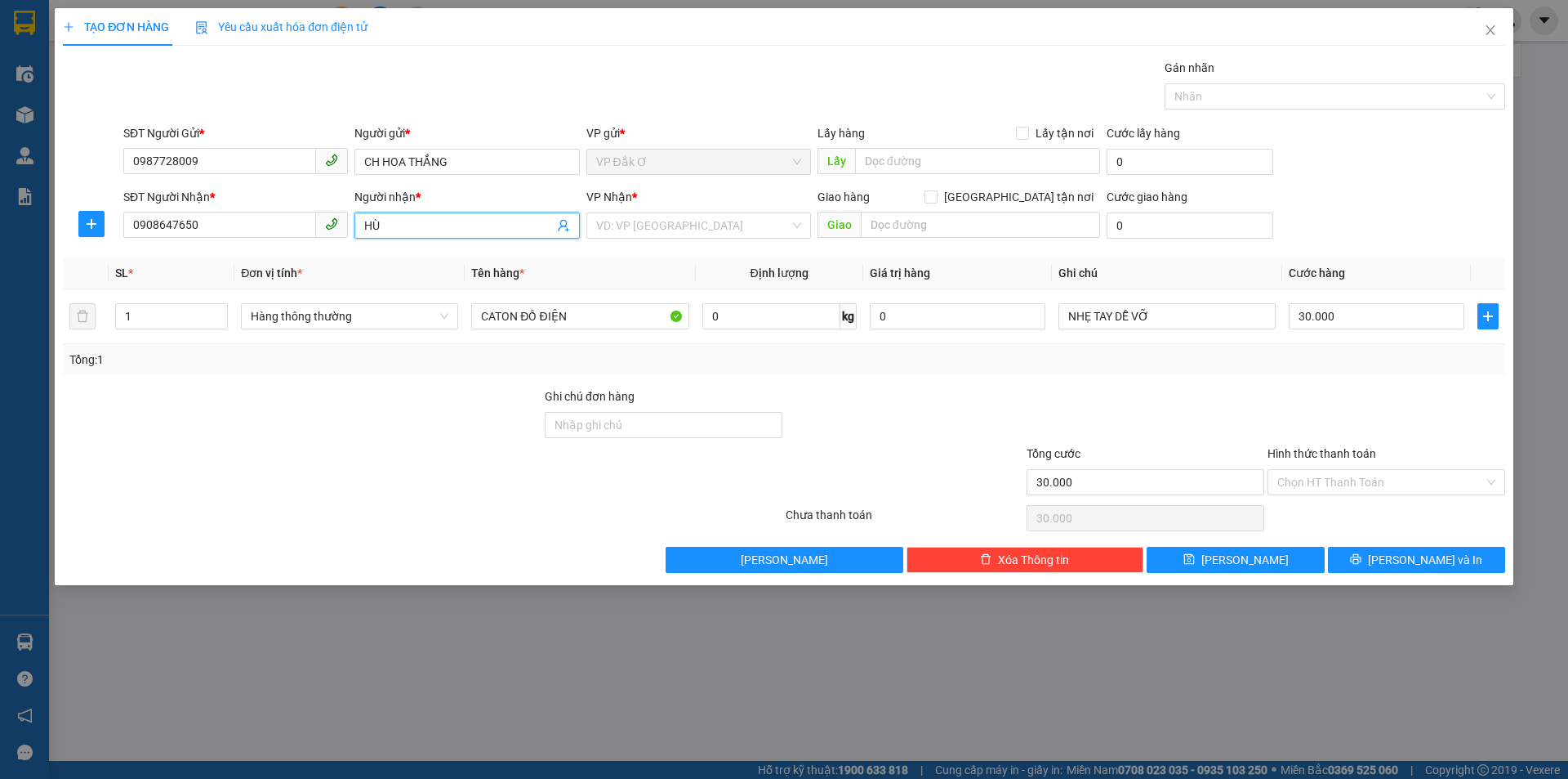
type input "H"
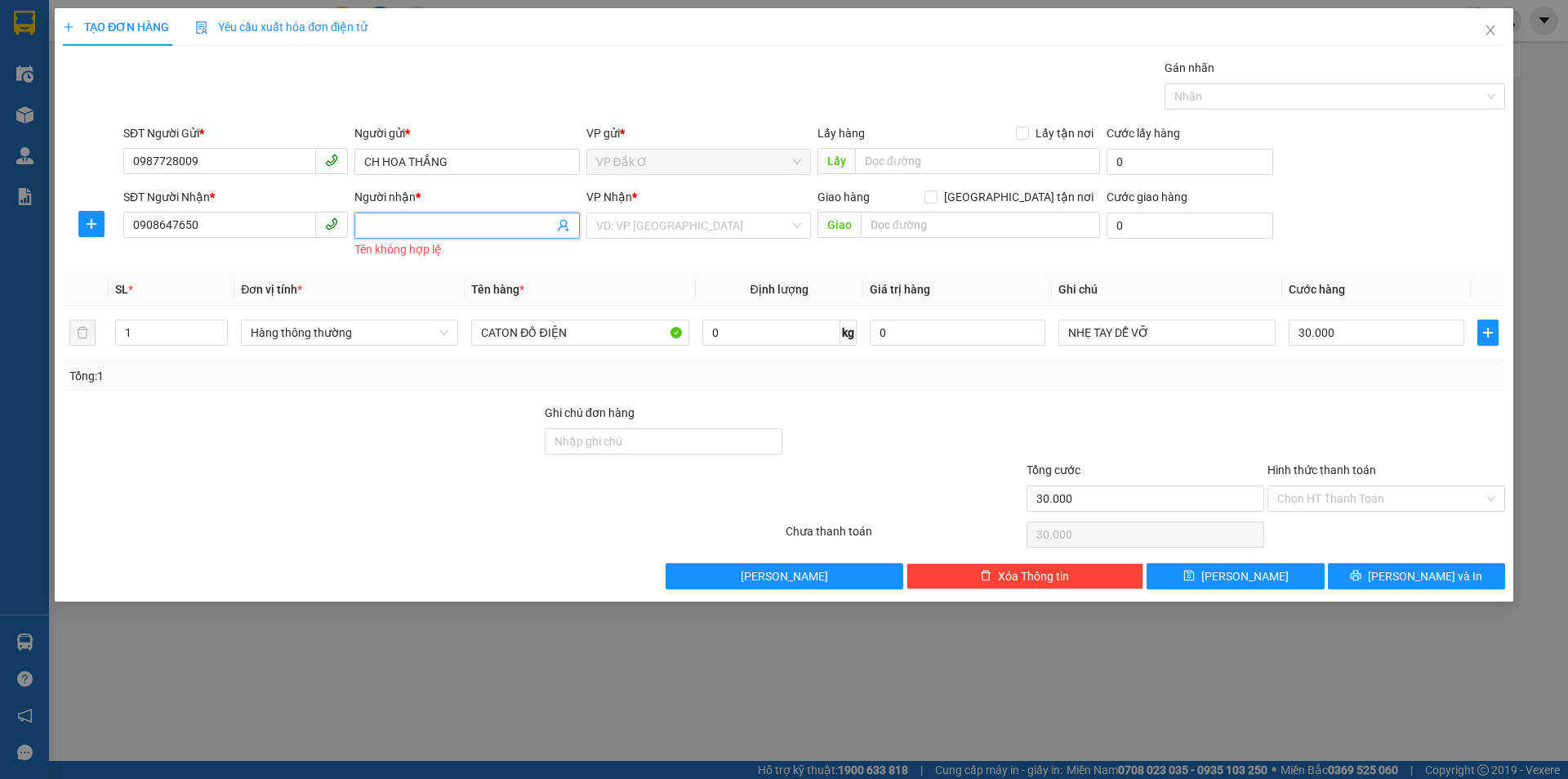
type input "D"
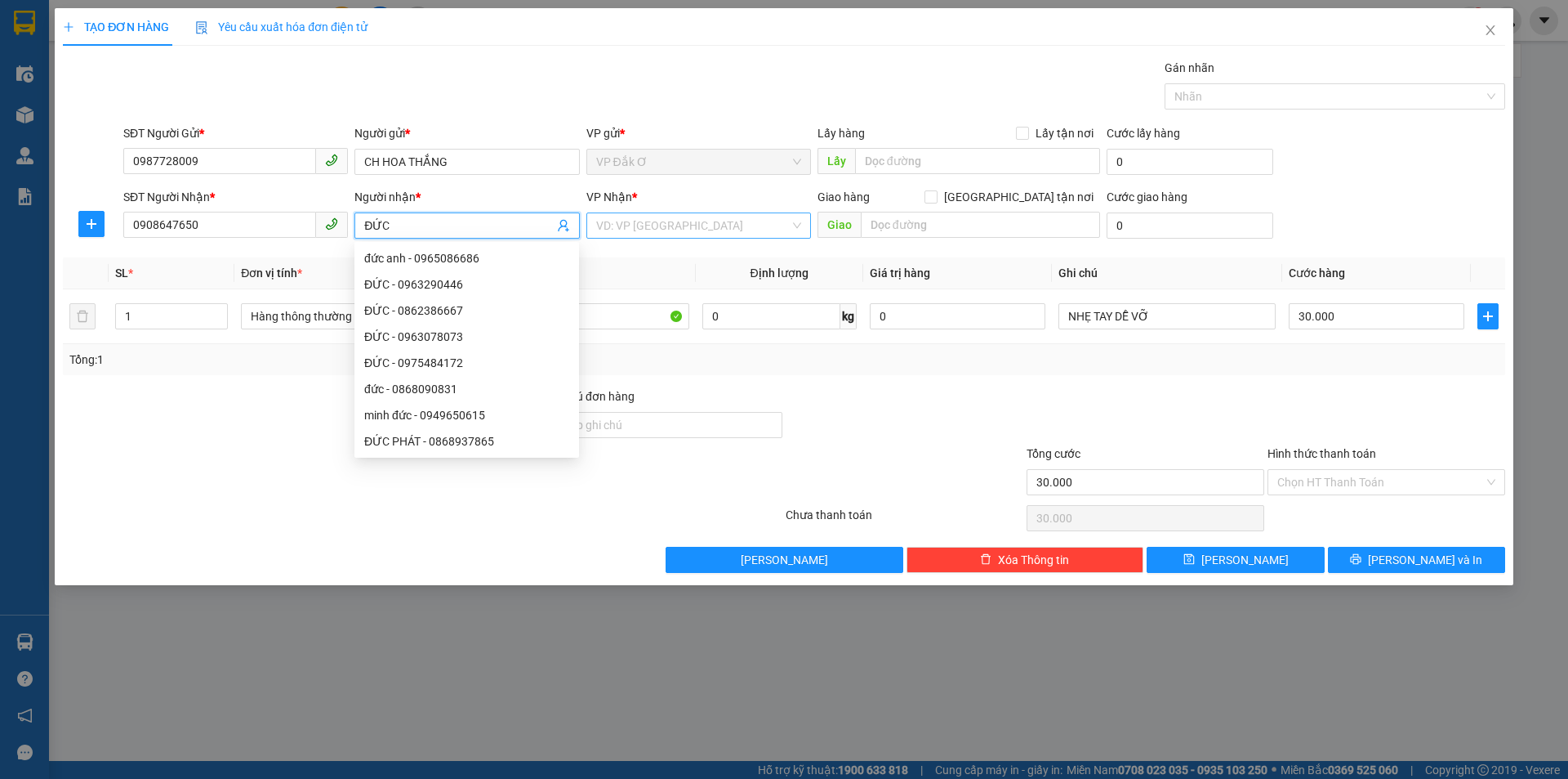
type input "ĐỨC"
click at [730, 223] on input "search" at bounding box center [693, 225] width 193 height 25
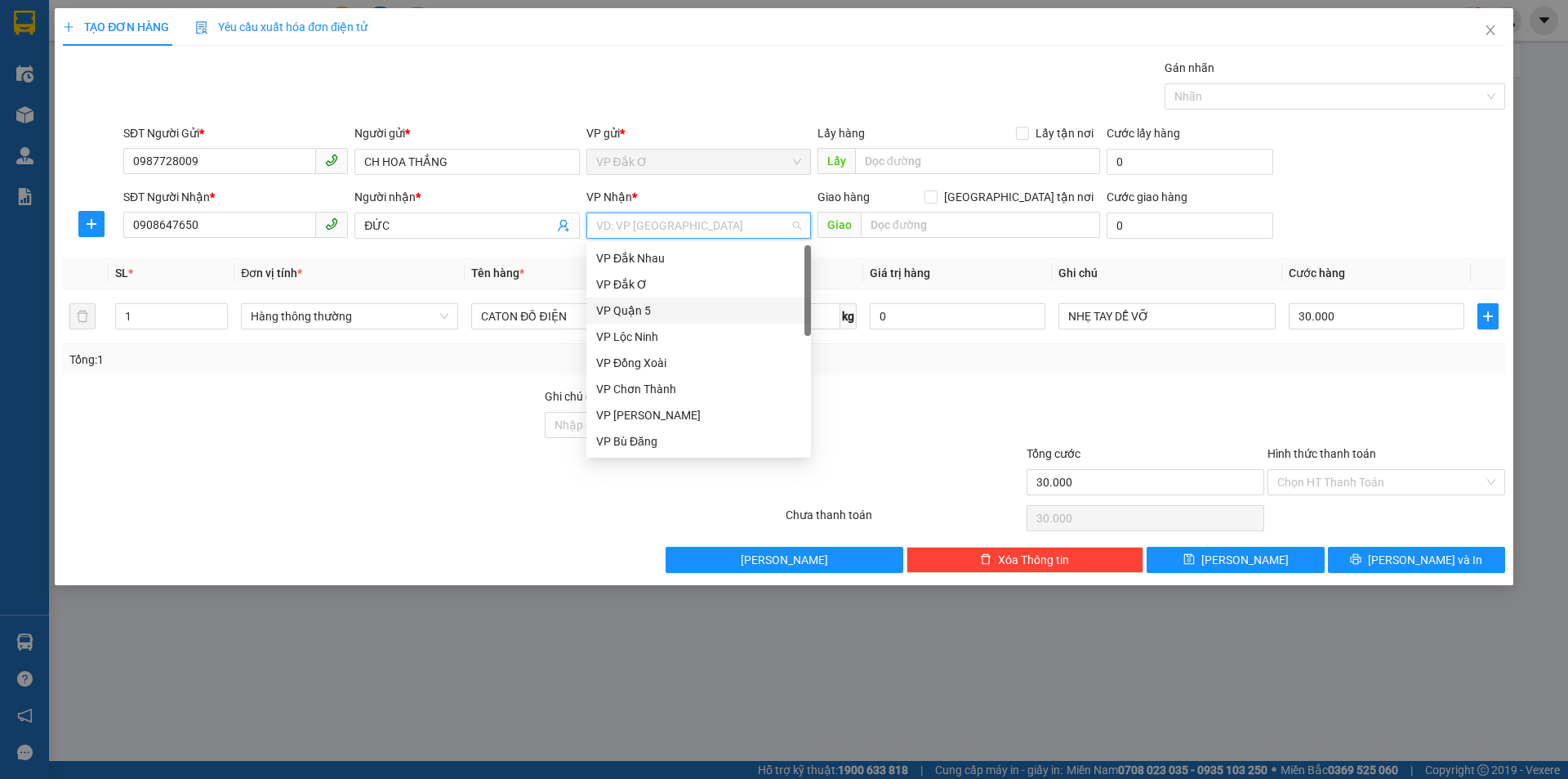
scroll to position [327, 0]
click at [670, 268] on div "VP Bình Triệu" at bounding box center [699, 271] width 205 height 18
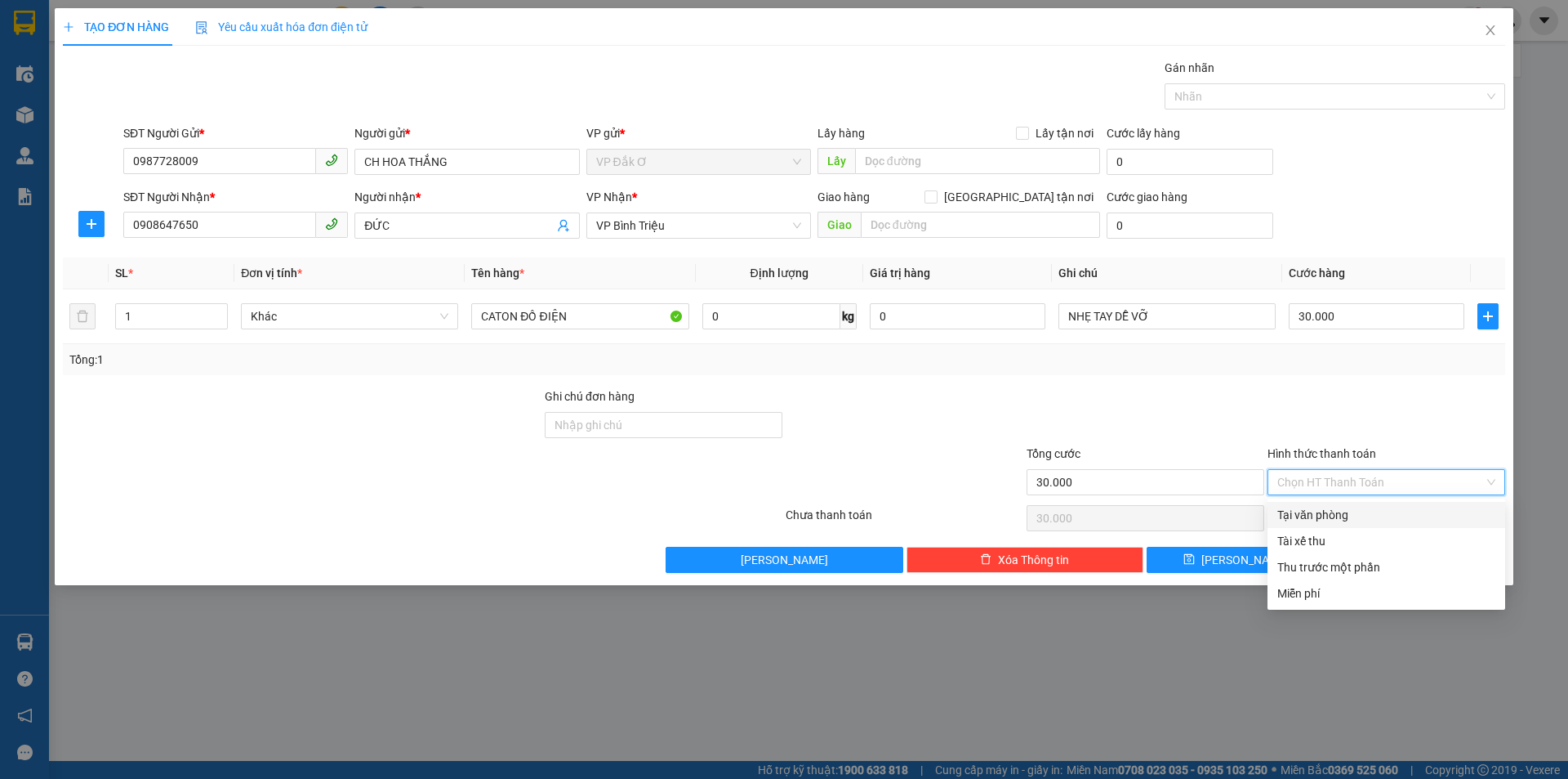
click at [1369, 478] on input "Hình thức thanh toán" at bounding box center [1381, 482] width 206 height 25
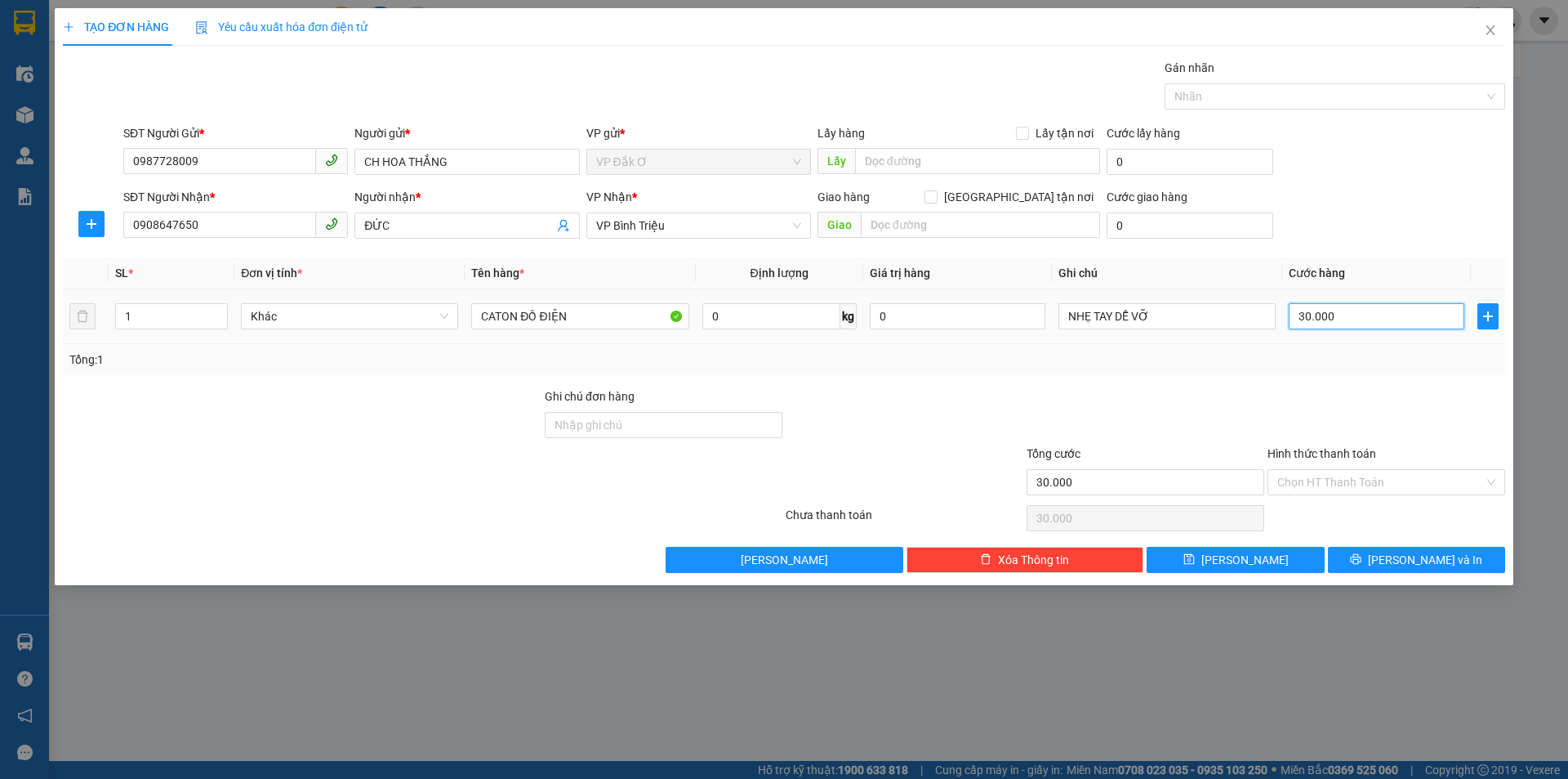
click at [1304, 314] on input "30.000" at bounding box center [1377, 316] width 175 height 26
type input "0"
type input "4"
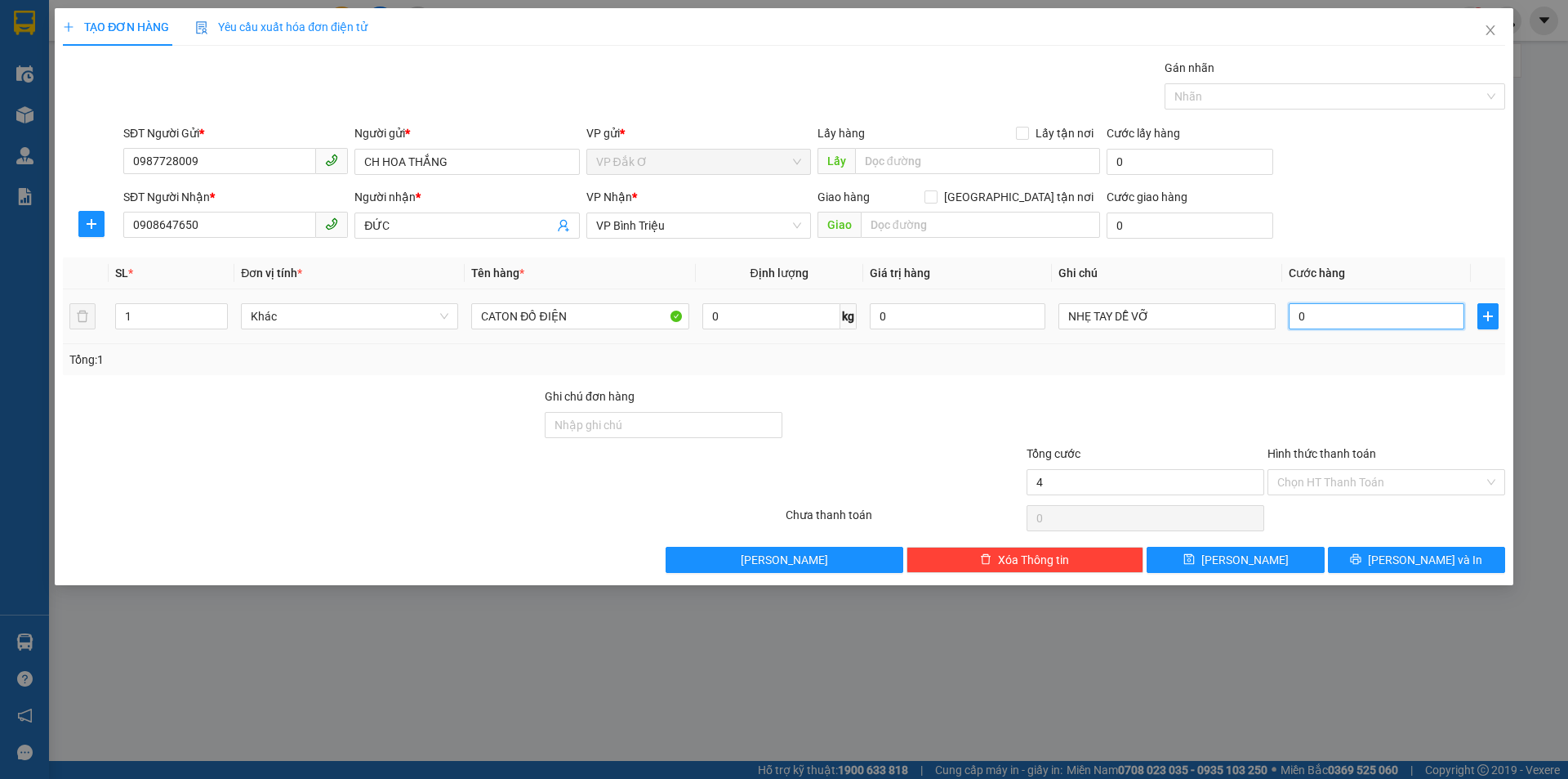
type input "4"
type input "04"
type input "40"
type input "040"
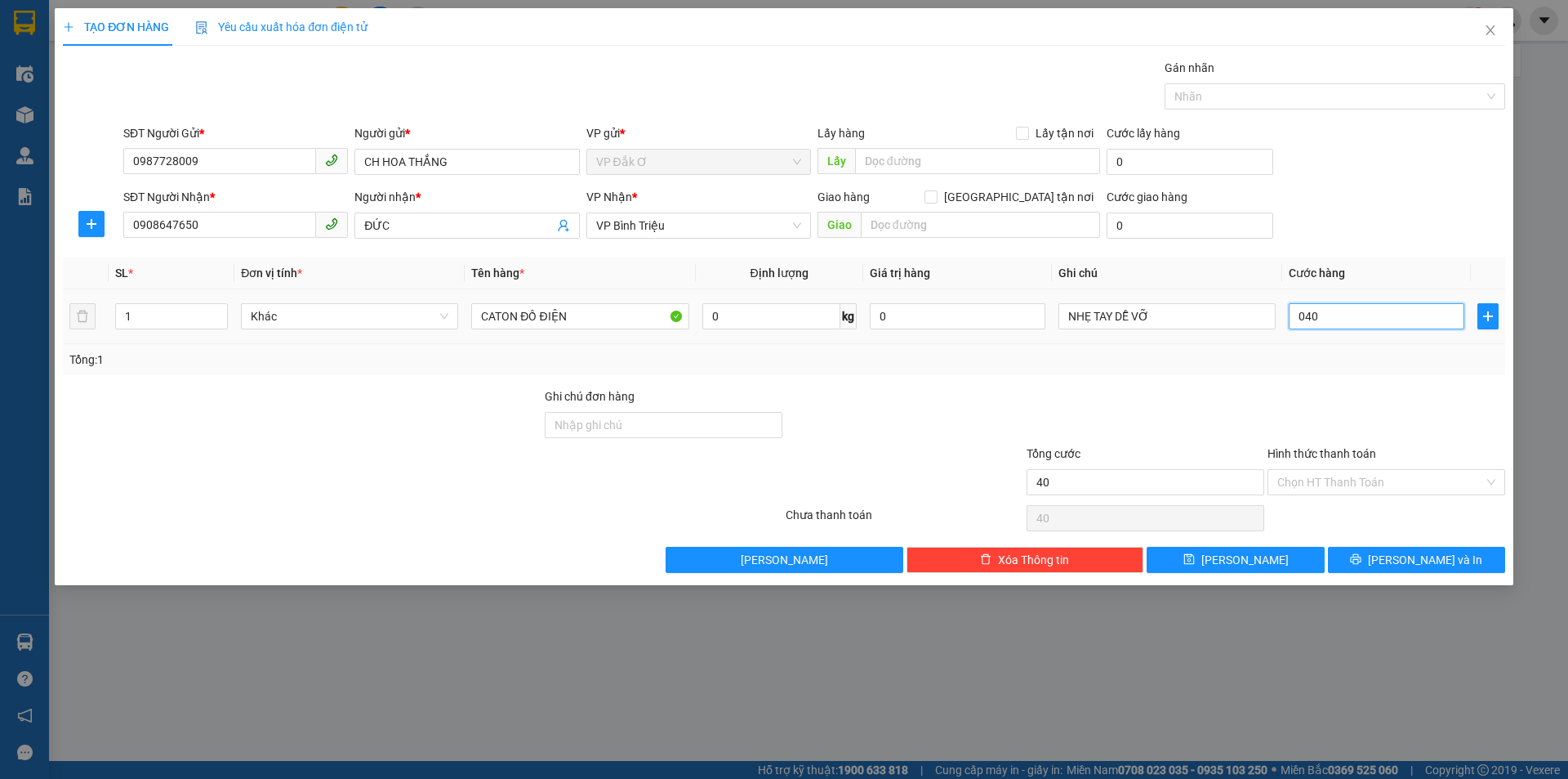
type input "400"
type input "0.400"
type input "4.000"
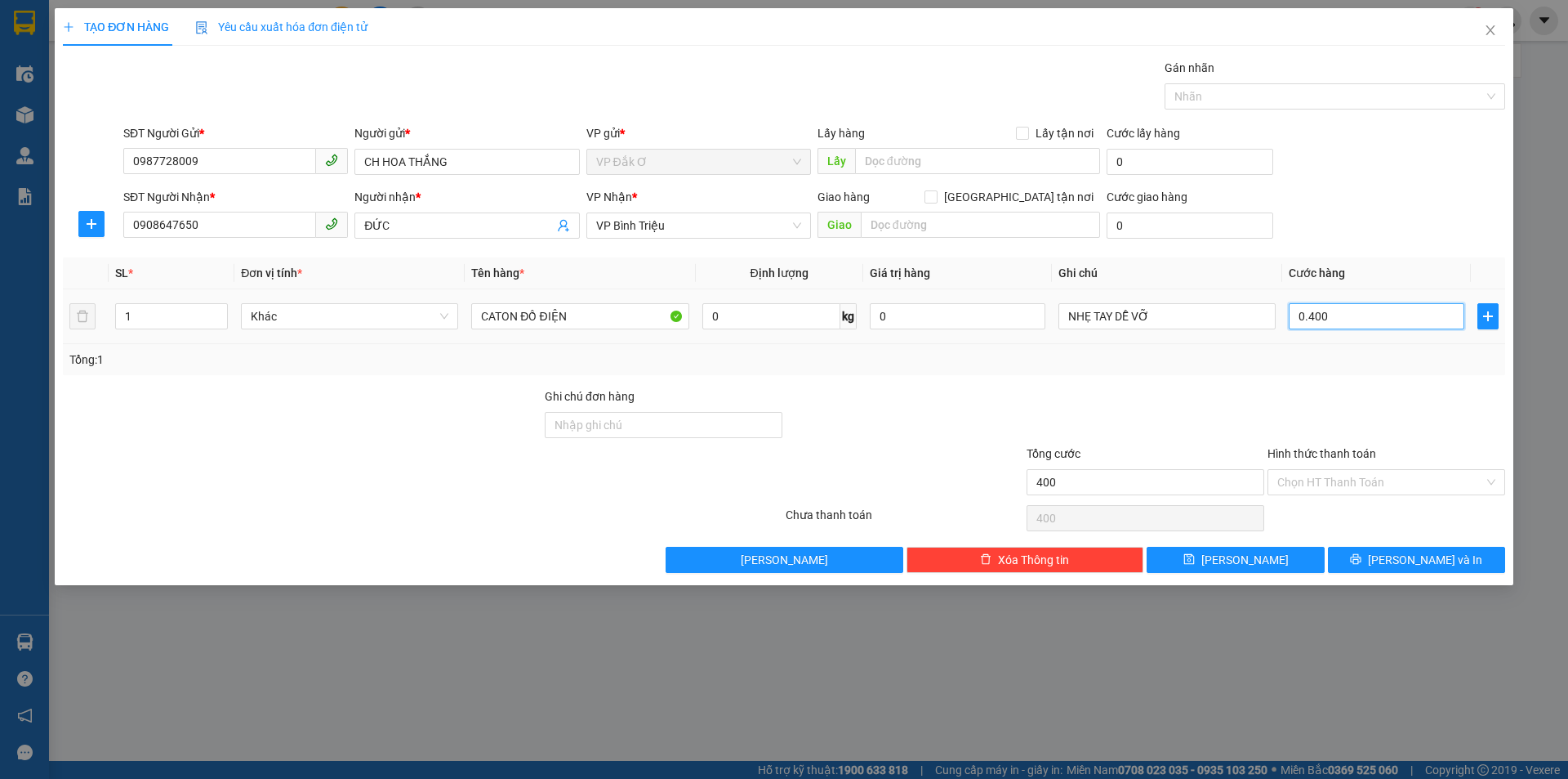
type input "04.000"
type input "40.000"
click at [1306, 479] on input "Hình thức thanh toán" at bounding box center [1381, 482] width 206 height 25
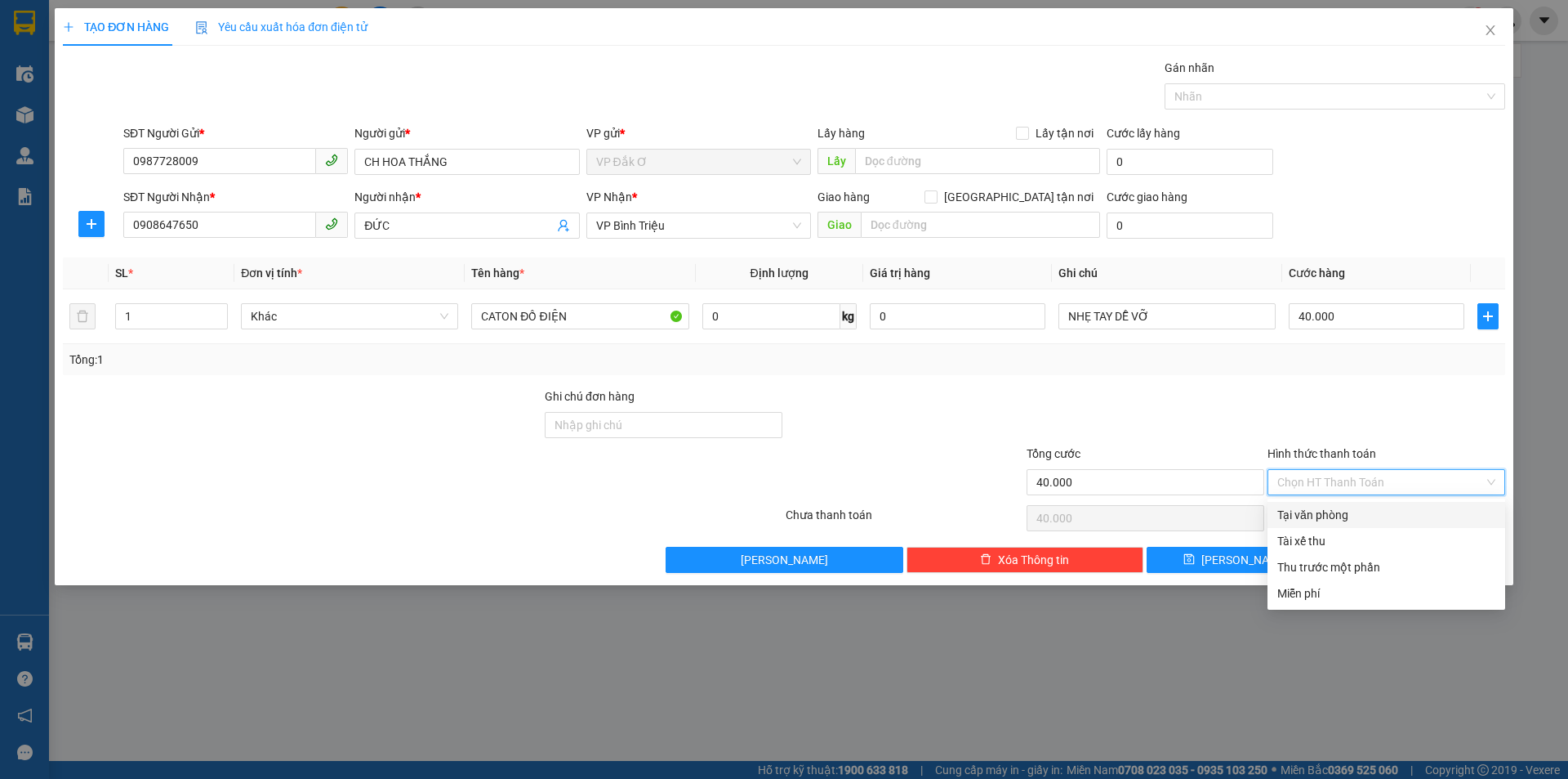
click at [1308, 509] on div "Tại văn phòng" at bounding box center [1387, 515] width 218 height 18
type input "0"
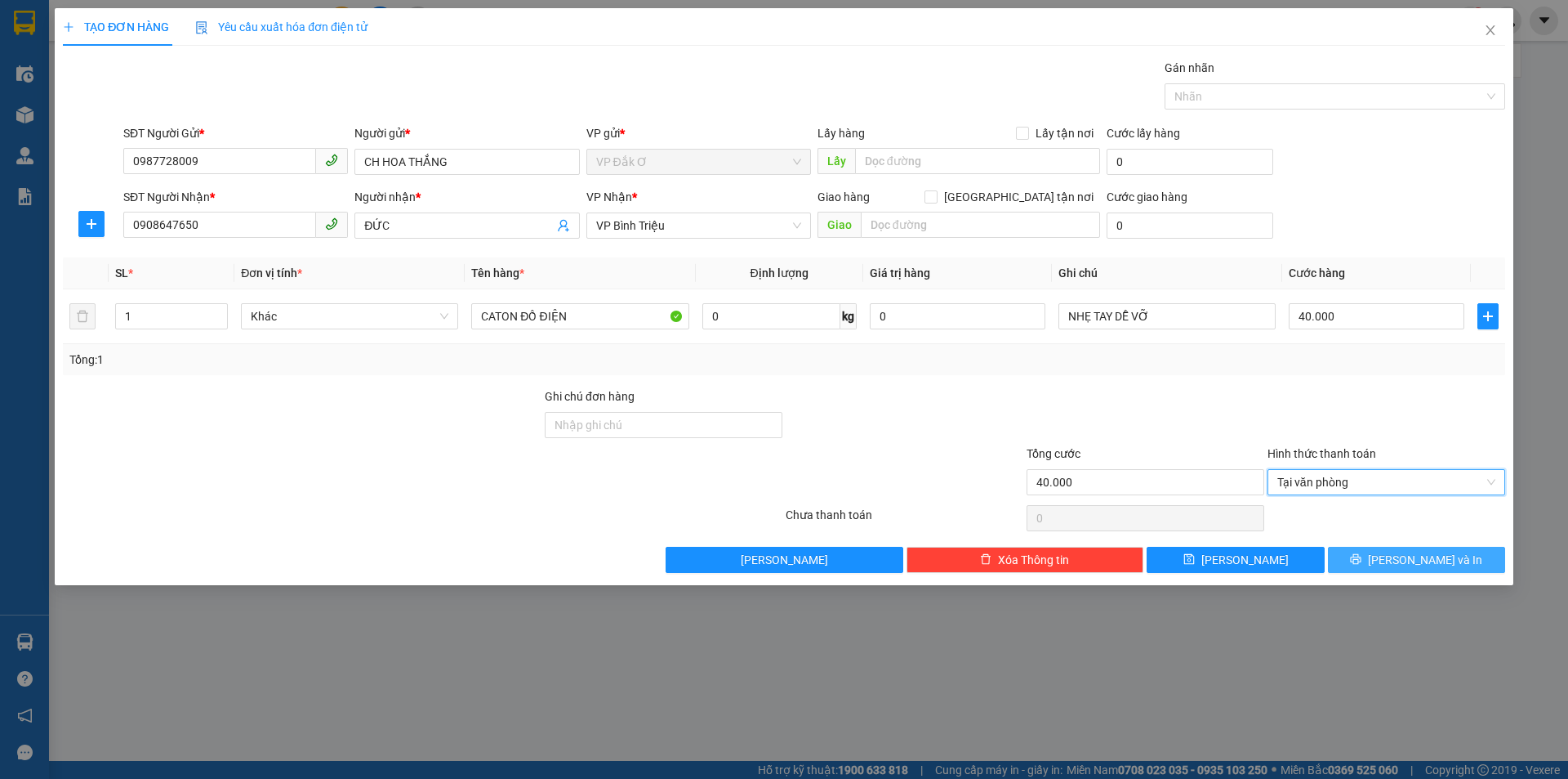
click at [1424, 563] on span "[PERSON_NAME] và In" at bounding box center [1425, 560] width 115 height 18
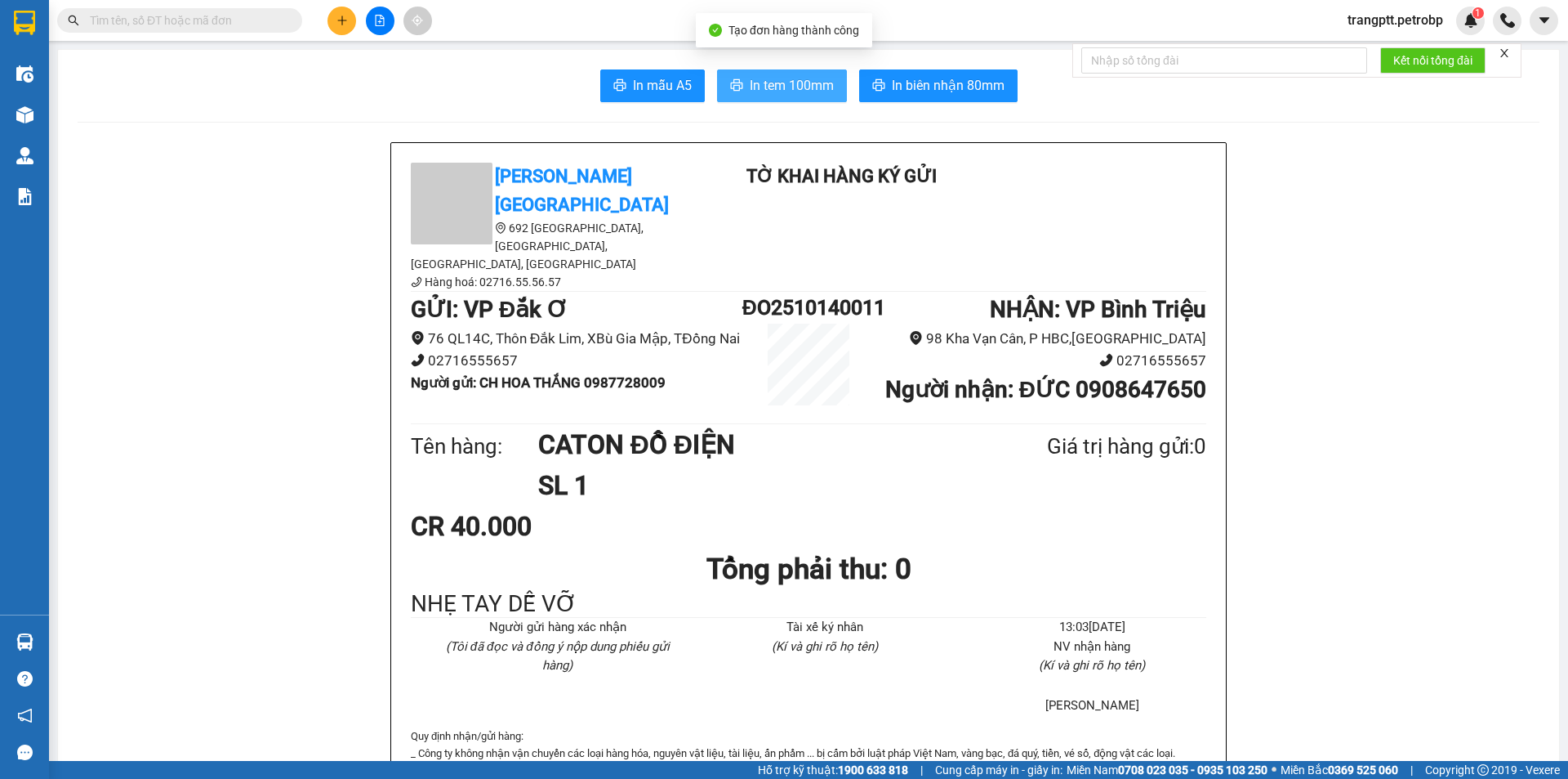
click at [756, 81] on span "In tem 100mm" at bounding box center [791, 85] width 84 height 20
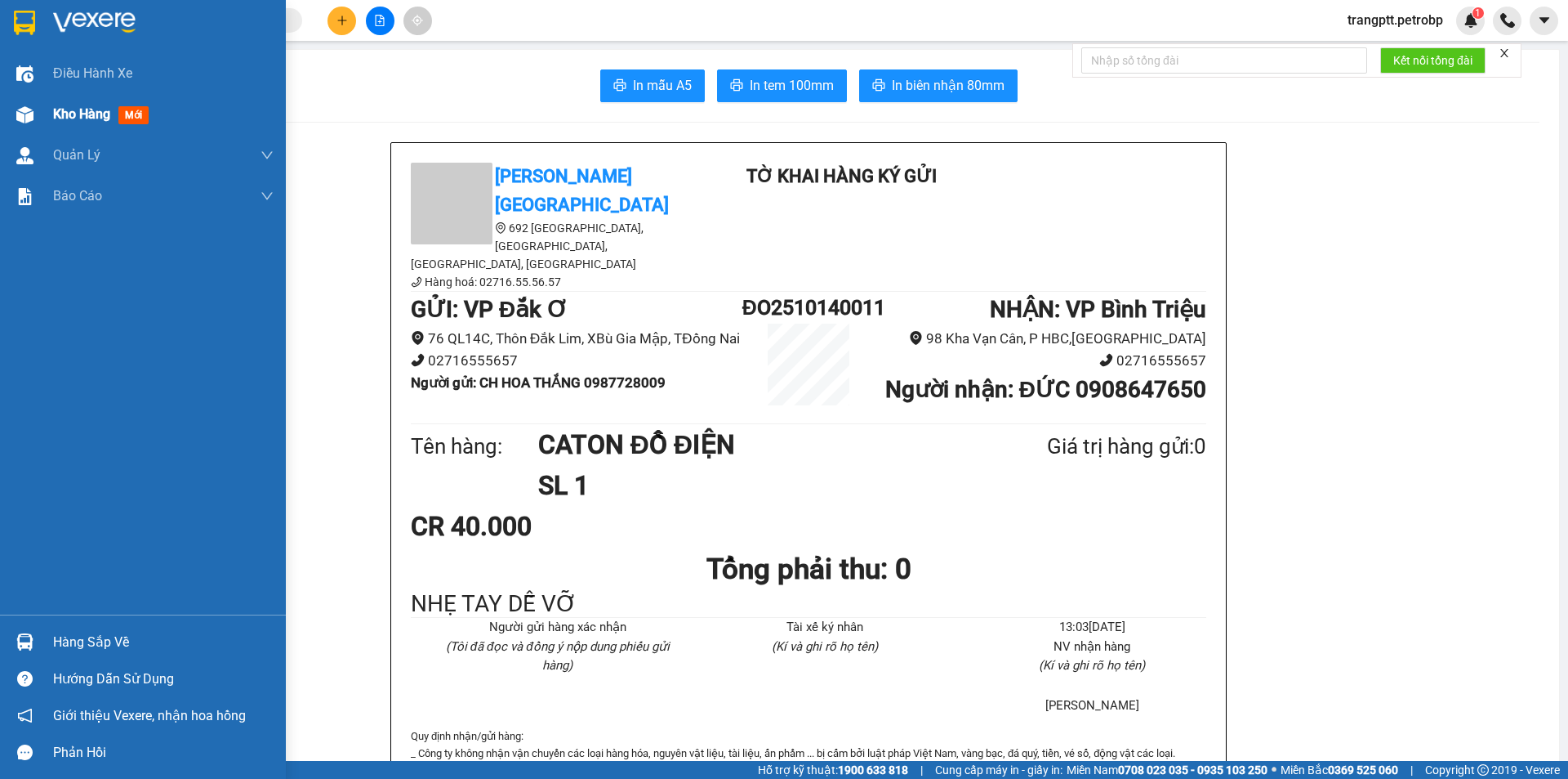
click at [94, 105] on div "Kho hàng mới" at bounding box center [104, 114] width 102 height 20
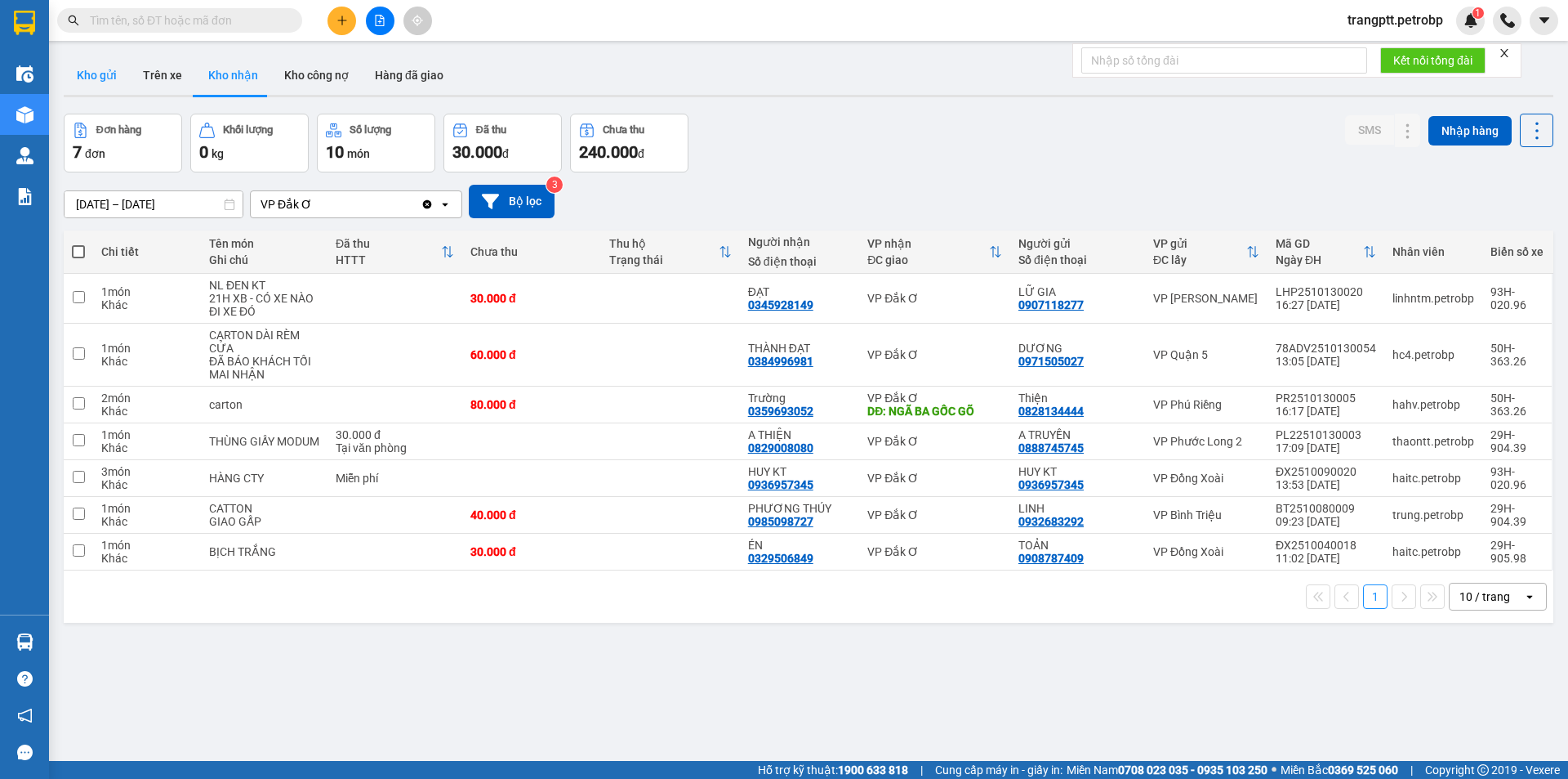
click at [99, 79] on button "Kho gửi" at bounding box center [97, 75] width 66 height 39
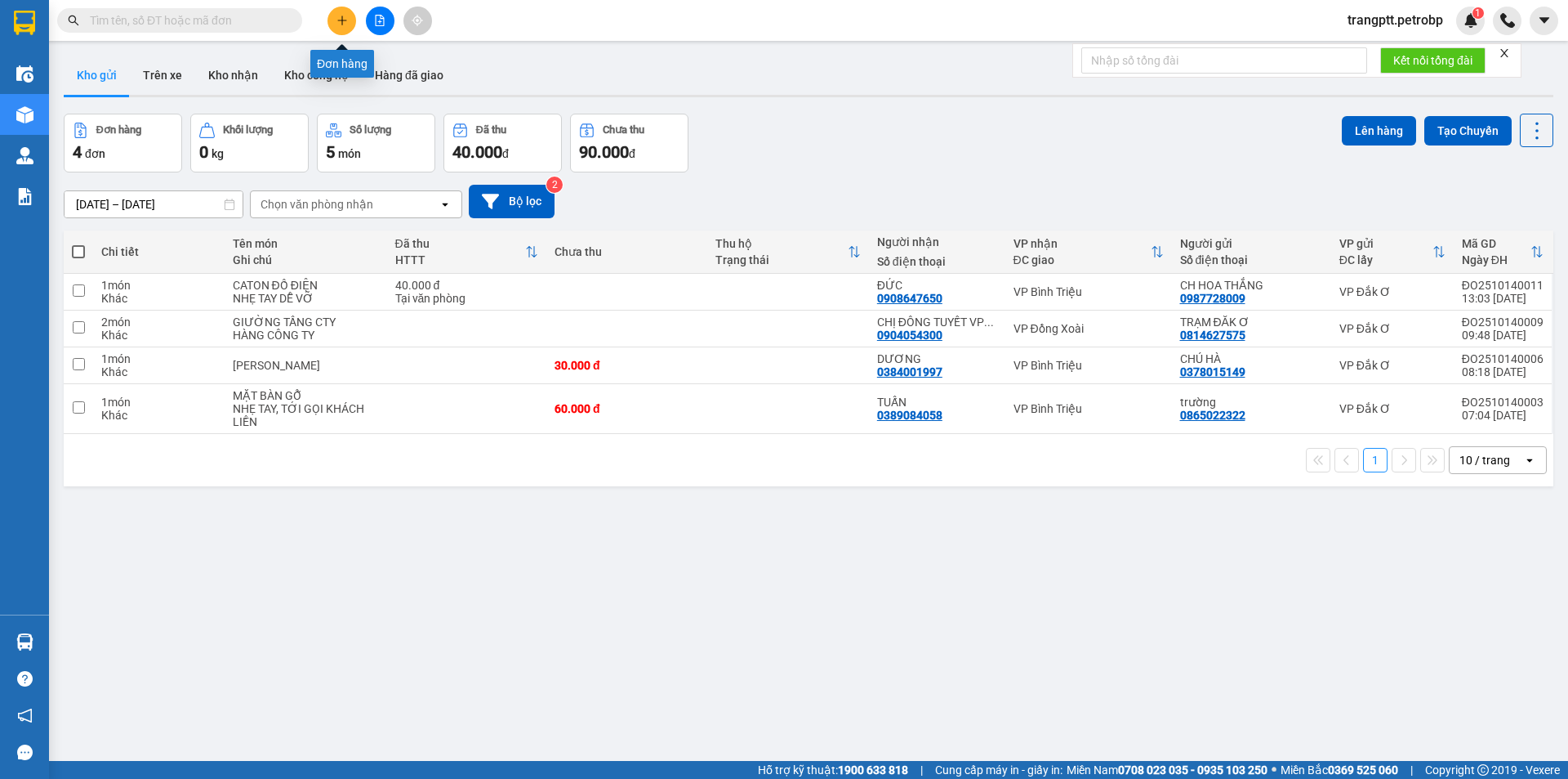
click at [341, 13] on button at bounding box center [342, 21] width 29 height 29
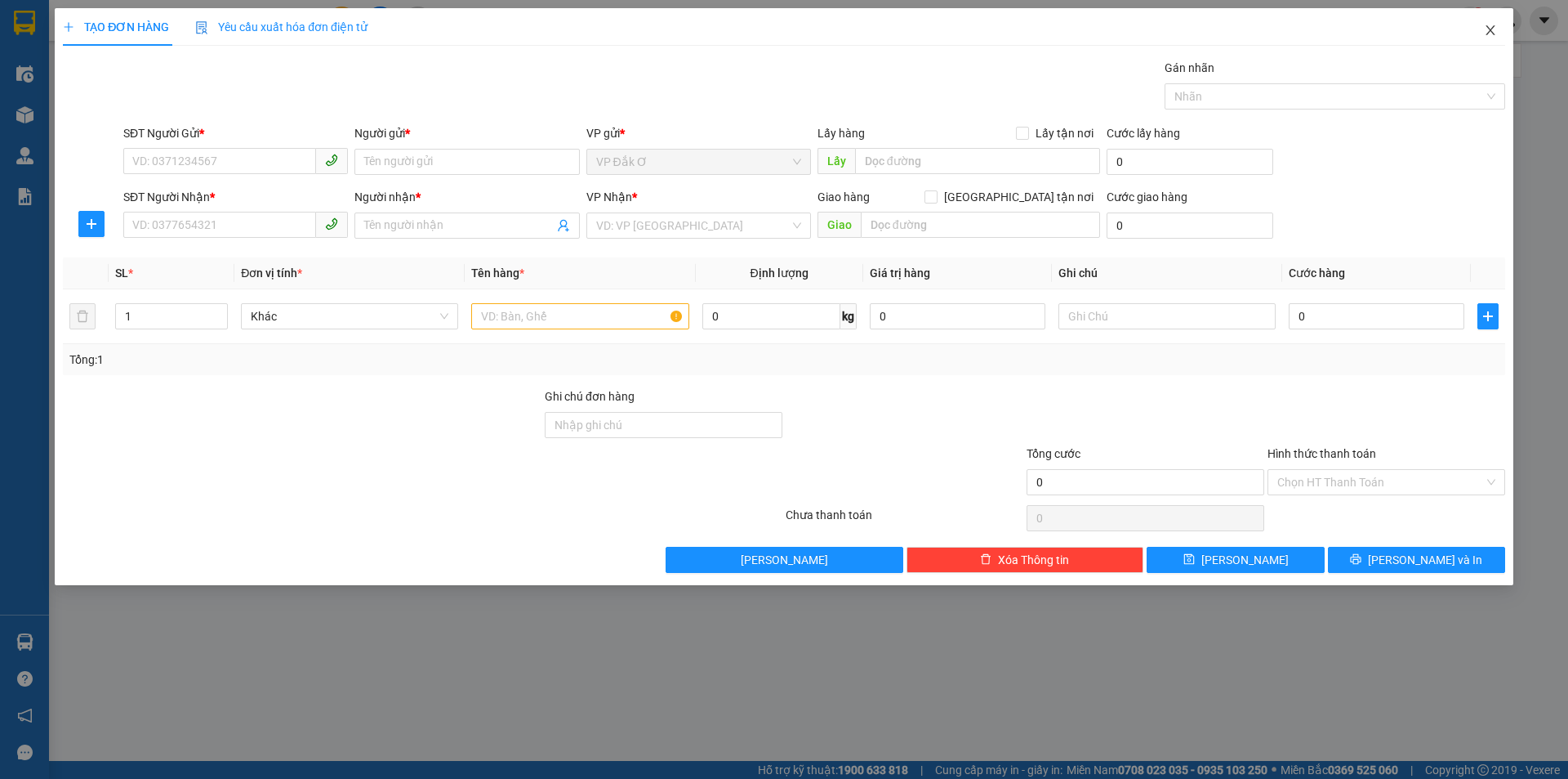
drag, startPoint x: 1492, startPoint y: 26, endPoint x: 1279, endPoint y: 2, distance: 214.3
click at [1488, 27] on icon "close" at bounding box center [1490, 30] width 13 height 13
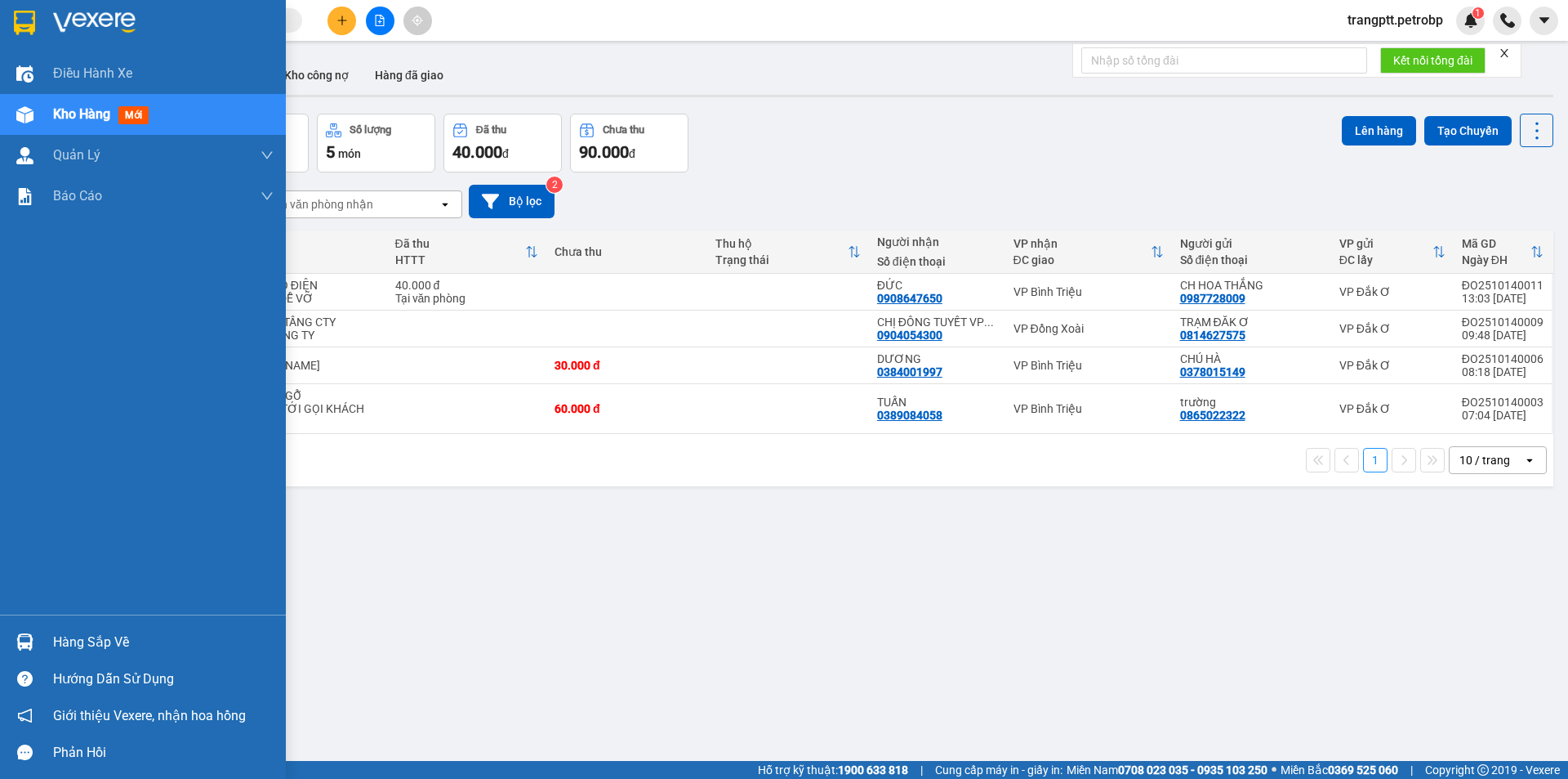
click at [84, 640] on div "Hàng sắp về" at bounding box center [162, 642] width 220 height 25
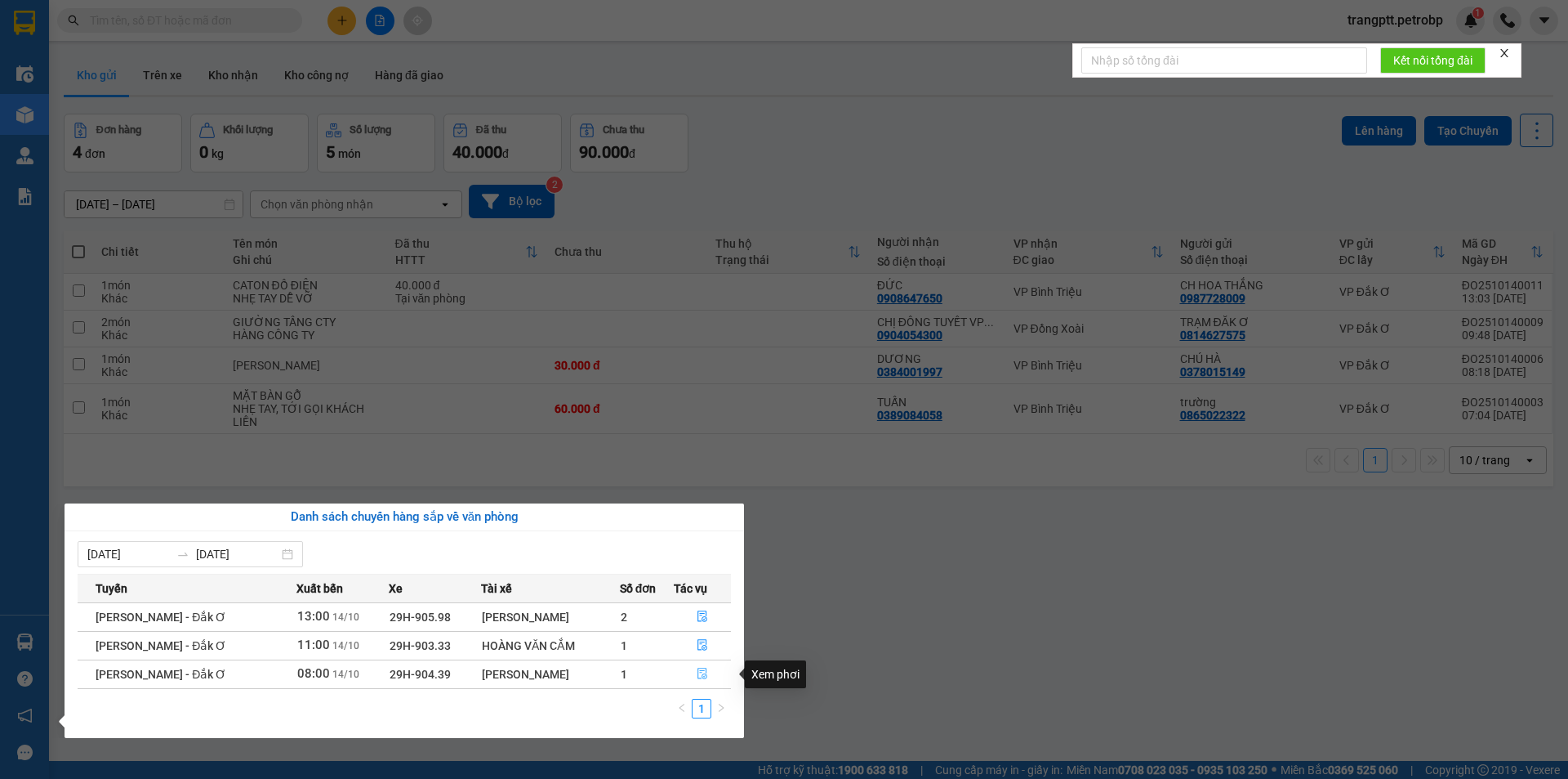
click at [699, 672] on icon "file-done" at bounding box center [702, 672] width 11 height 11
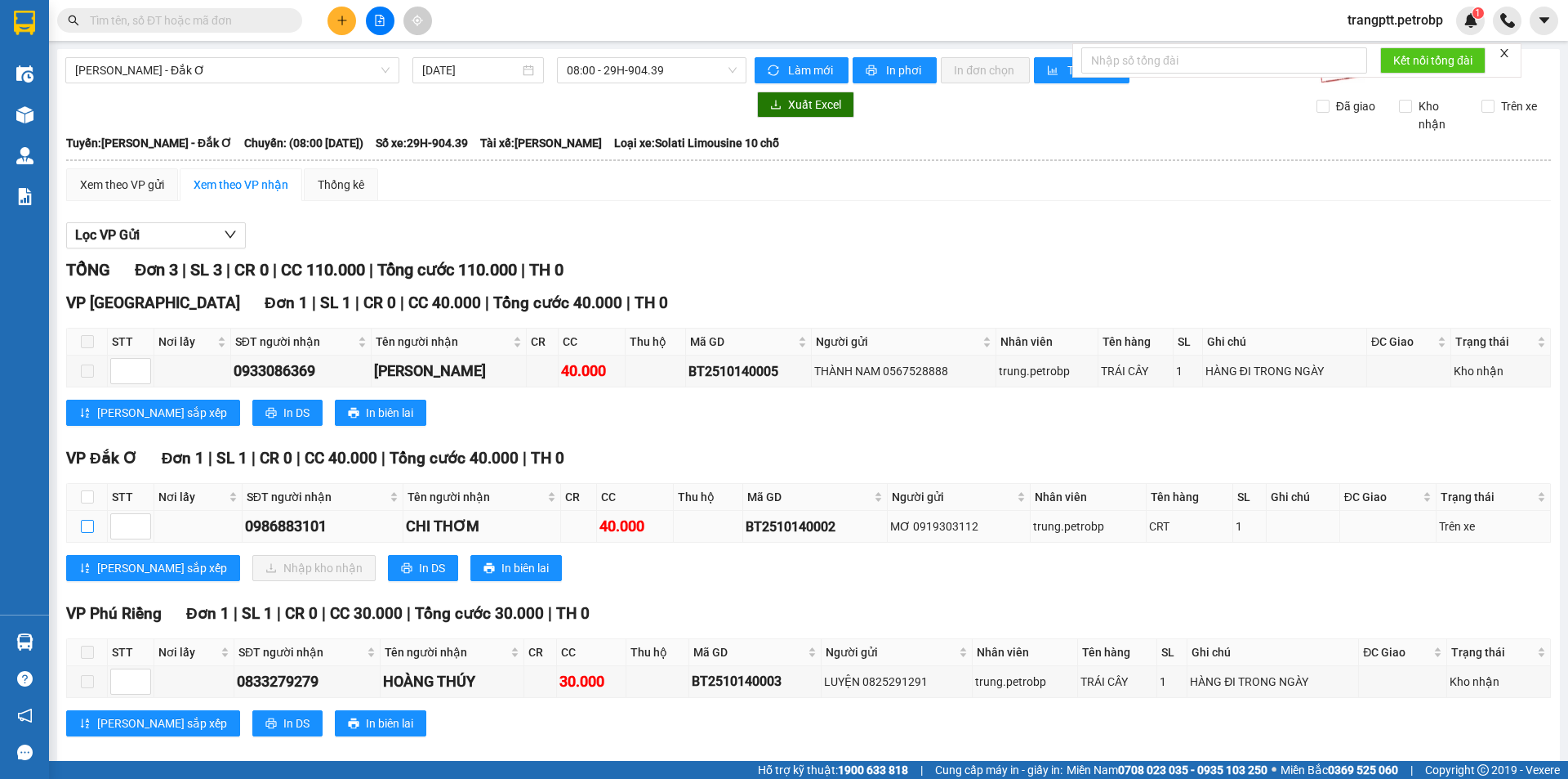
click at [84, 527] on input "checkbox" at bounding box center [87, 526] width 13 height 13
checkbox input "true"
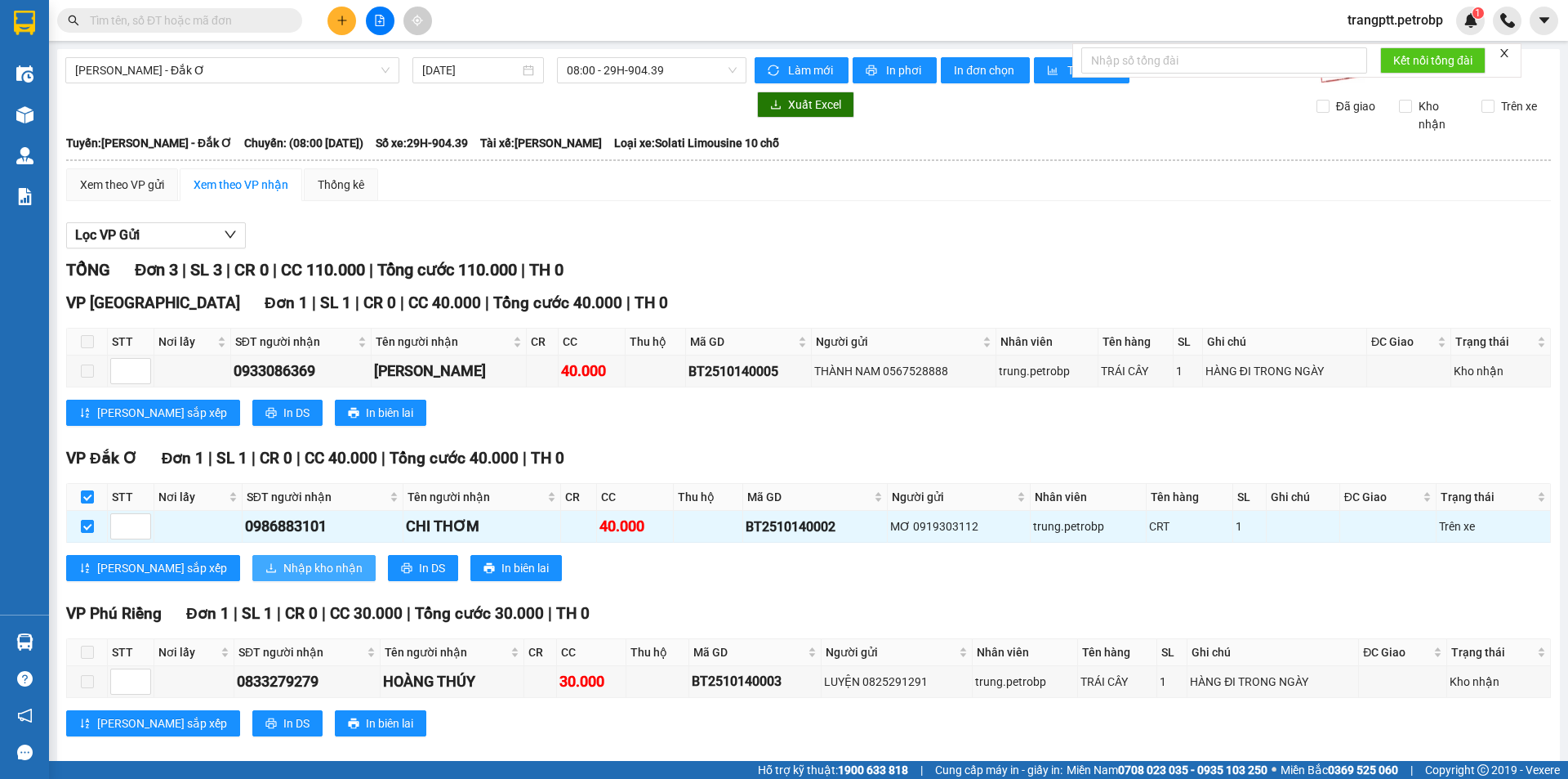
click at [283, 561] on span "Nhập kho nhận" at bounding box center [322, 569] width 79 height 18
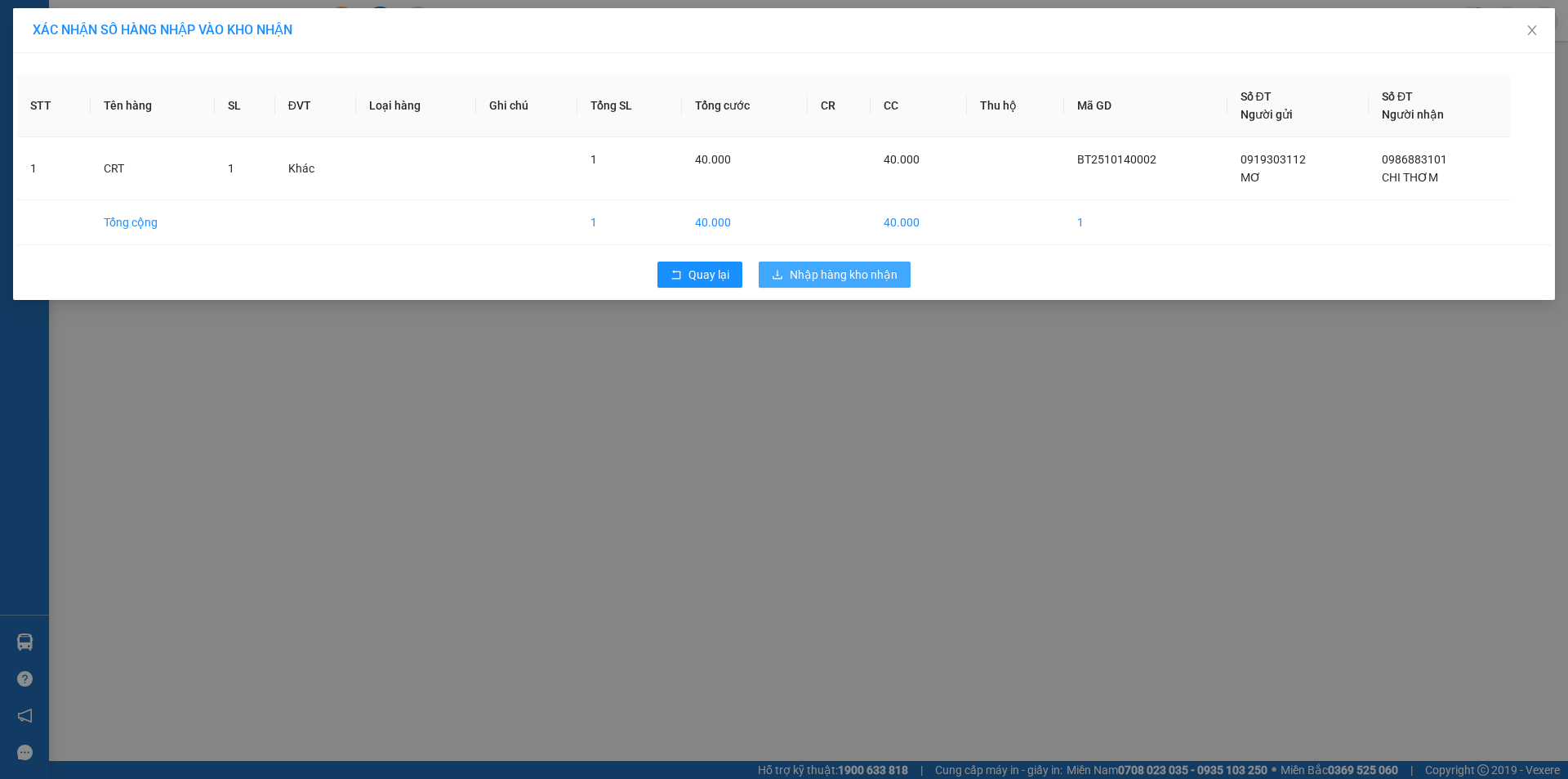
click at [893, 276] on span "Nhập hàng kho nhận" at bounding box center [843, 274] width 108 height 18
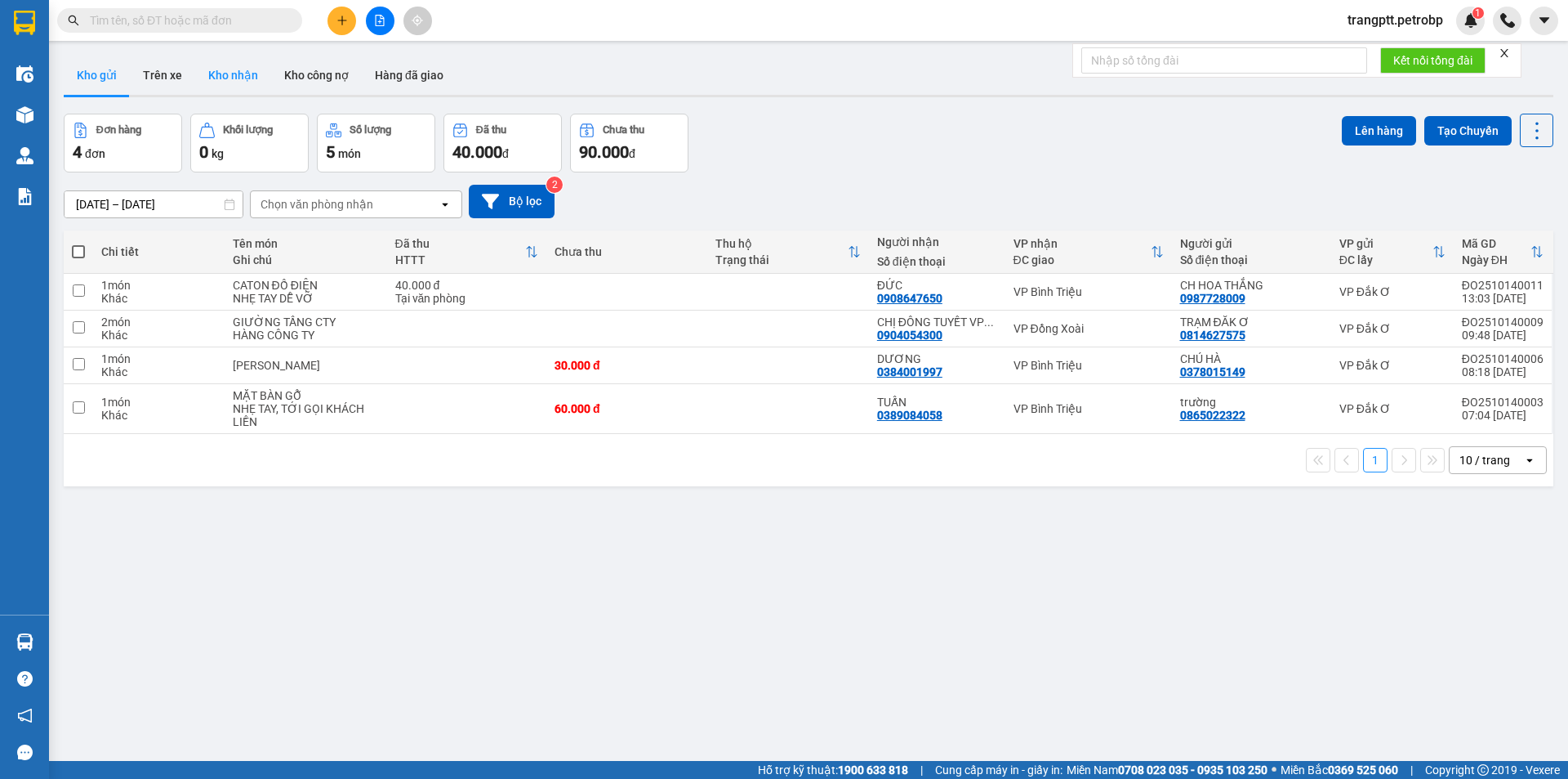
click at [240, 78] on button "Kho nhận" at bounding box center [233, 75] width 76 height 39
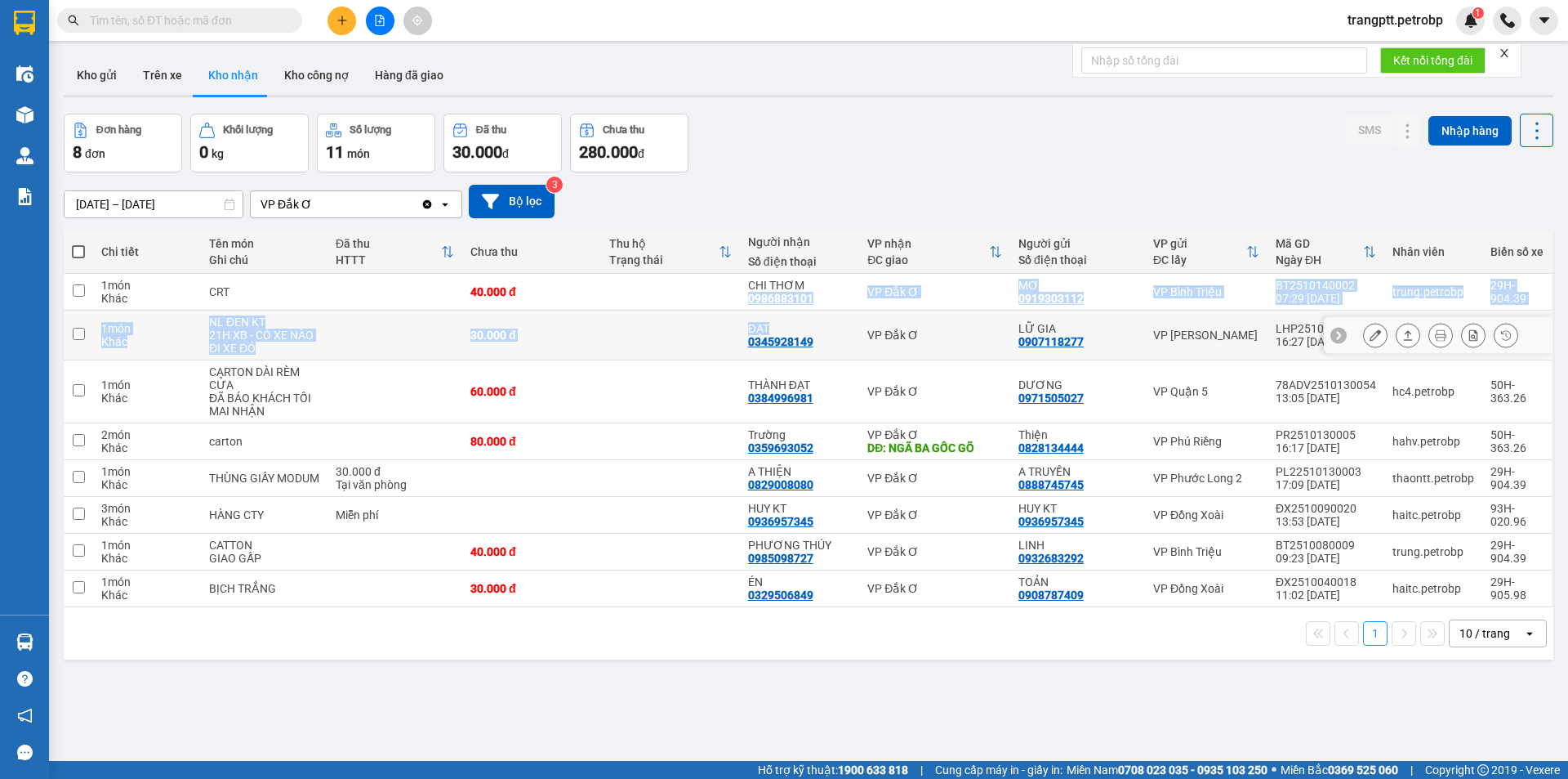
drag, startPoint x: 735, startPoint y: 295, endPoint x: 808, endPoint y: 314, distance: 75.4
click at [808, 314] on tbody "1 món Khác CRT 40.000 đ CHI THƠM 0986883101 VP Đắk Ơ MƠ 0919303112 VP Bình Tri…" at bounding box center [808, 441] width 1490 height 333
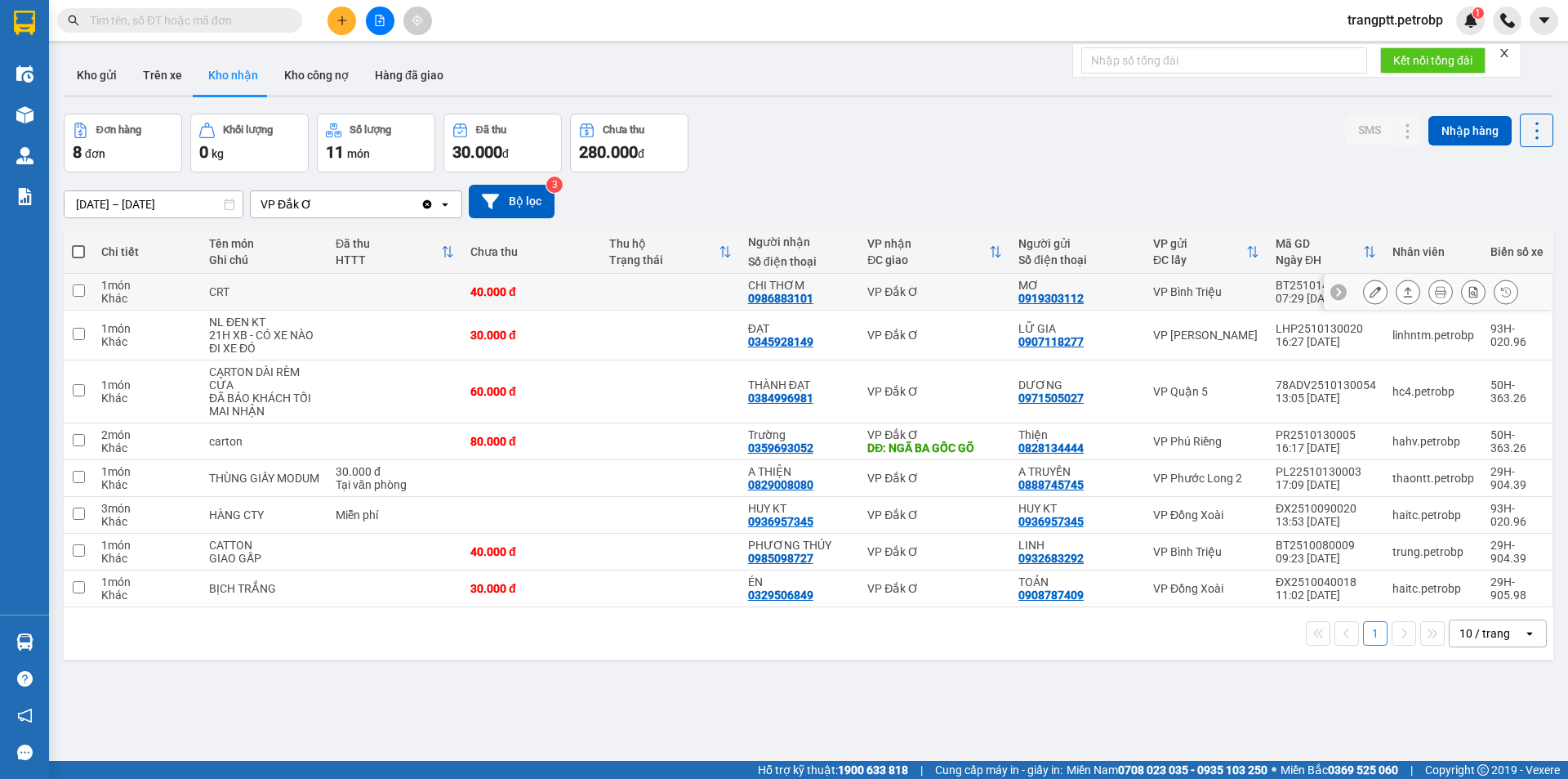
click at [686, 304] on td at bounding box center [670, 292] width 139 height 37
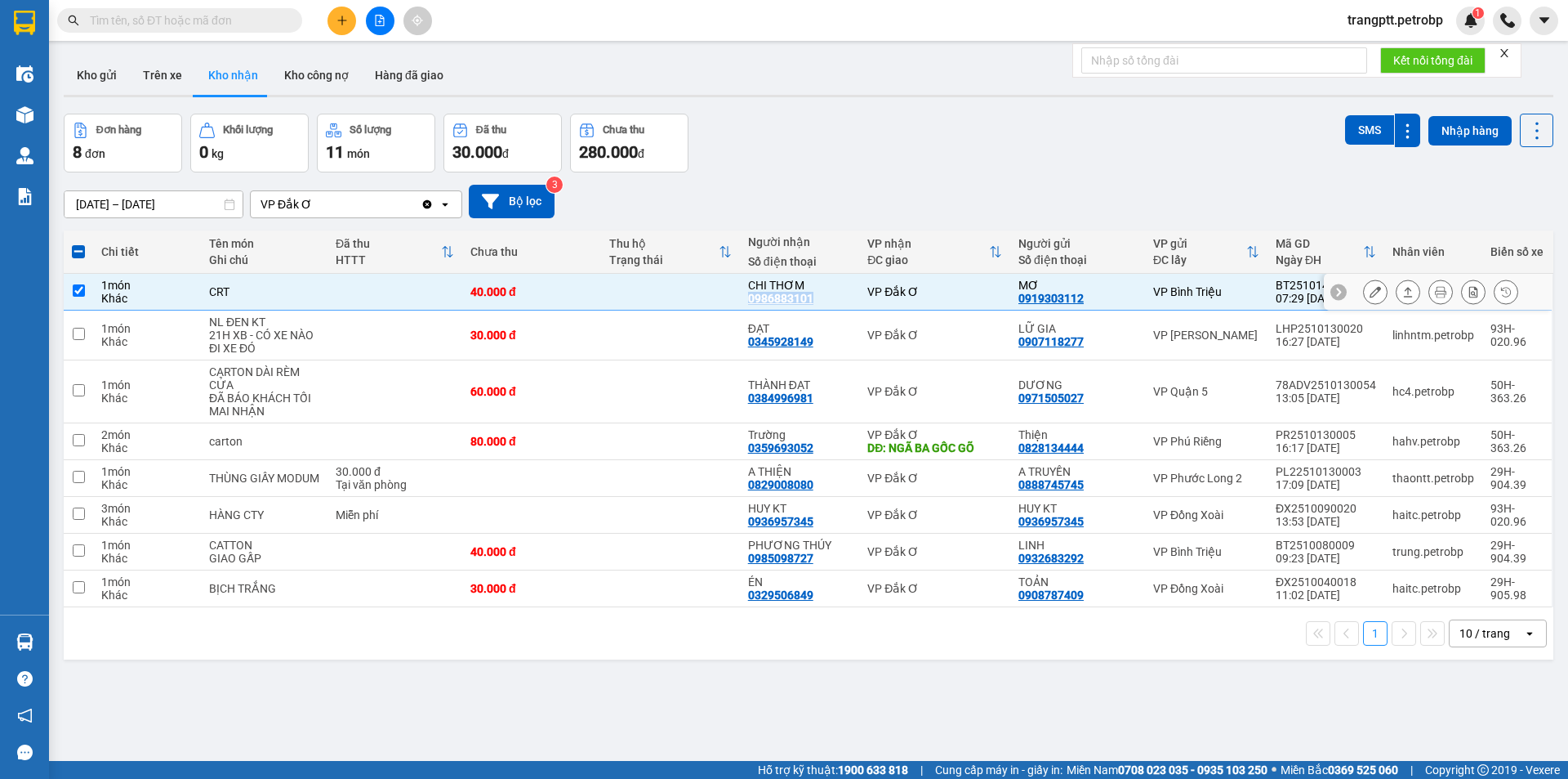
drag, startPoint x: 744, startPoint y: 296, endPoint x: 809, endPoint y: 299, distance: 65.1
click at [809, 299] on div "CHI THƠM 0986883101" at bounding box center [800, 291] width 104 height 26
checkbox input "false"
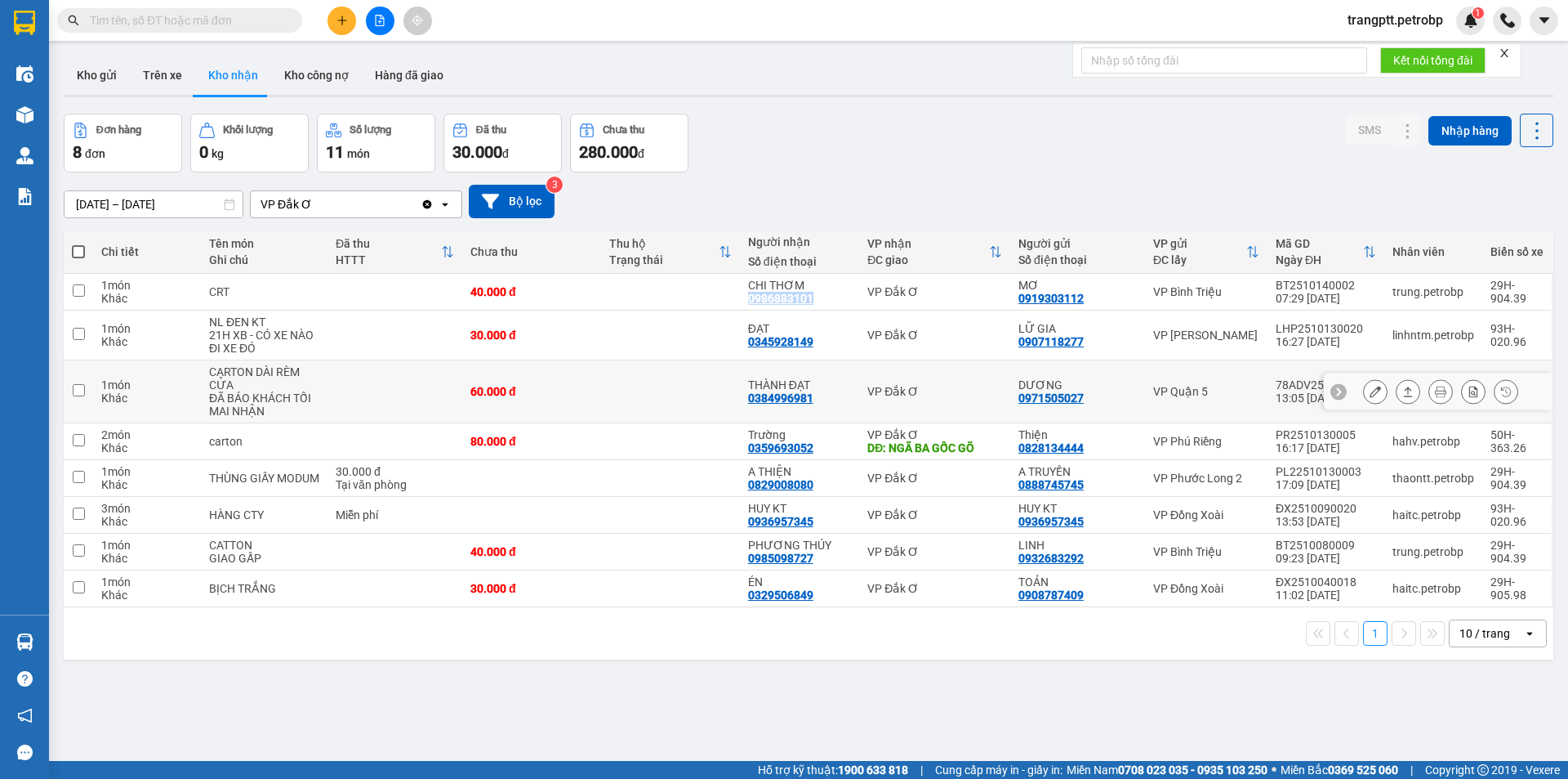
copy div "0986883101"
